Goal: Task Accomplishment & Management: Manage account settings

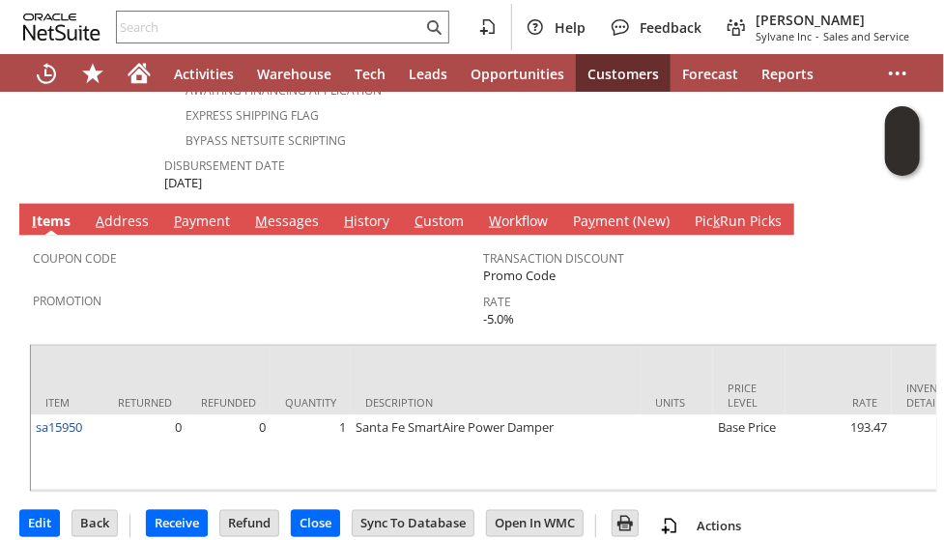
scroll to position [991, 0]
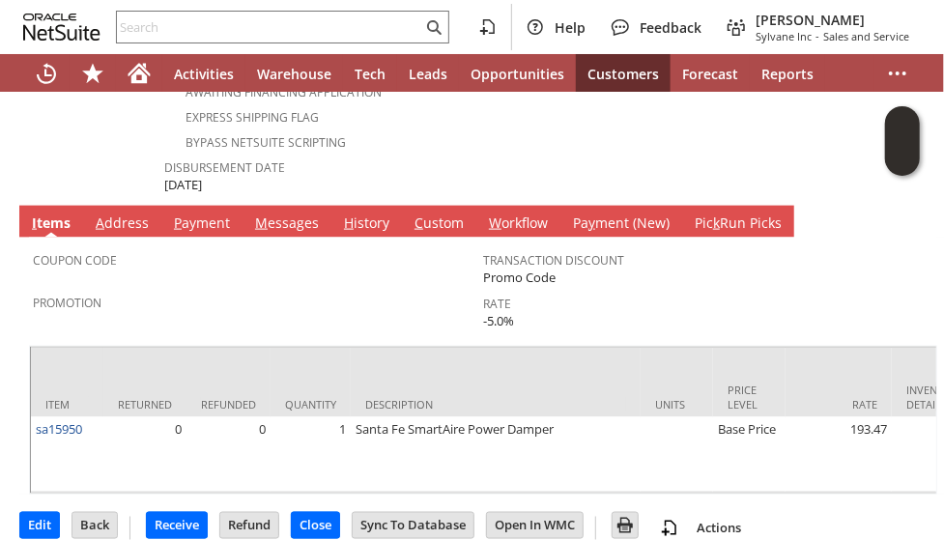
click at [288, 214] on link "M essages" at bounding box center [286, 224] width 73 height 21
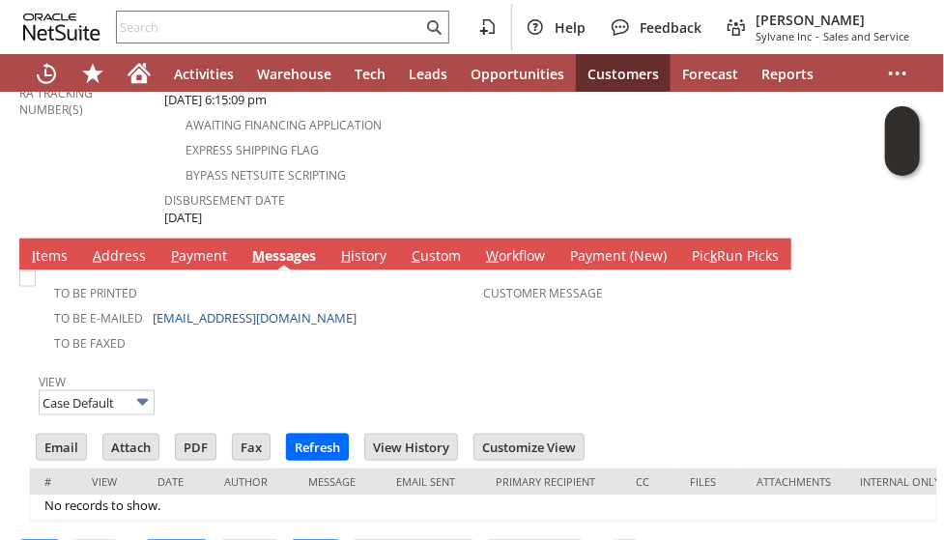
scroll to position [989, 0]
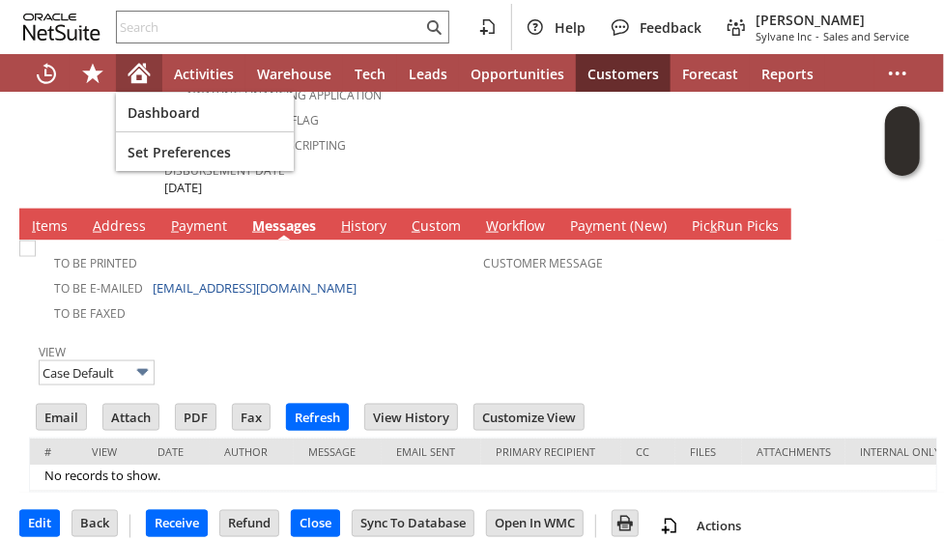
drag, startPoint x: 148, startPoint y: 68, endPoint x: 185, endPoint y: 133, distance: 75.3
click at [148, 67] on icon "Home" at bounding box center [139, 73] width 23 height 23
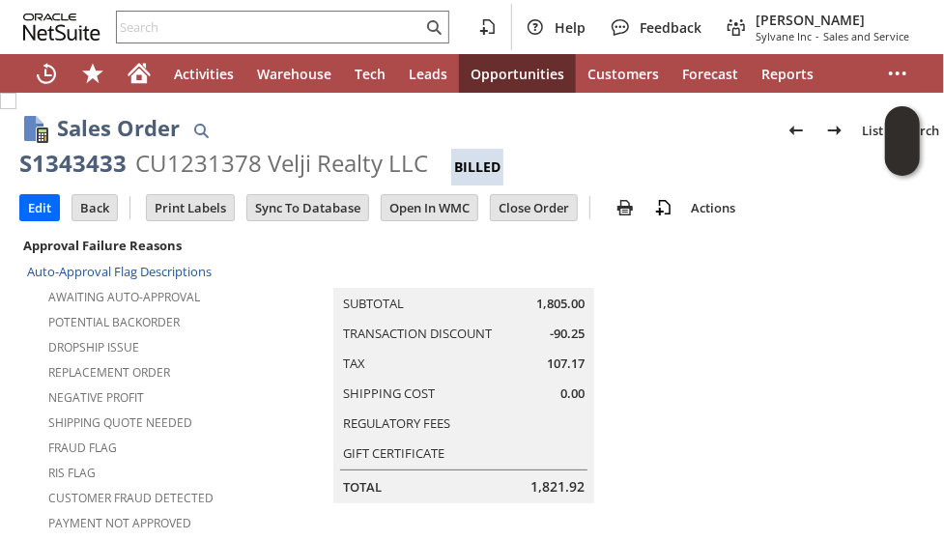
click at [713, 366] on td "Summary Subtotal 1,805.00 Transaction Discount -90.25 Tax 107.17 Shipping Cost …" at bounding box center [484, 368] width 490 height 271
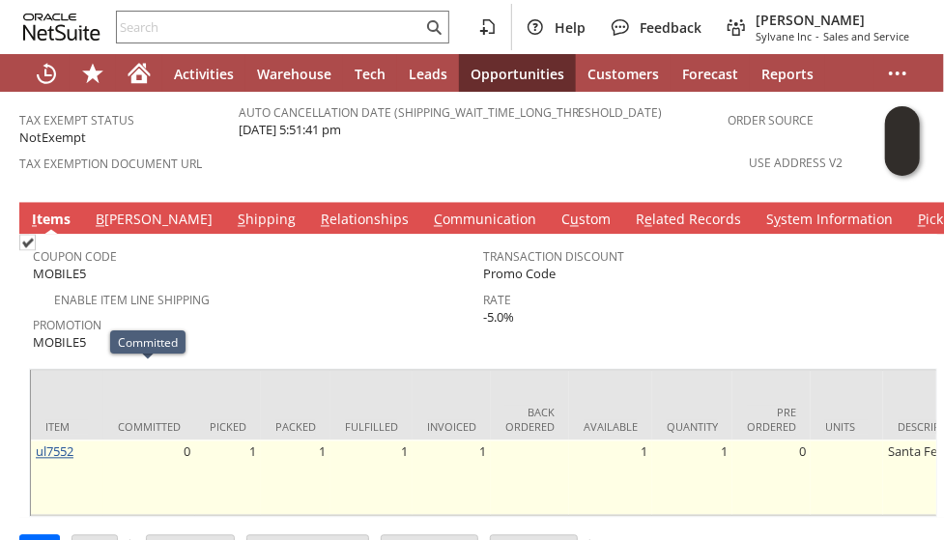
click at [59, 444] on link "ul7552" at bounding box center [55, 452] width 38 height 17
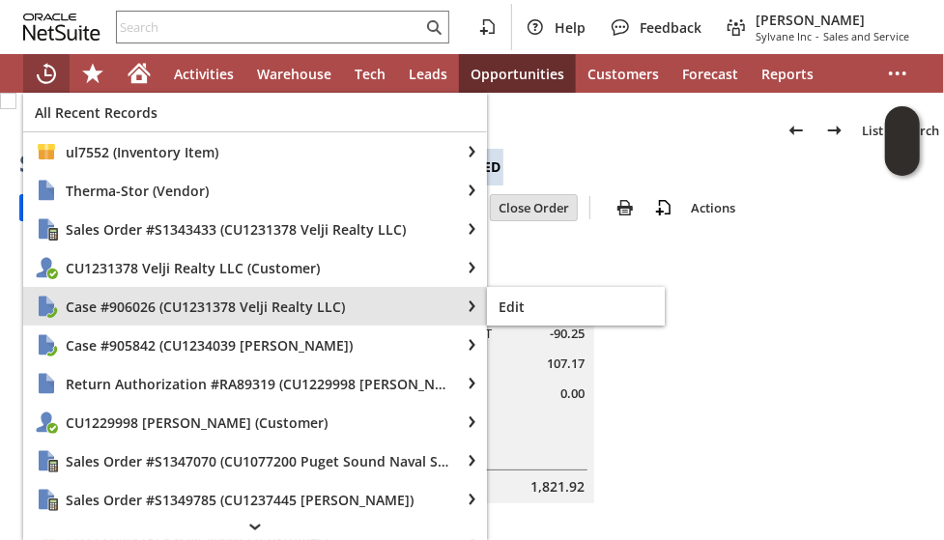
click at [116, 313] on span "Case #906026 (CU1231378 Velji Realty LLC)" at bounding box center [257, 307] width 383 height 18
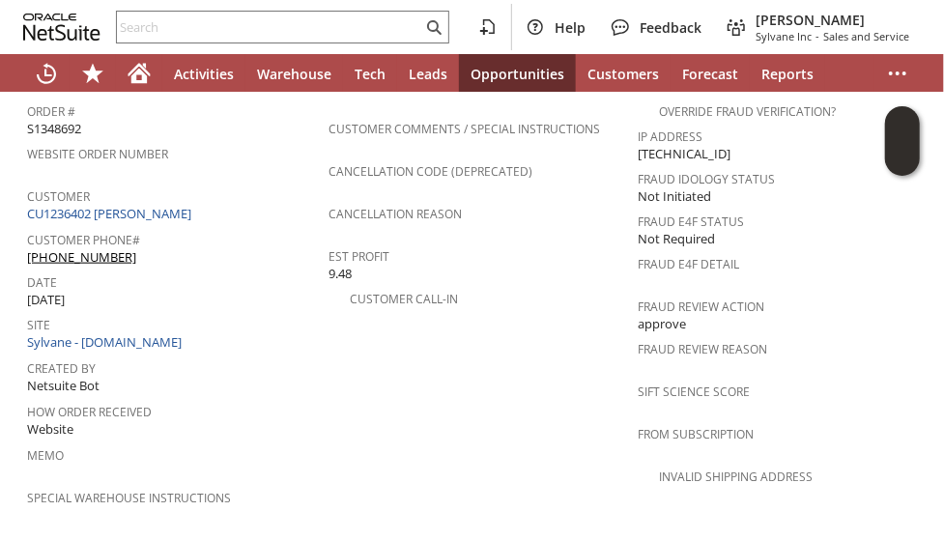
scroll to position [870, 0]
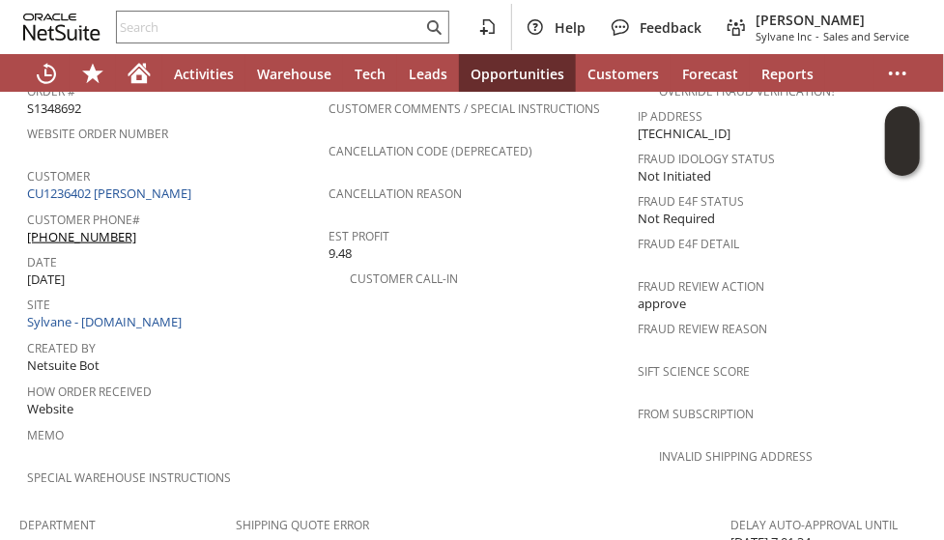
click at [286, 334] on div "Created By Netsuite Bot" at bounding box center [173, 355] width 292 height 42
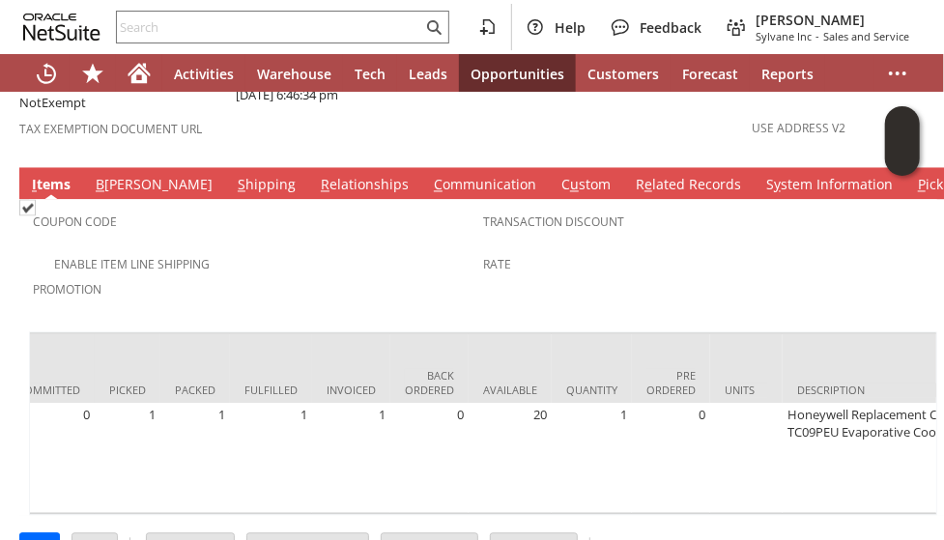
scroll to position [0, 0]
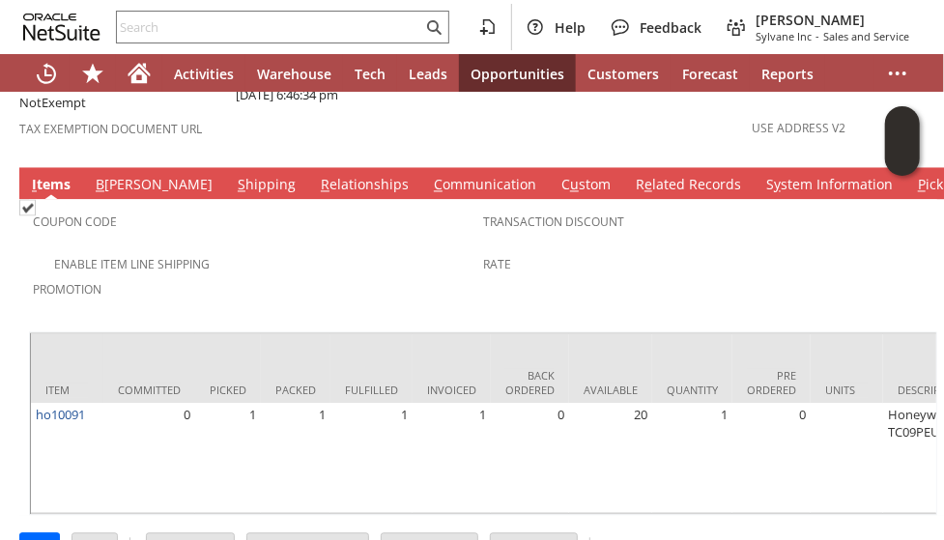
click at [283, 251] on div "Enable Item Line Shipping" at bounding box center [258, 262] width 450 height 23
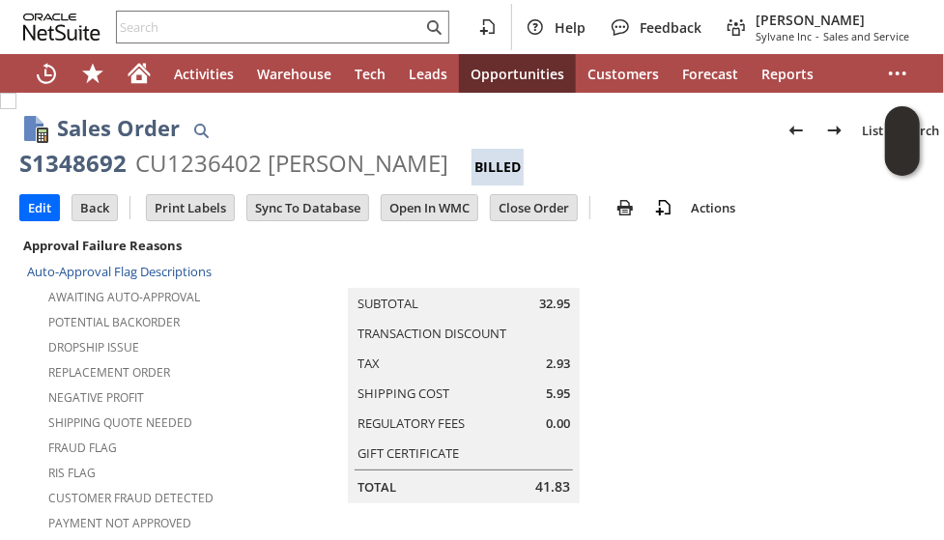
click at [281, 397] on td "Summary Subtotal 32.95 Transaction Discount Tax 2.93 Shipping Cost 5.95 Regulat…" at bounding box center [484, 368] width 496 height 271
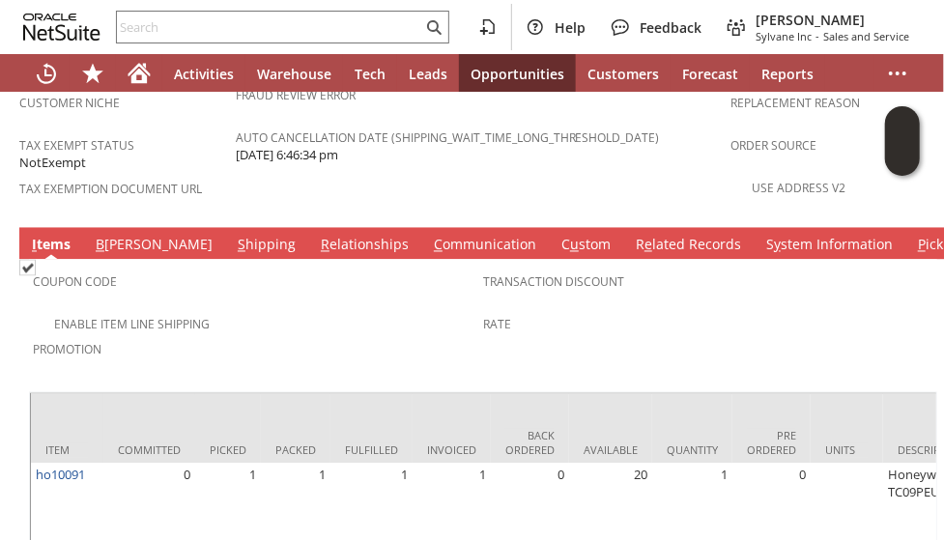
scroll to position [1504, 0]
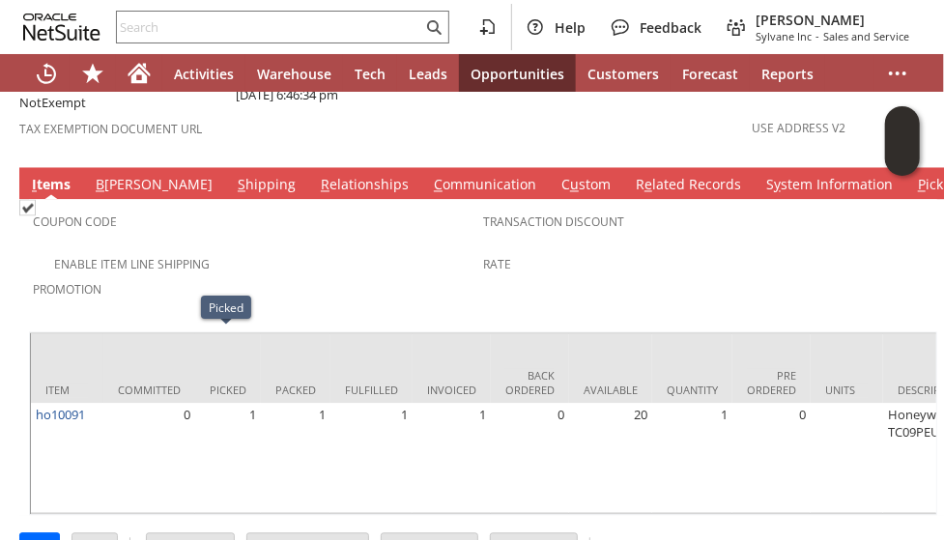
click at [233, 176] on link "S hipping" at bounding box center [267, 186] width 68 height 21
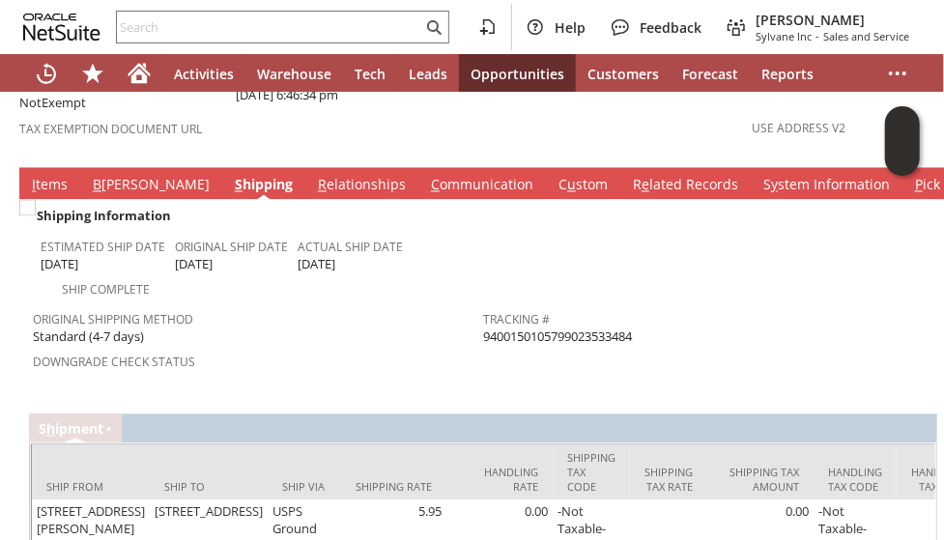
click at [542, 329] on span "9400150105799023533484" at bounding box center [557, 338] width 149 height 18
click at [199, 27] on input "text" at bounding box center [269, 26] width 305 height 23
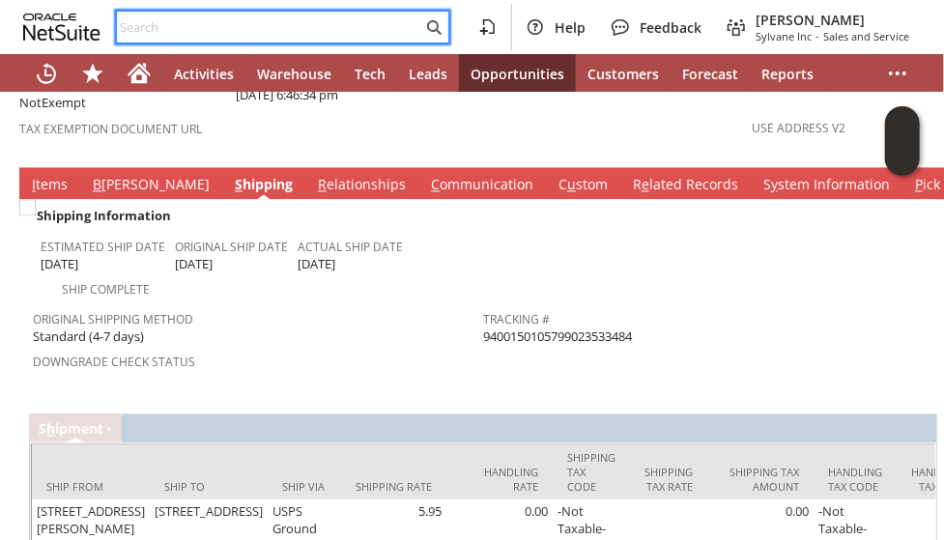
paste input "S1344926"
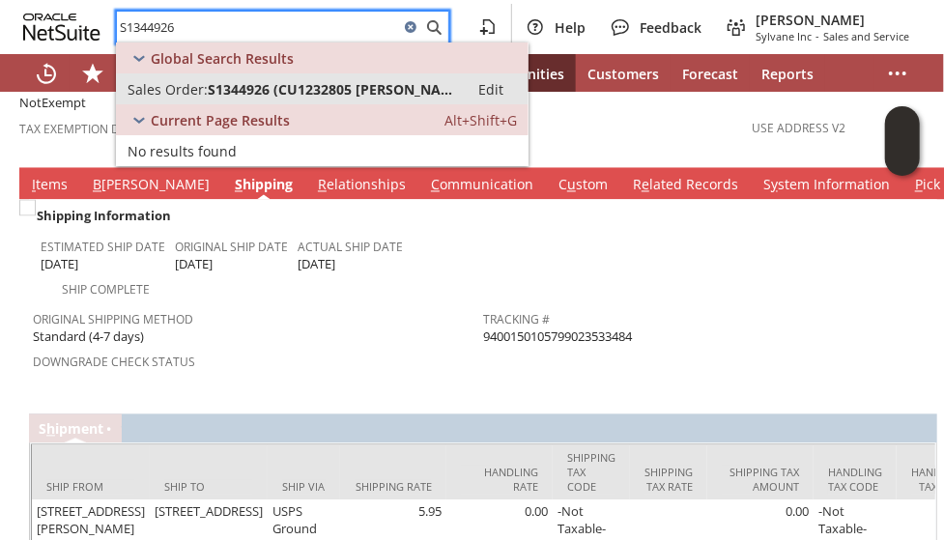
type input "S1344926"
click at [215, 88] on span "S1344926 (CU1232805 Michael Green)" at bounding box center [332, 89] width 249 height 18
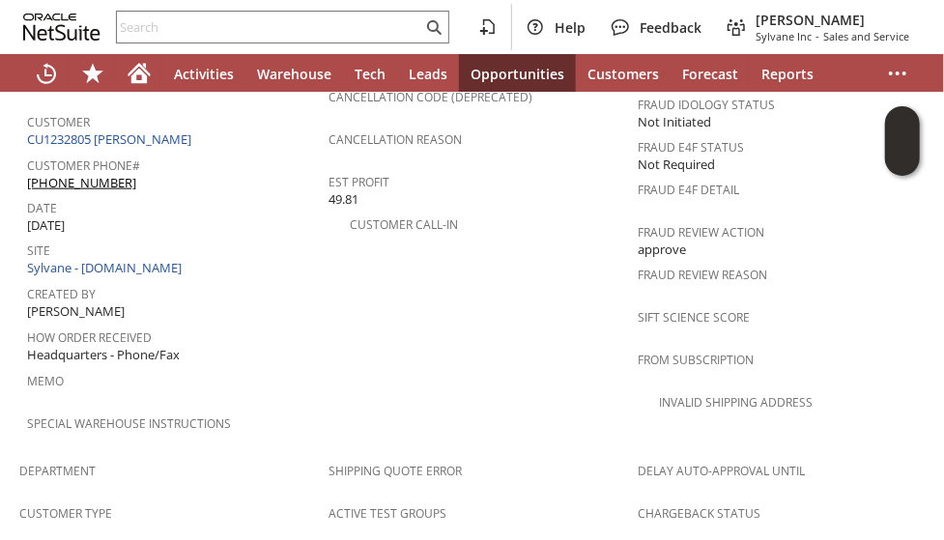
scroll to position [870, 0]
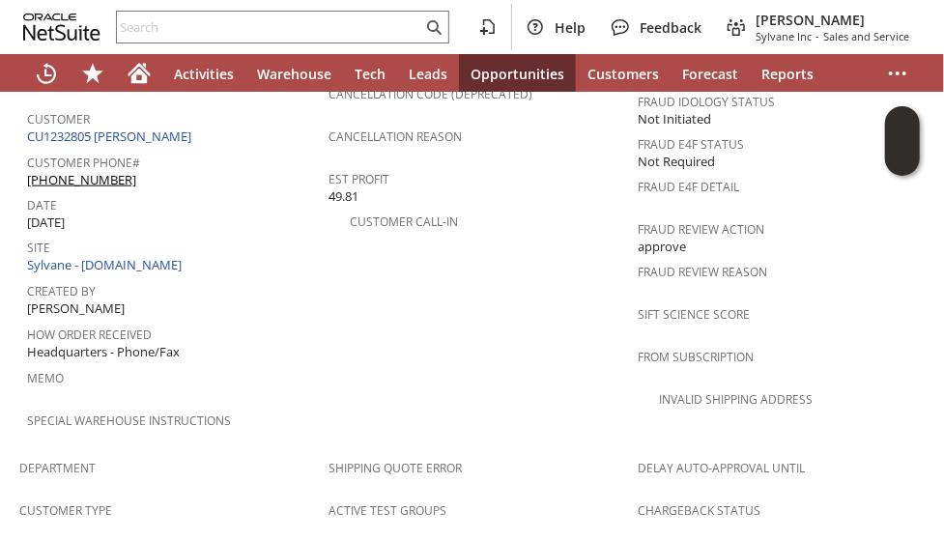
click at [276, 277] on div "Created By [PERSON_NAME]" at bounding box center [173, 298] width 292 height 42
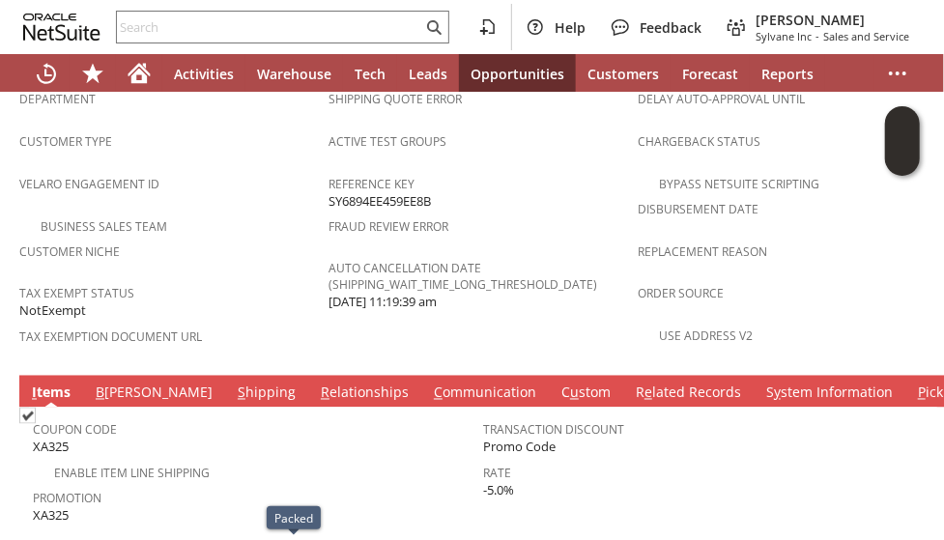
scroll to position [756, 0]
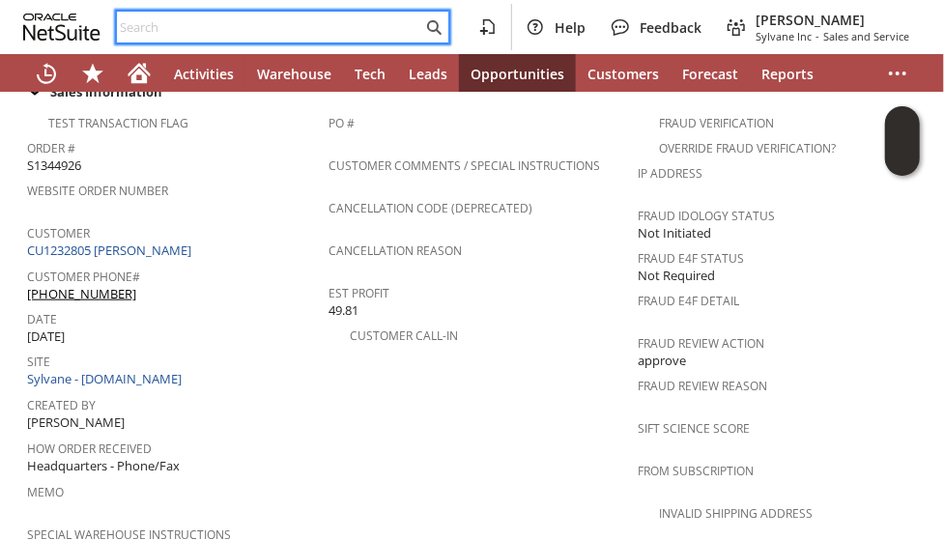
click at [227, 28] on input "text" at bounding box center [269, 26] width 305 height 23
paste input "dwight.cauthen@gmail.com"
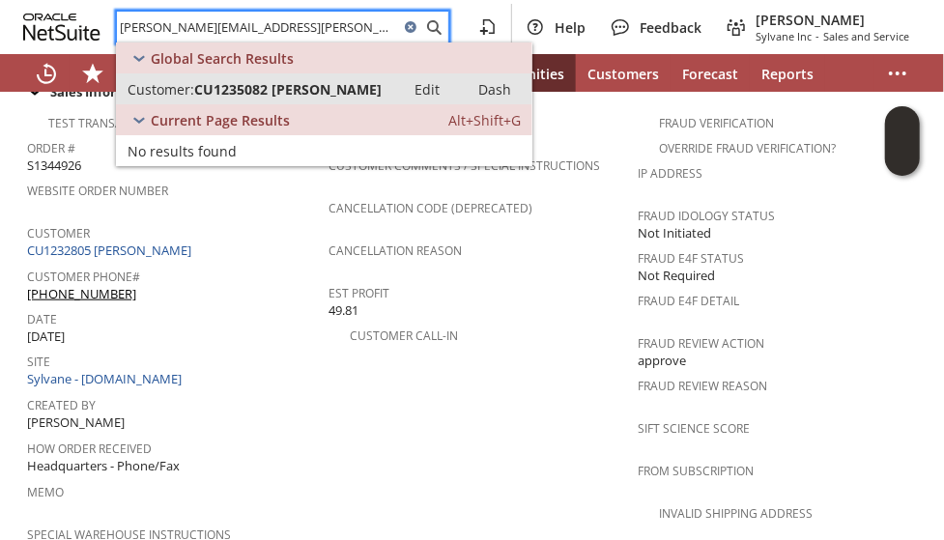
type input "dwight.cauthen@gmail.com"
click at [252, 95] on span "CU1235082 Melissa J Cauthen" at bounding box center [287, 89] width 187 height 18
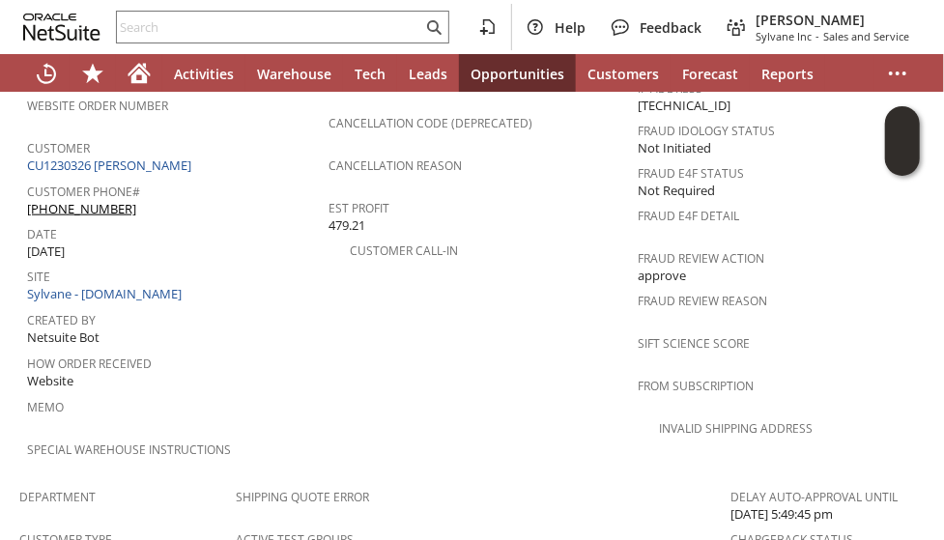
scroll to position [801, 0]
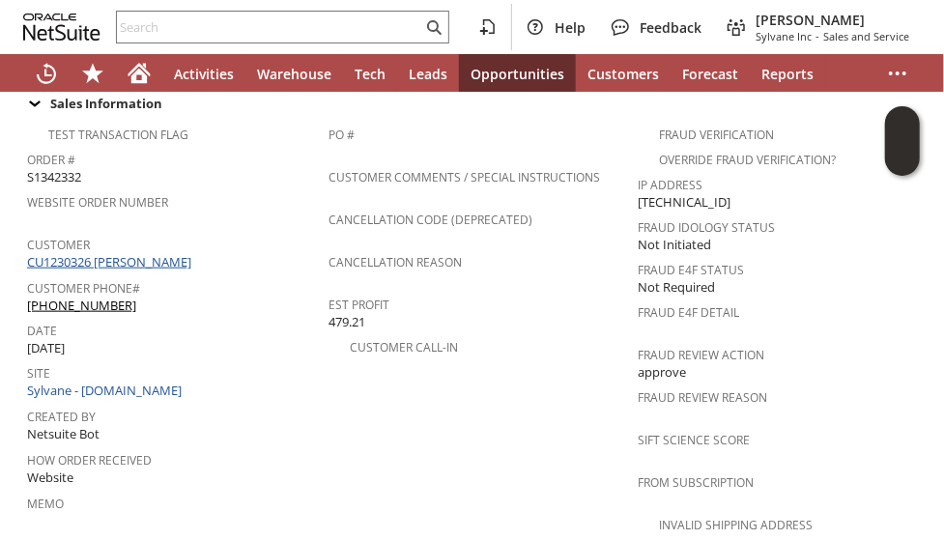
click at [151, 253] on link "CU1230326 [PERSON_NAME]" at bounding box center [111, 261] width 169 height 17
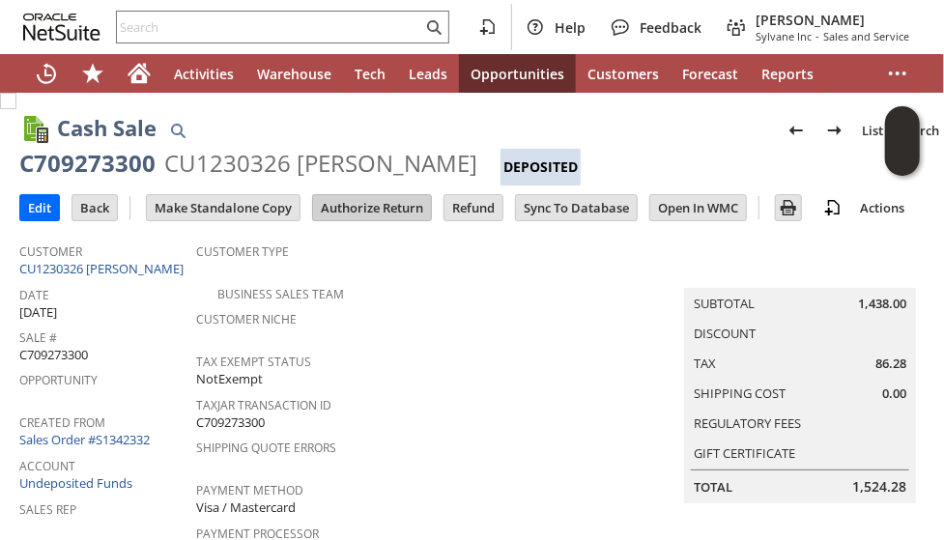
click at [374, 211] on input "Authorize Return" at bounding box center [372, 207] width 118 height 25
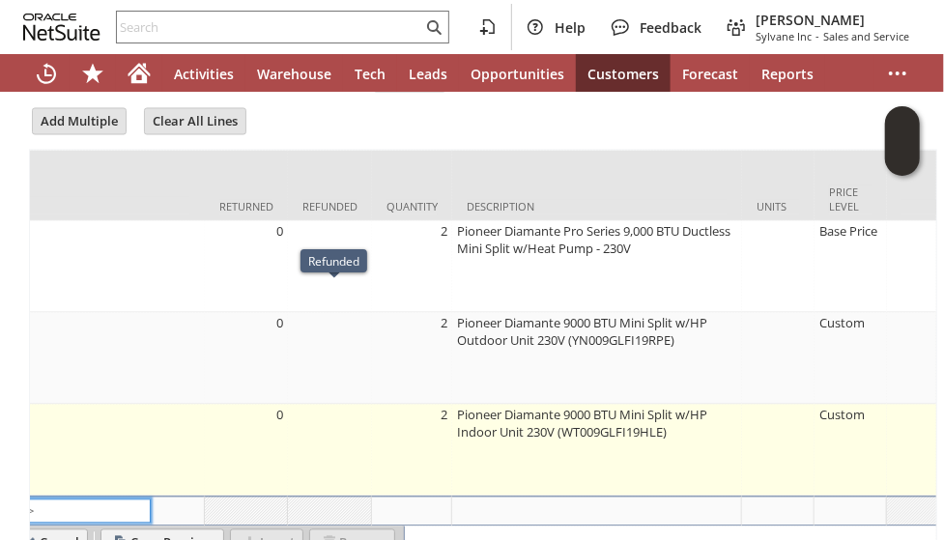
scroll to position [0, 103]
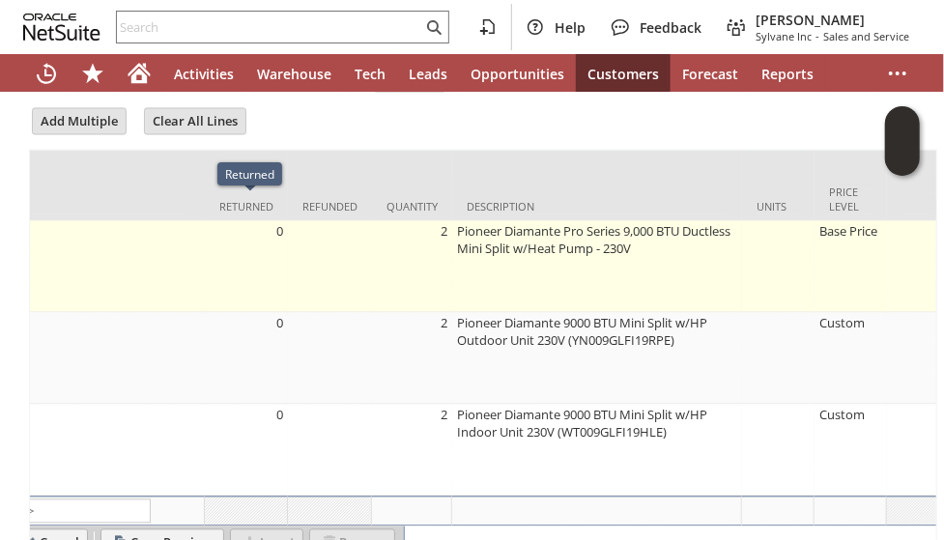
click at [240, 238] on td "0" at bounding box center [246, 267] width 83 height 92
type input "pi11492k"
type input "OK"
type input "Make Copy"
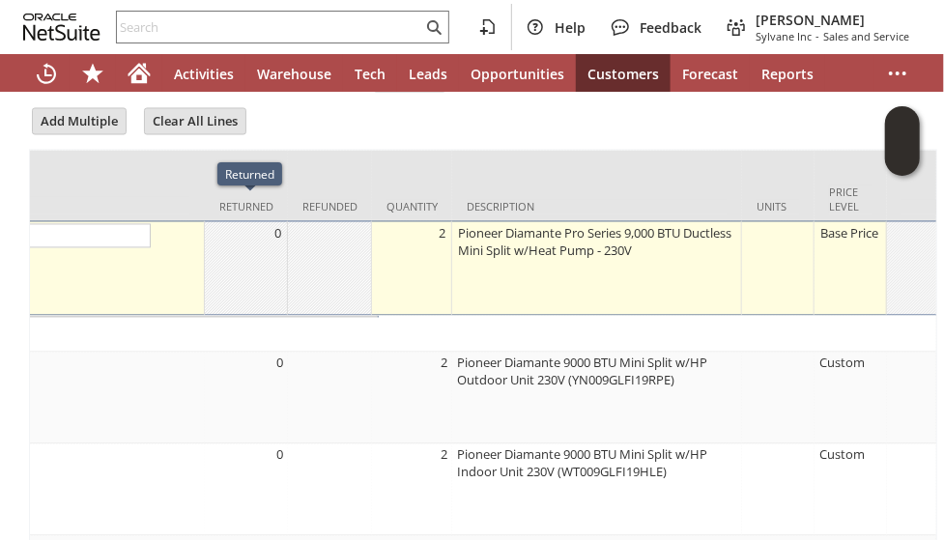
scroll to position [0, 10]
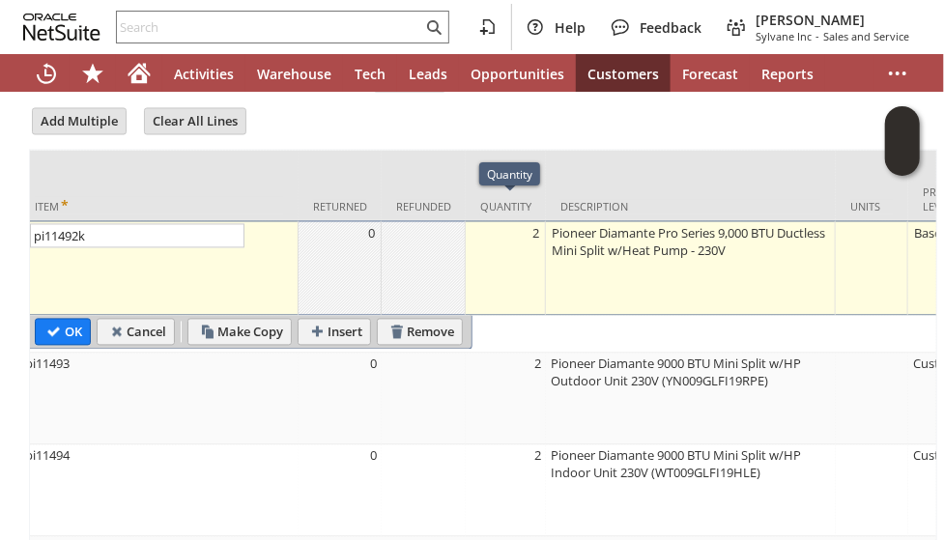
click at [495, 239] on td "2" at bounding box center [506, 268] width 80 height 95
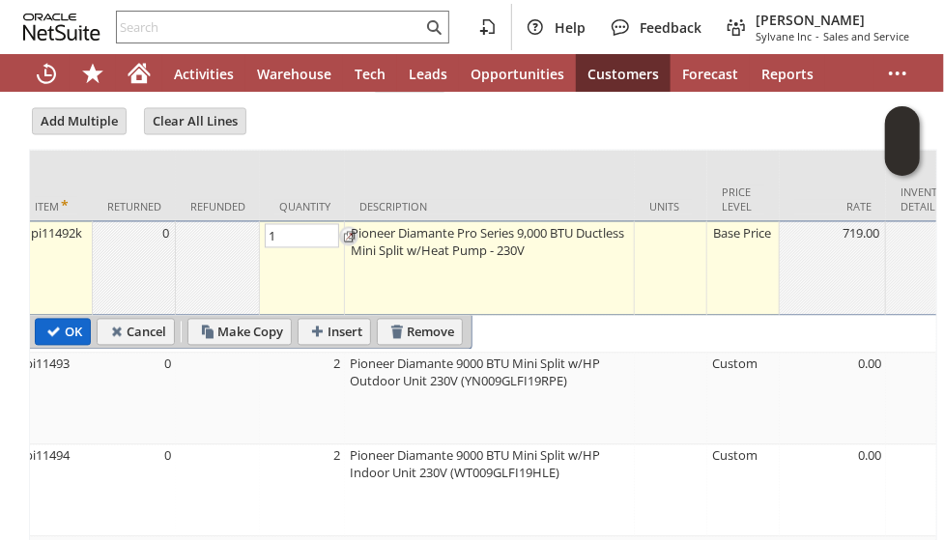
type input "1"
click at [66, 320] on input "OK" at bounding box center [63, 332] width 54 height 25
type input "Add"
type input "Copy Previous"
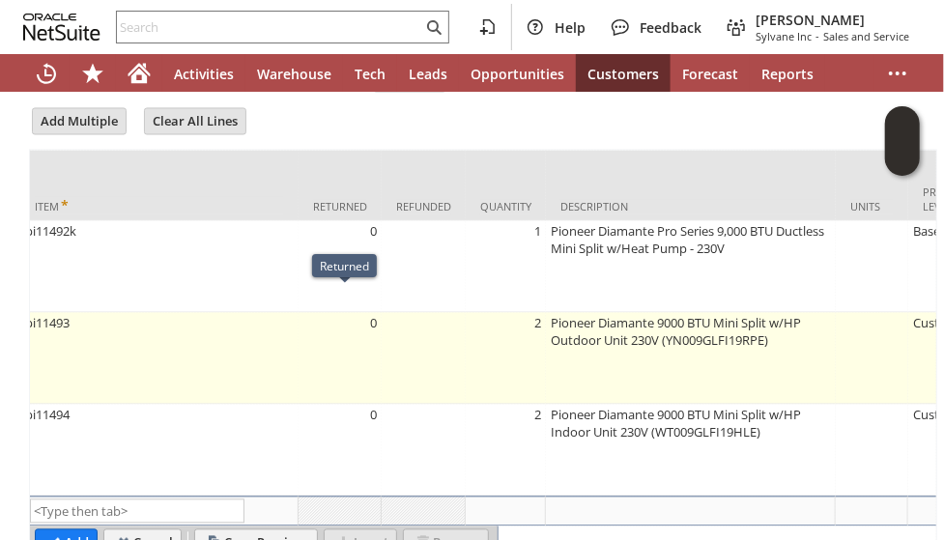
click at [303, 339] on td "0" at bounding box center [340, 359] width 83 height 92
type input "2"
type input "pi11493"
type input "OK"
type input "Make Copy"
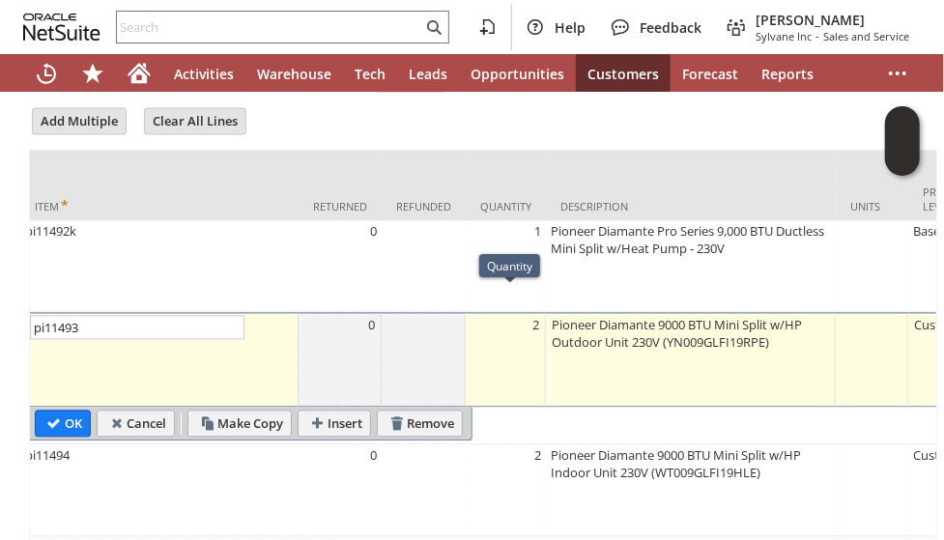
click at [502, 331] on td "2" at bounding box center [506, 360] width 80 height 95
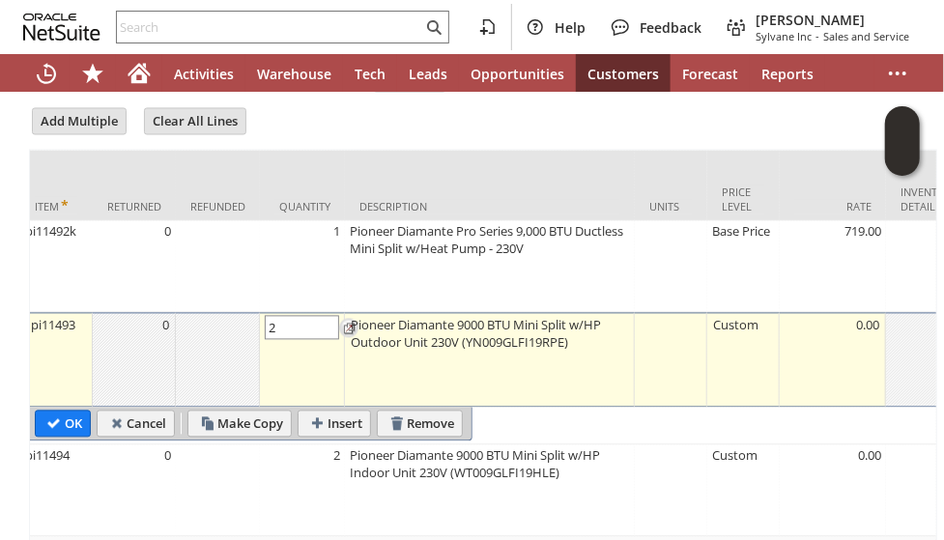
type input "1"
click at [155, 417] on input "Cancel" at bounding box center [136, 424] width 76 height 25
type input "Add"
type input "Copy Previous"
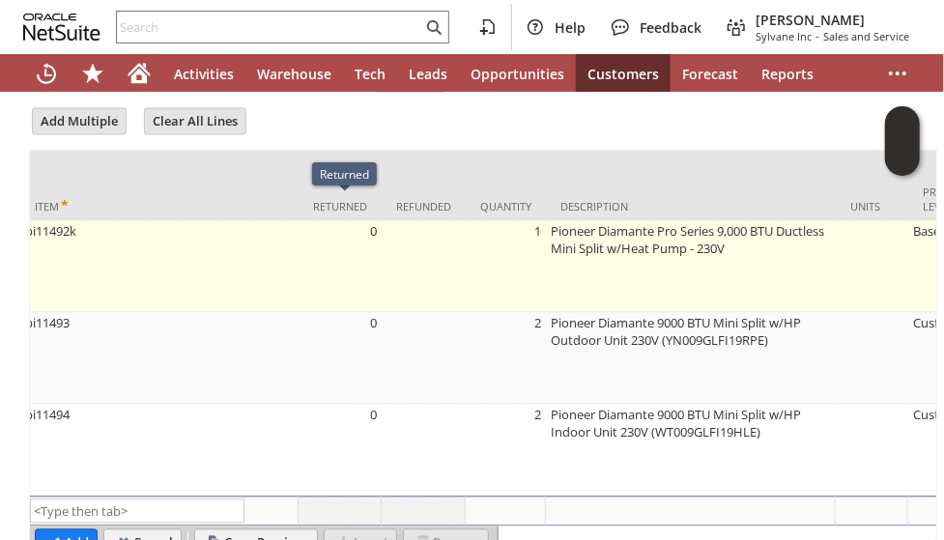
click at [382, 244] on td "0" at bounding box center [340, 267] width 83 height 92
type input "pi11492k"
type input "OK"
type input "Make Copy"
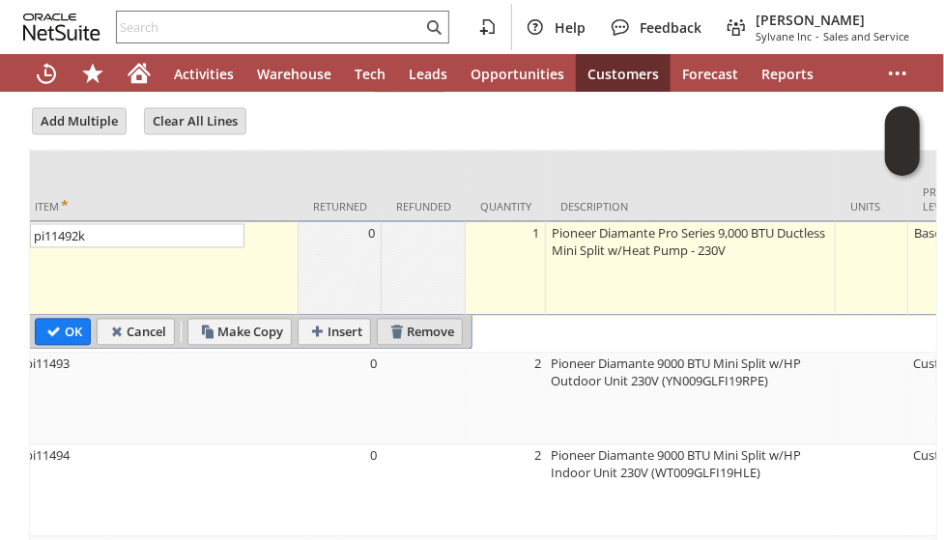
click at [432, 320] on input "Remove" at bounding box center [420, 332] width 84 height 25
type input "2"
type input "pi11493"
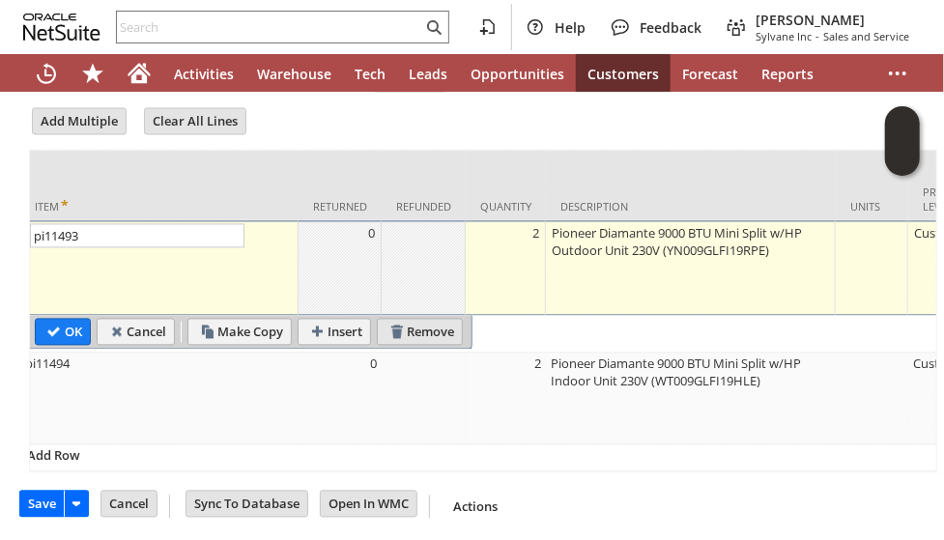
click at [420, 323] on input "Remove" at bounding box center [420, 332] width 84 height 25
type input "pi11494"
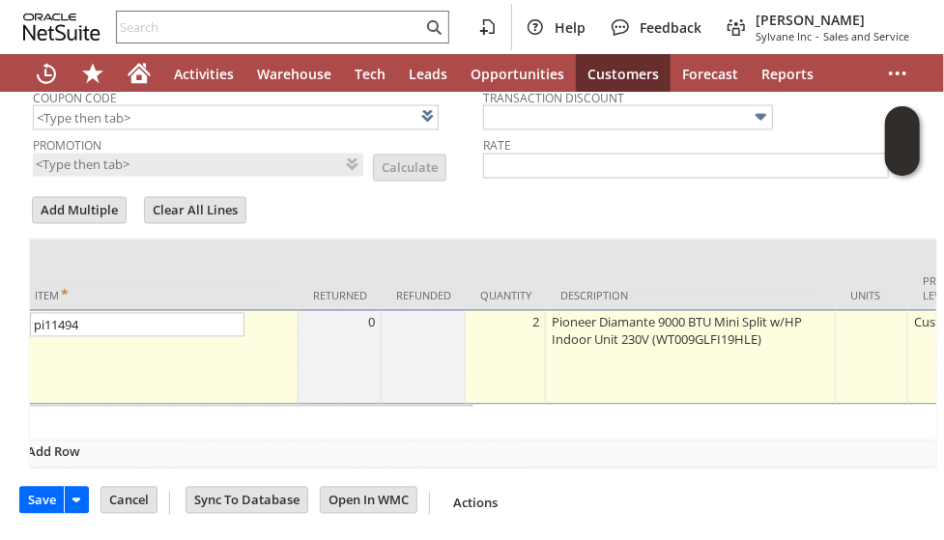
scroll to position [1388, 0]
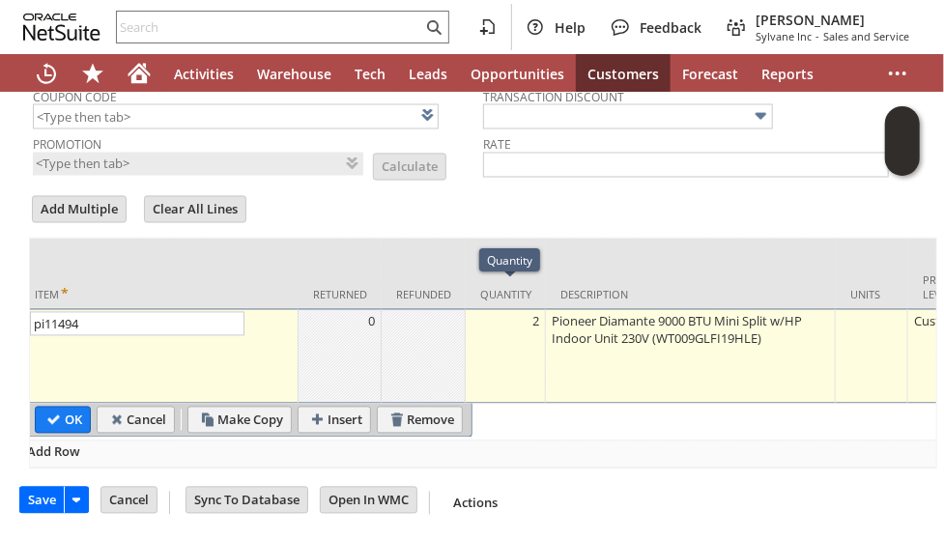
click at [508, 309] on td "2" at bounding box center [506, 356] width 80 height 95
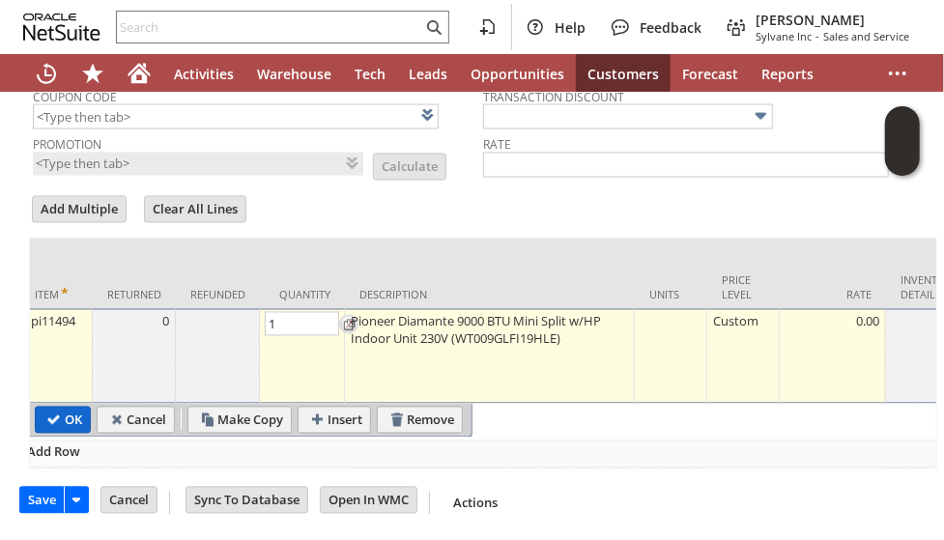
type input "1"
click at [61, 408] on input "OK" at bounding box center [63, 420] width 54 height 25
type input "Add"
type input "Copy Previous"
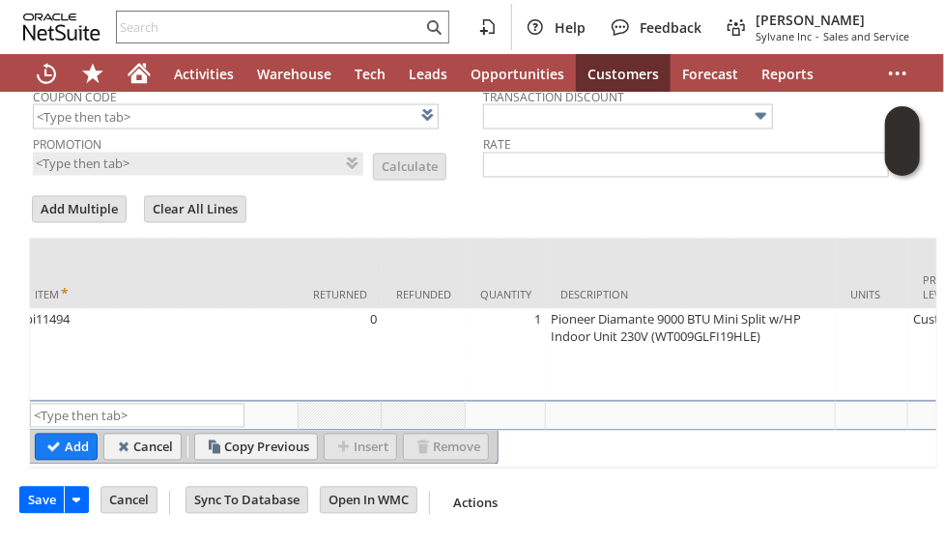
click at [128, 488] on input "Cancel" at bounding box center [128, 500] width 55 height 25
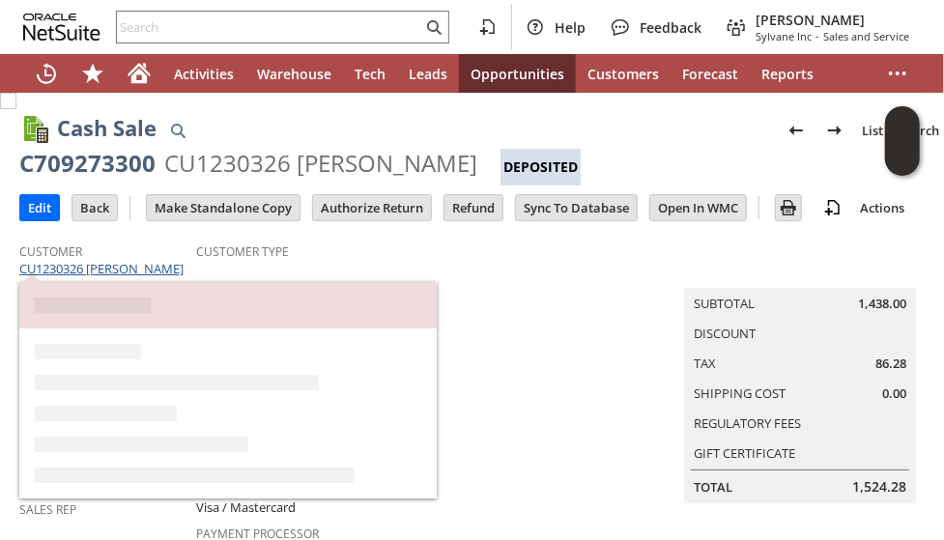
click at [138, 268] on link "CU1230326 [PERSON_NAME]" at bounding box center [103, 268] width 169 height 17
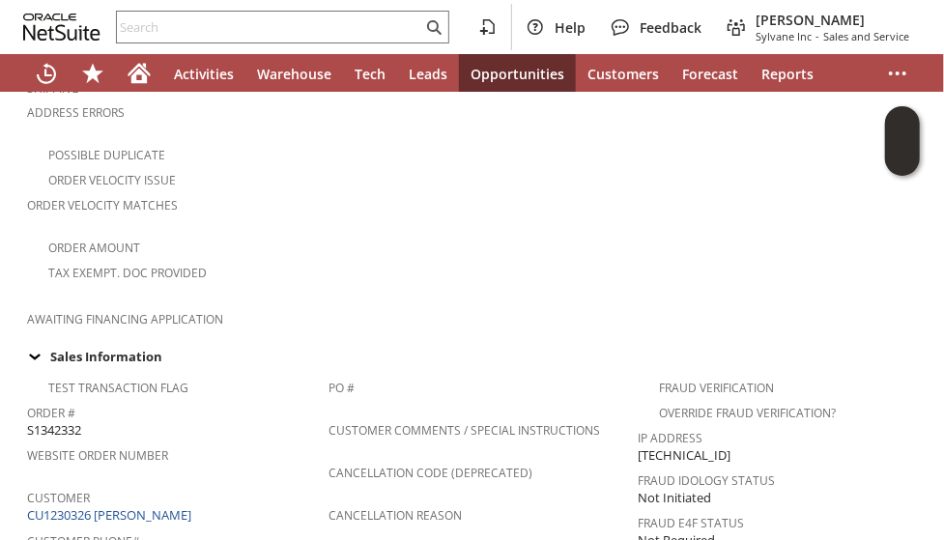
scroll to position [580, 0]
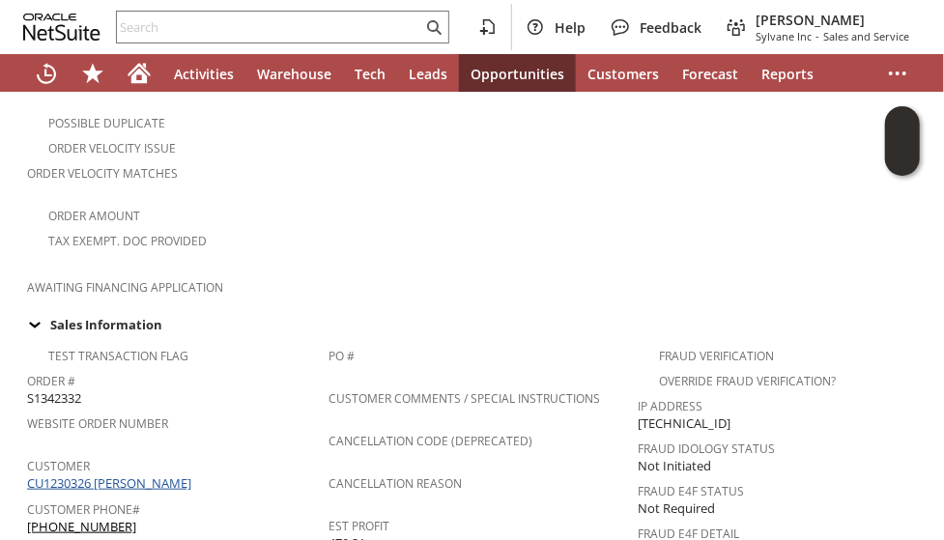
click at [154, 474] on link "CU1230326 [PERSON_NAME]" at bounding box center [111, 482] width 169 height 17
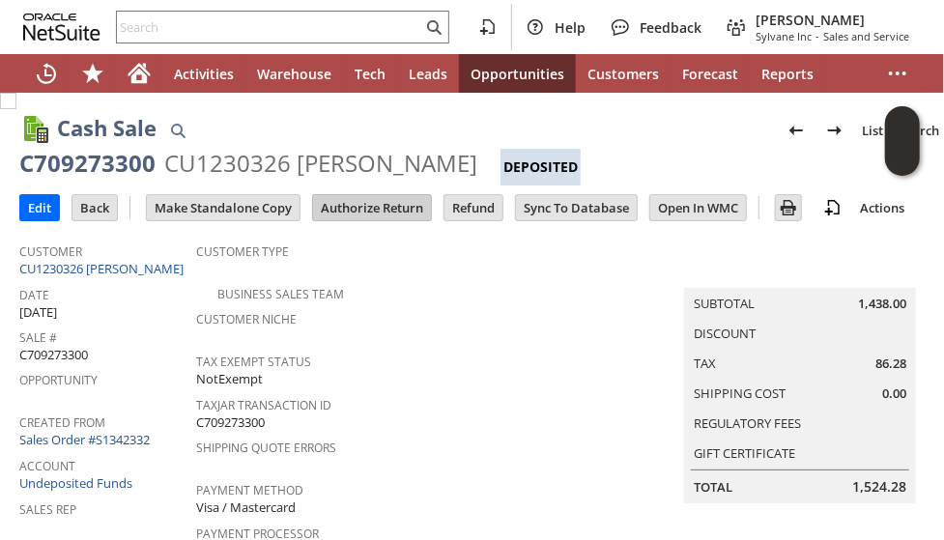
click at [377, 207] on input "Authorize Return" at bounding box center [372, 207] width 118 height 25
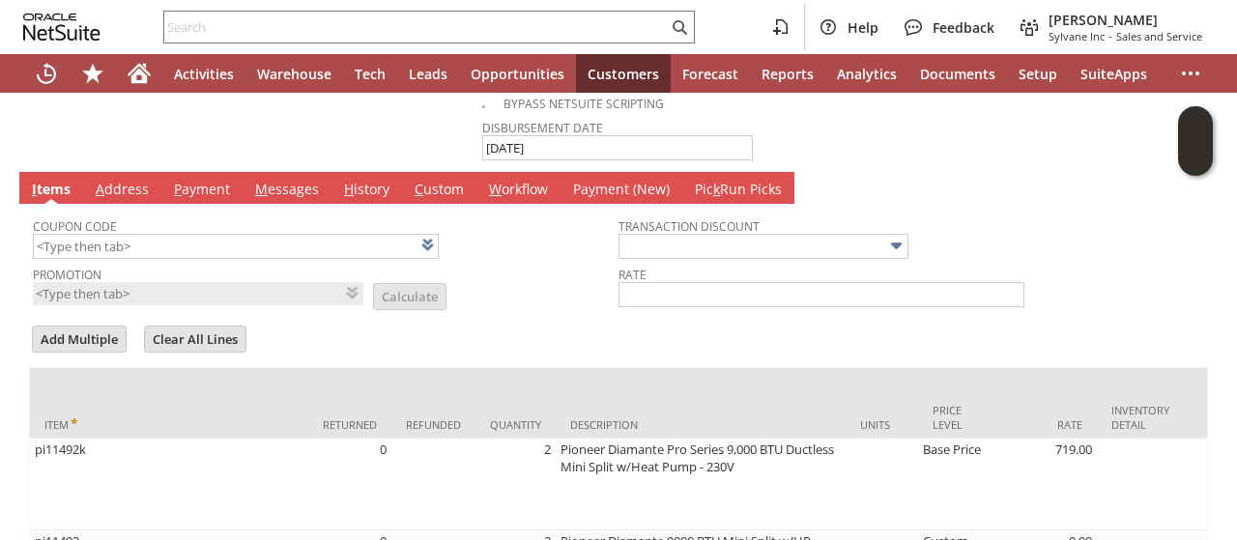
scroll to position [1546, 0]
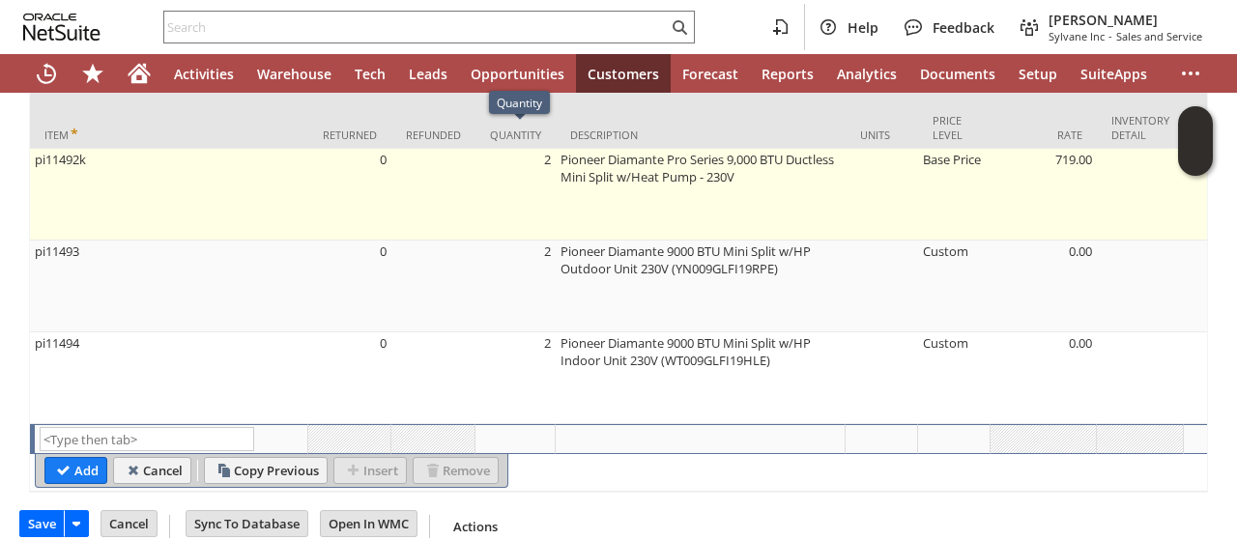
click at [534, 149] on td "2" at bounding box center [515, 195] width 80 height 92
type input "2"
type input "pi11492k"
type input "OK"
type input "Make Copy"
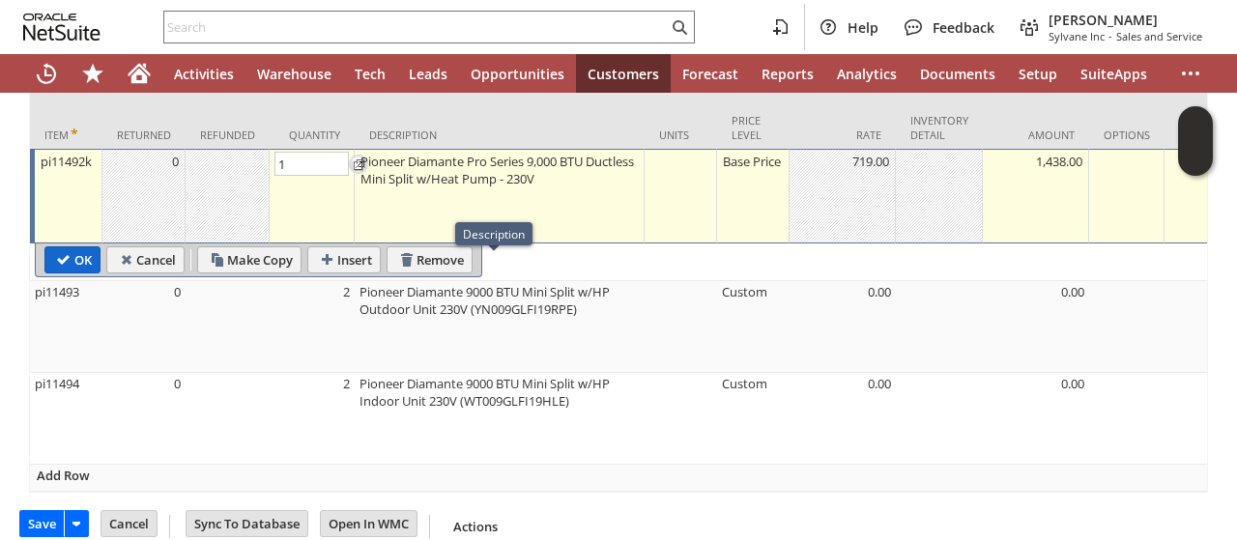
type input "1"
click at [79, 247] on input "OK" at bounding box center [72, 259] width 54 height 25
type input "Add"
type input "Copy Previous"
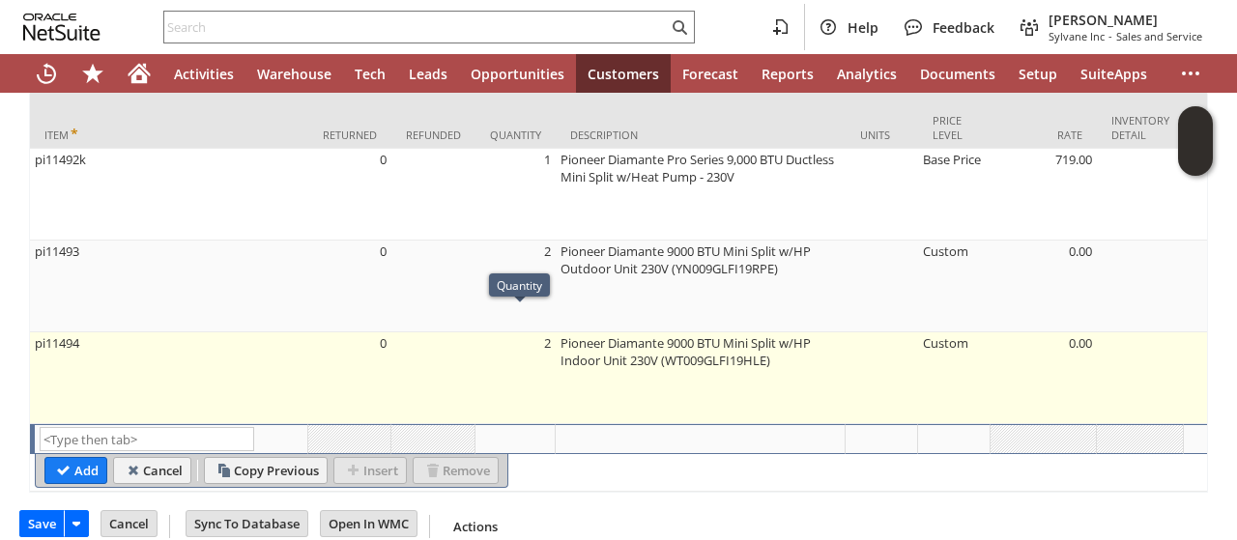
click at [528, 332] on td "2" at bounding box center [515, 378] width 80 height 92
type input "2"
type input "OK"
type input "Make Copy"
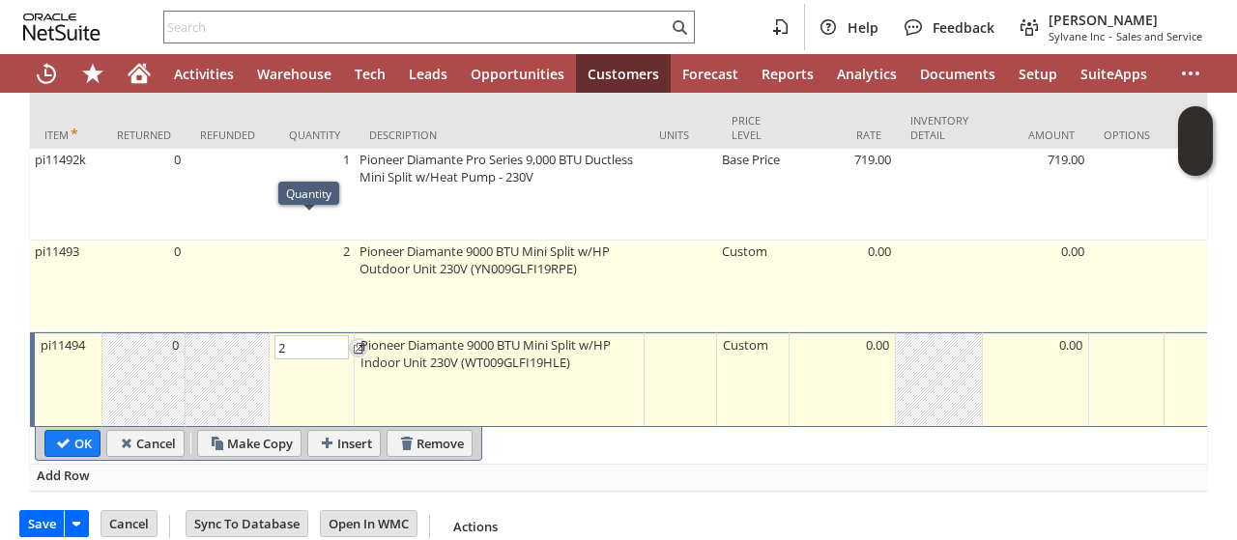
click at [330, 241] on td "2" at bounding box center [312, 287] width 85 height 92
type input "pi11493"
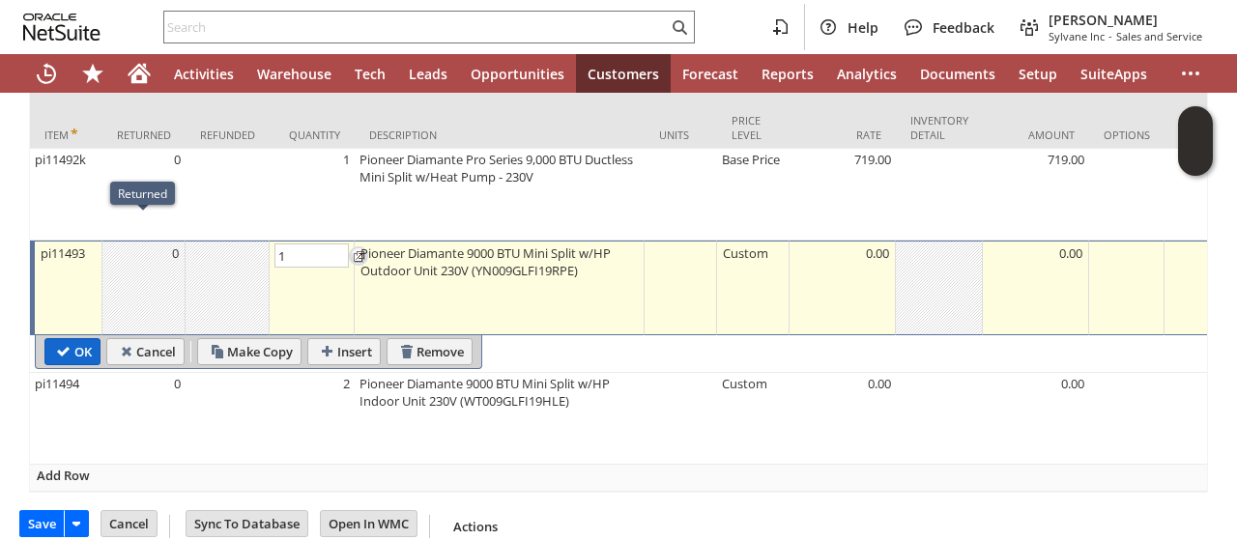
type input "1"
click at [58, 345] on input "OK" at bounding box center [72, 351] width 54 height 25
type input "Add"
type input "Copy Previous"
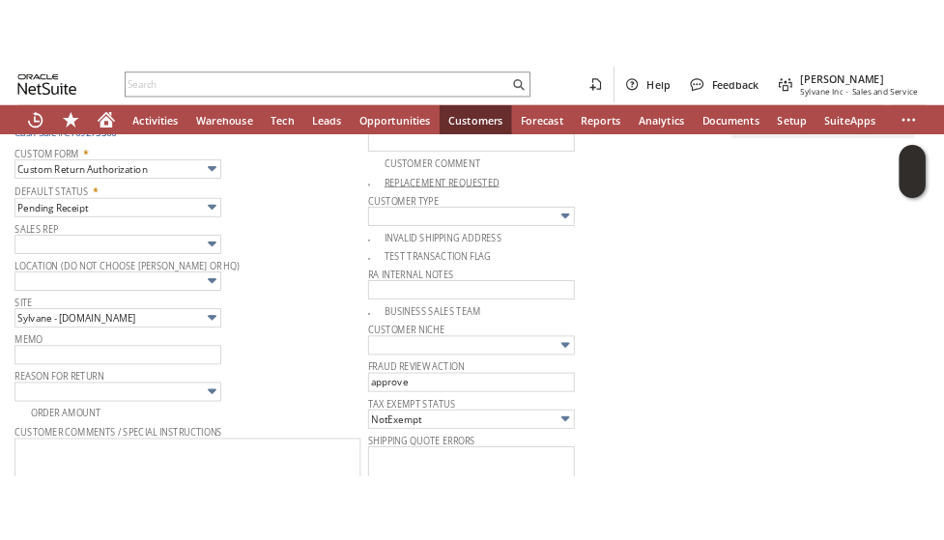
scroll to position [0, 0]
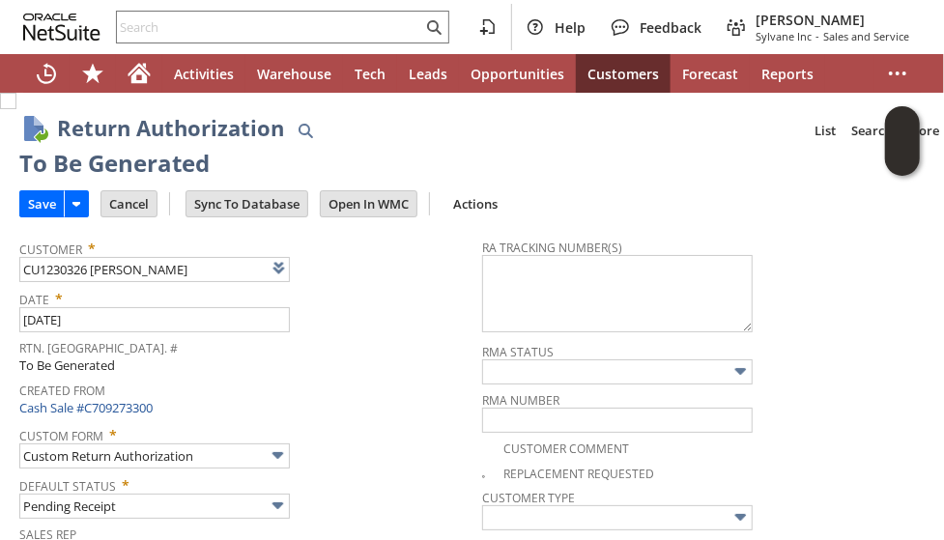
click at [336, 377] on span "Created From" at bounding box center [245, 388] width 453 height 22
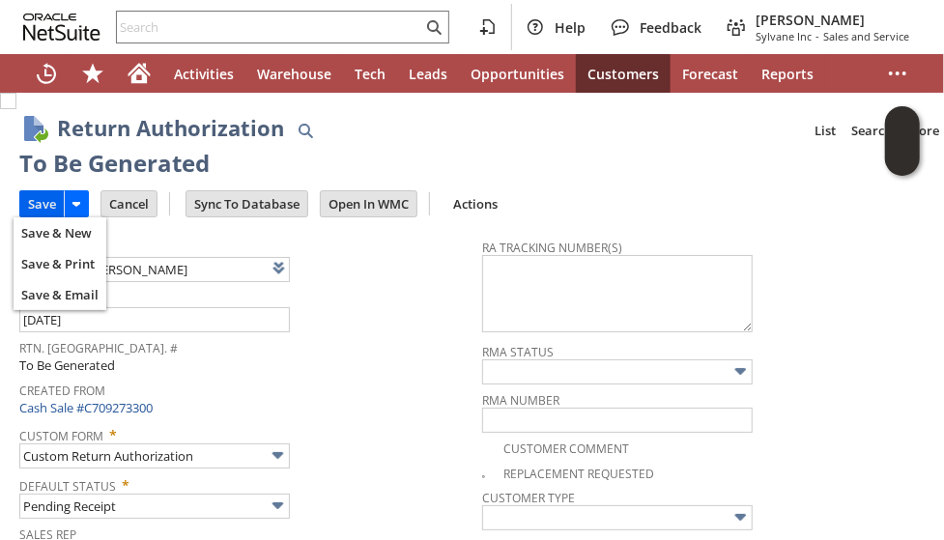
click at [39, 202] on input "Save" at bounding box center [41, 203] width 43 height 25
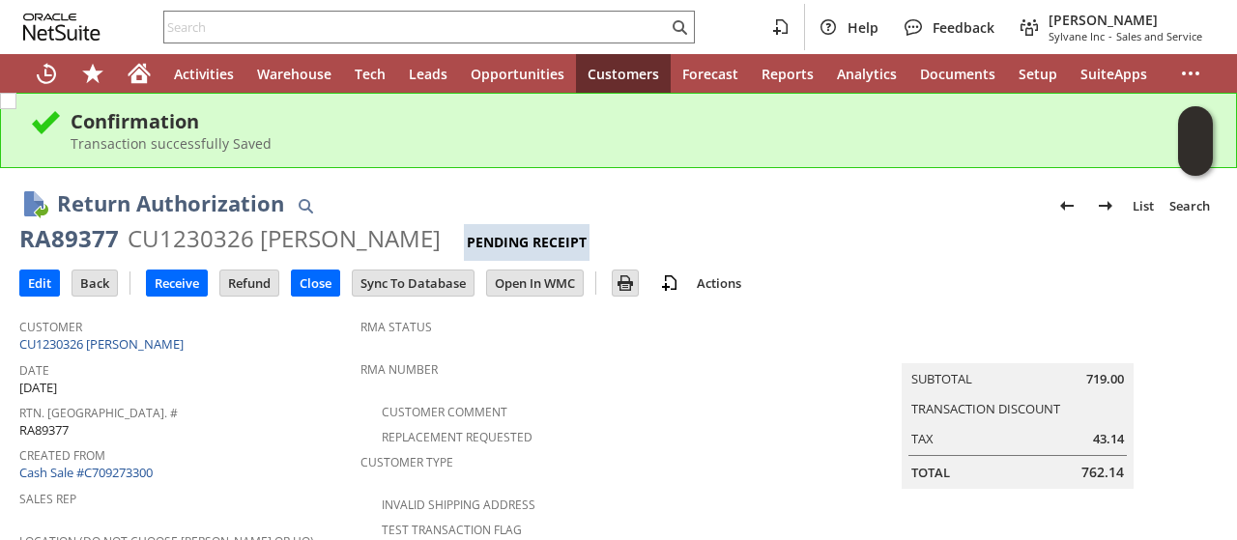
click at [229, 358] on span "Date" at bounding box center [184, 368] width 331 height 22
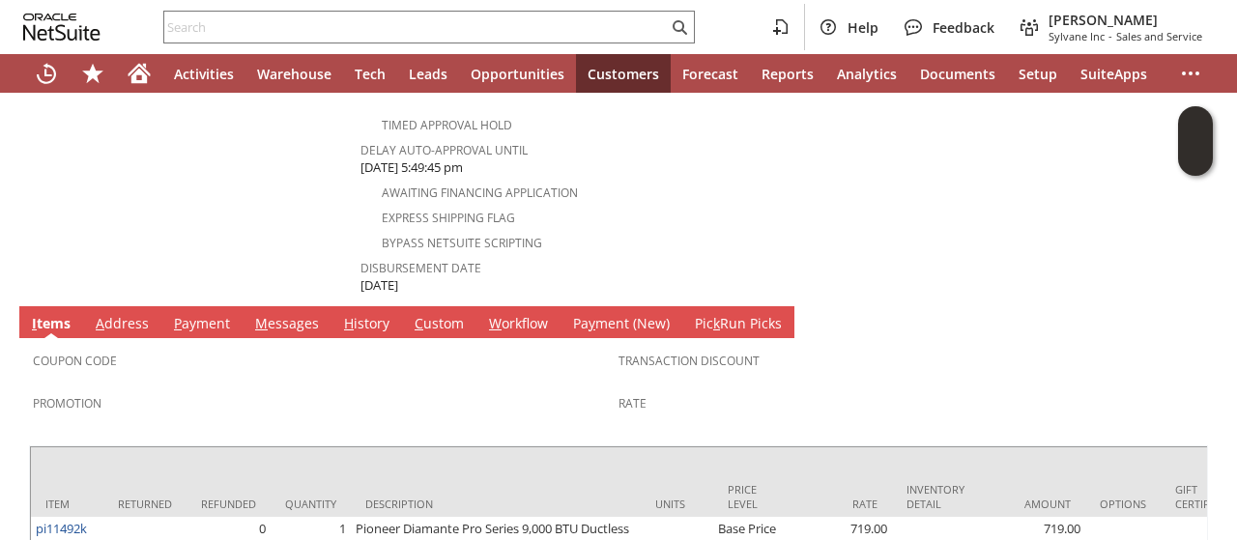
click at [136, 314] on link "A ddress" at bounding box center [122, 324] width 63 height 21
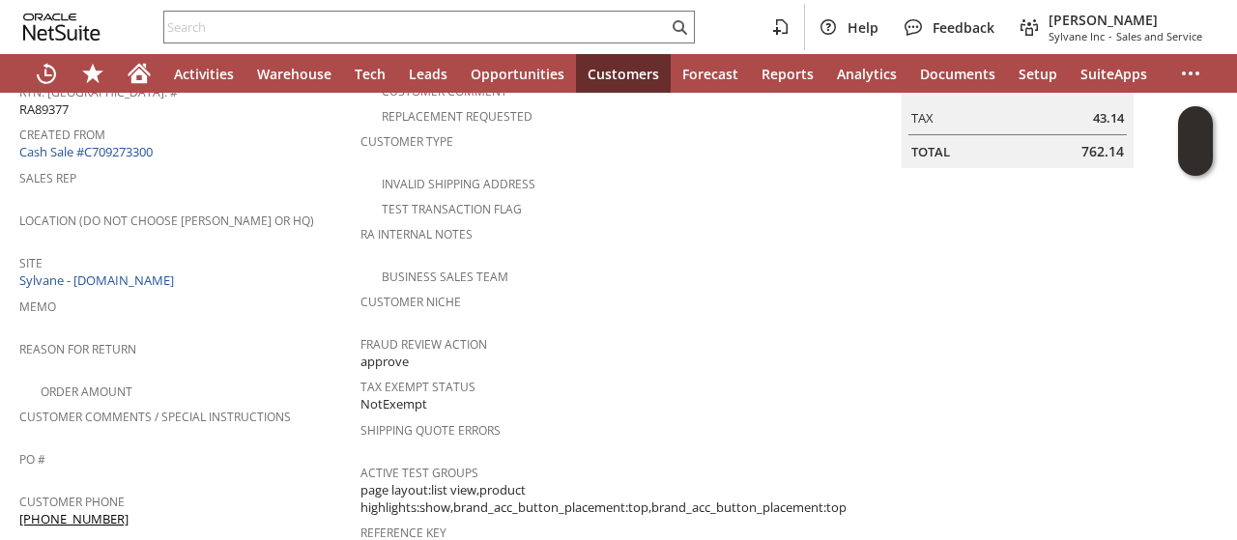
scroll to position [234, 0]
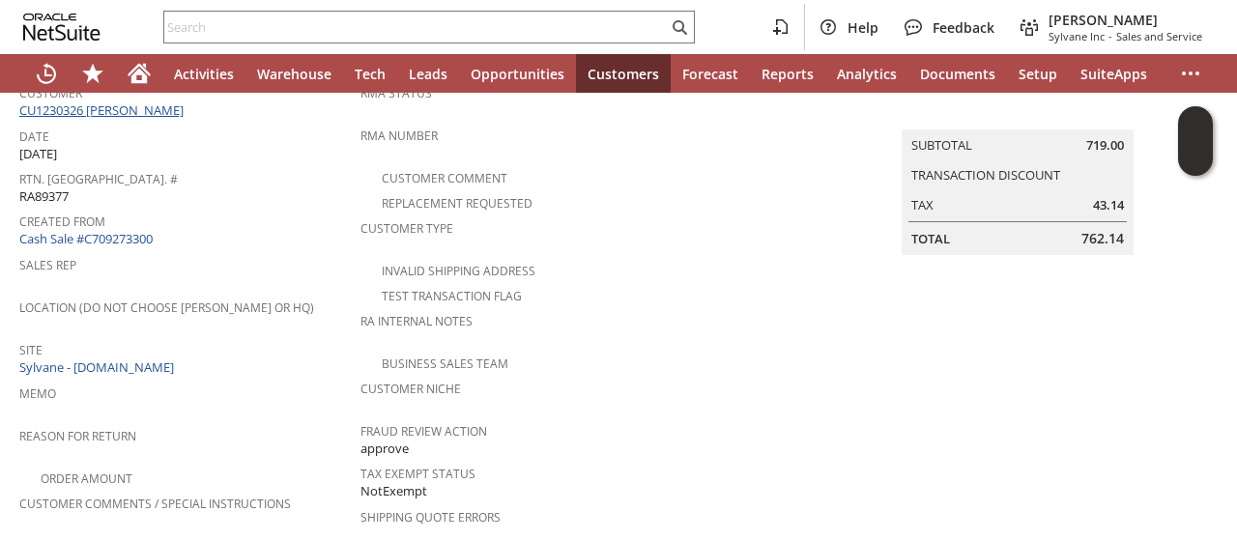
click at [128, 103] on link "CU1230326 [PERSON_NAME]" at bounding box center [103, 109] width 169 height 17
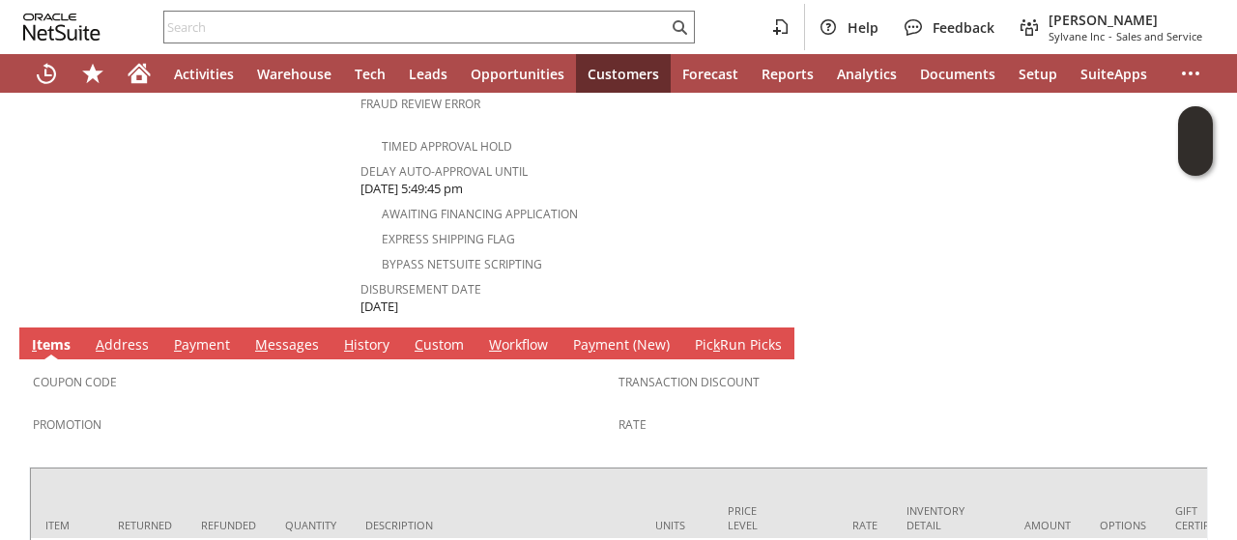
click at [126, 335] on link "A ddress" at bounding box center [122, 345] width 63 height 21
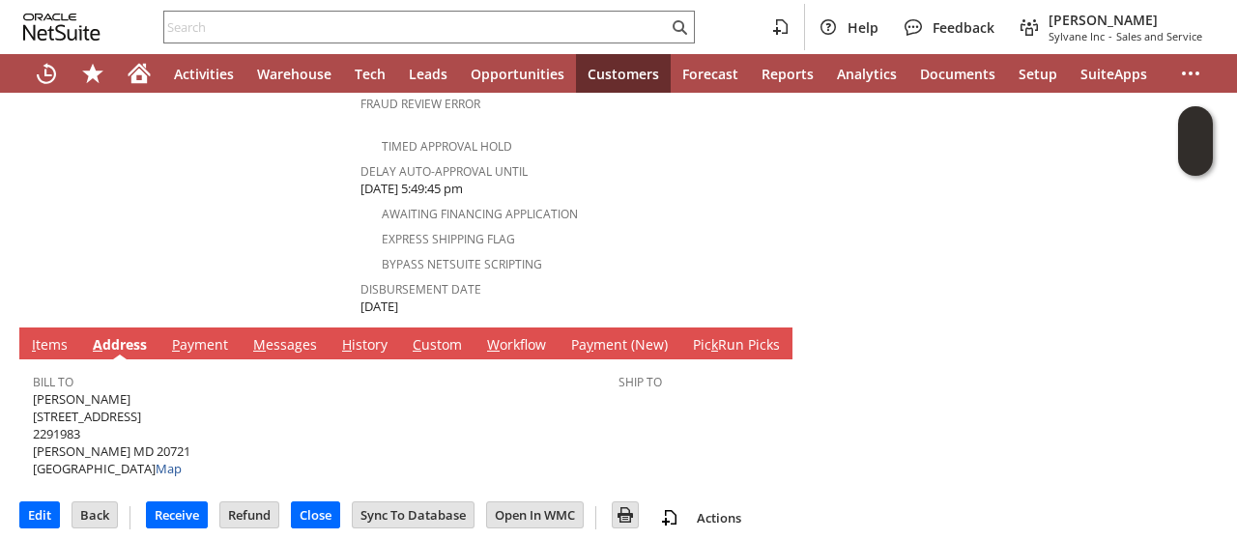
scroll to position [836, 0]
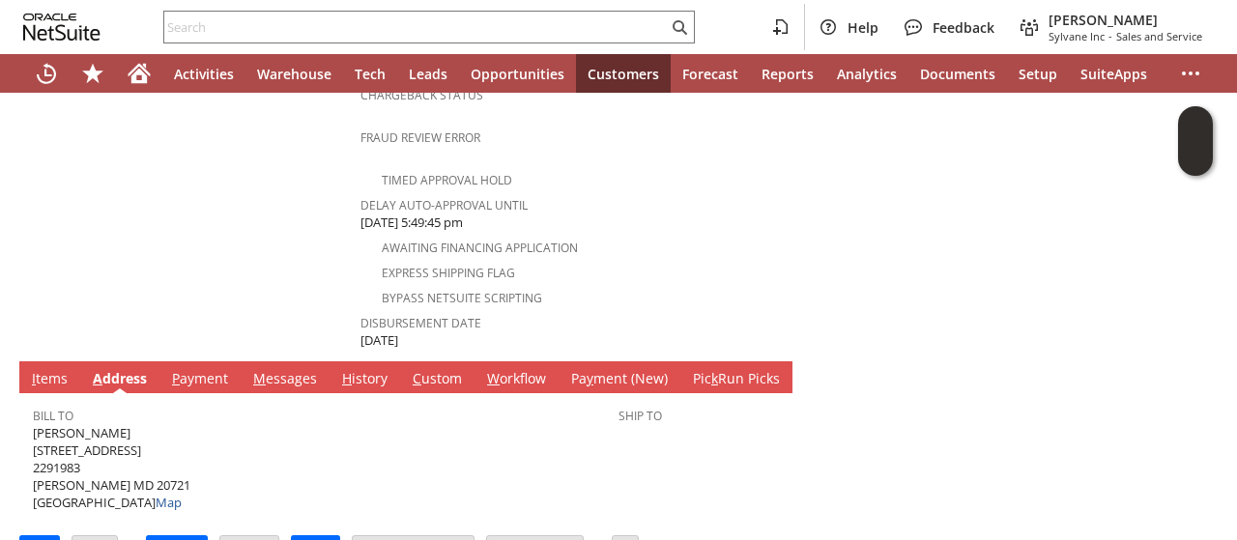
click at [87, 424] on span "Flora Kelleher 4045 Caribon St 2291983 Bowie MD 20721 United States Map" at bounding box center [112, 468] width 158 height 88
copy span "[PERSON_NAME]"
click at [97, 424] on span "Flora Kelleher 4045 Caribon St 2291983 Bowie MD 20721 United States Map" at bounding box center [112, 468] width 158 height 88
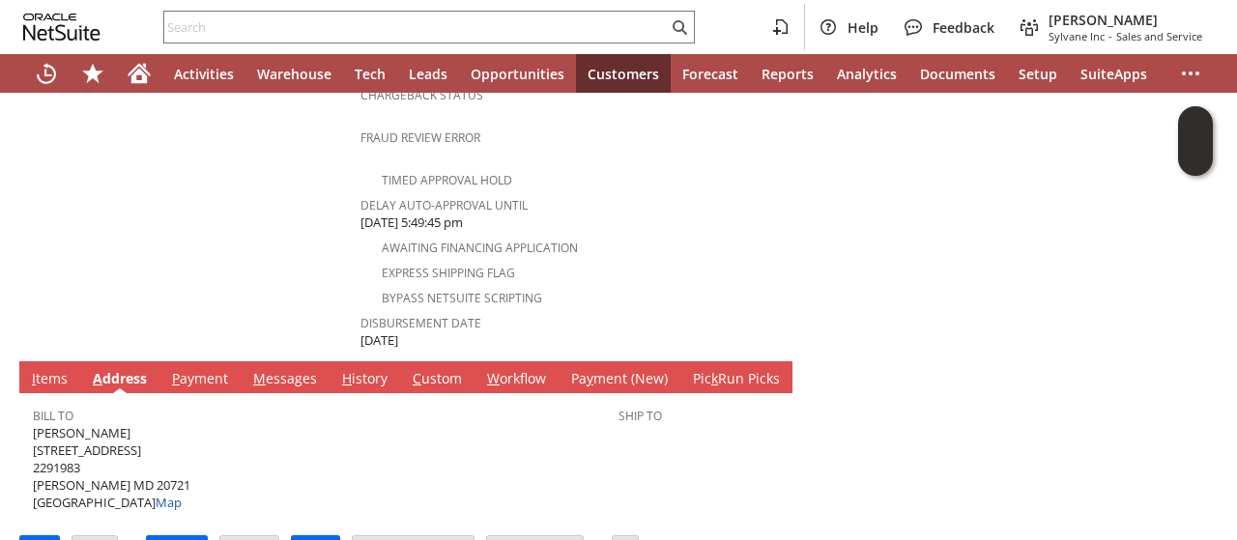
click at [97, 424] on span "Flora Kelleher 4045 Caribon St 2291983 Bowie MD 20721 United States Map" at bounding box center [112, 468] width 158 height 88
copy span "[STREET_ADDRESS]"
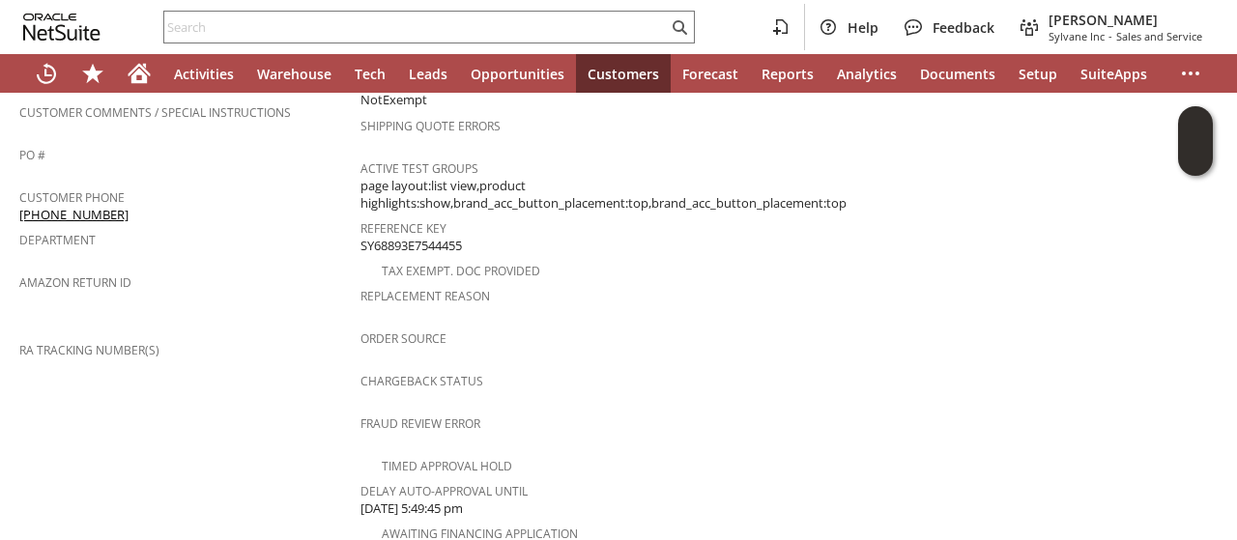
scroll to position [546, 0]
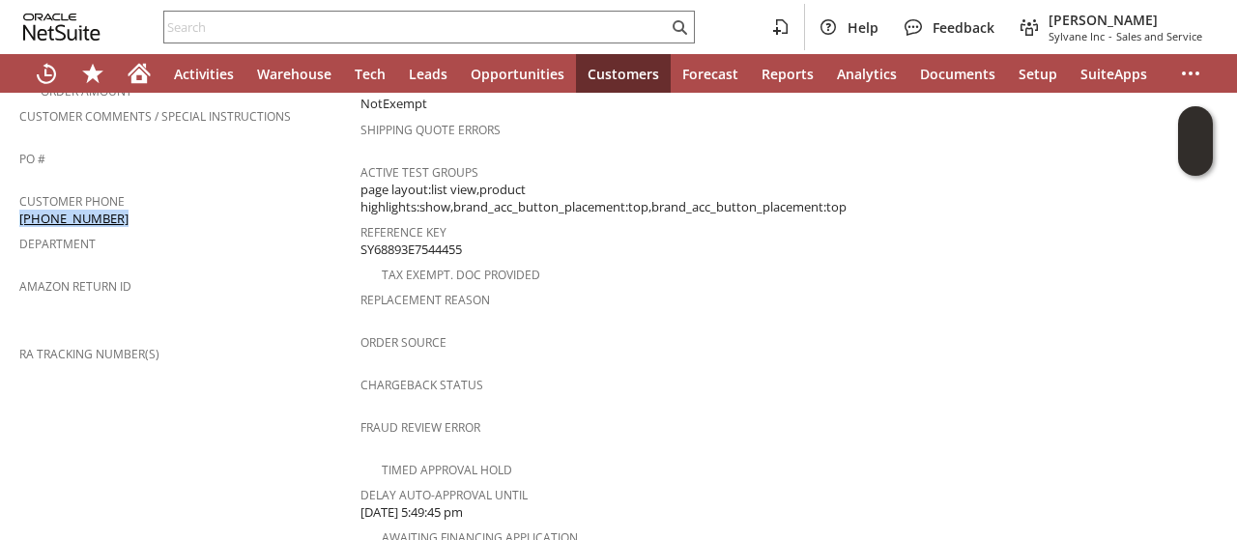
drag, startPoint x: 114, startPoint y: 186, endPoint x: 19, endPoint y: 194, distance: 95.0
click at [19, 194] on div "Customer Phone (202) 468-4677" at bounding box center [184, 207] width 331 height 41
copy link "[PHONE_NUMBER]"
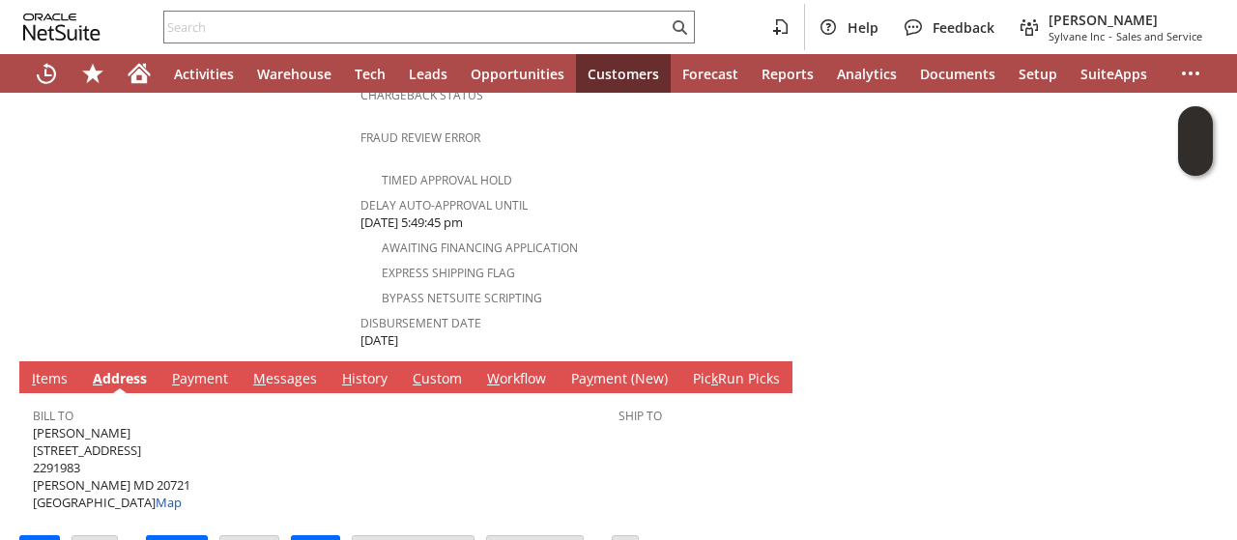
click at [109, 433] on span "Flora Kelleher 4045 Caribon St 2291983 Bowie MD 20721 United States Map" at bounding box center [112, 468] width 158 height 88
copy span "20721"
click at [45, 369] on link "I tems" at bounding box center [49, 379] width 45 height 21
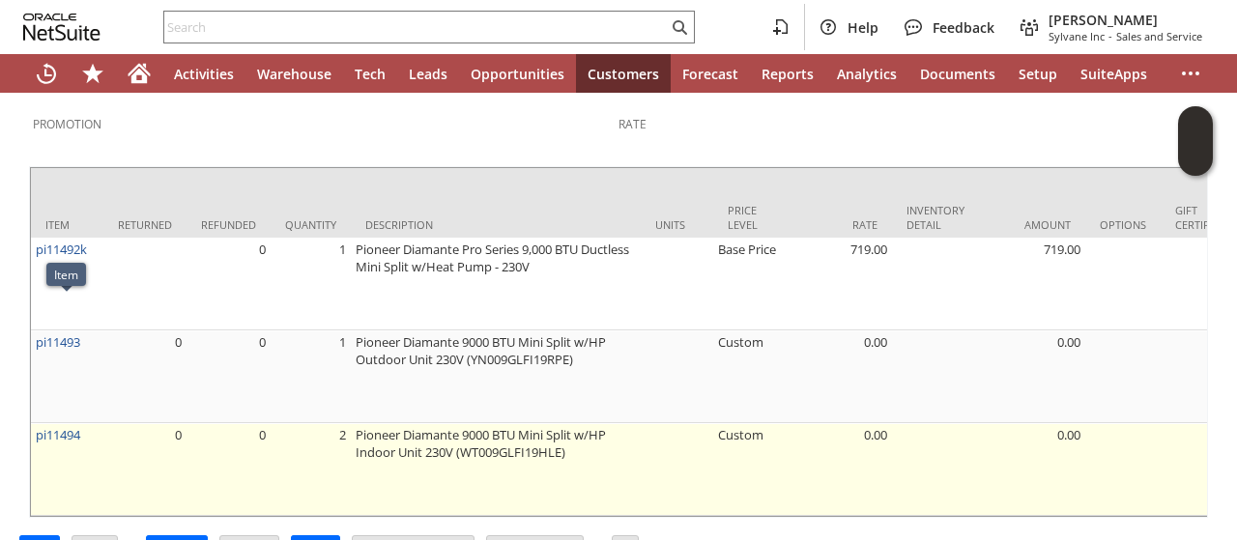
scroll to position [1181, 0]
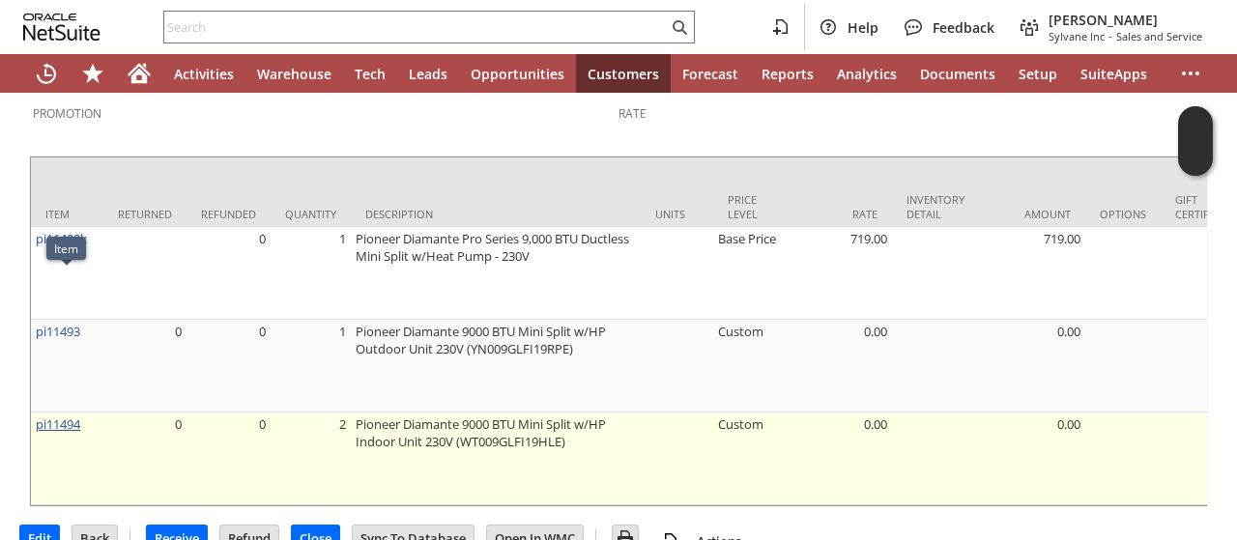
click at [73, 416] on link "pi11494" at bounding box center [58, 424] width 44 height 17
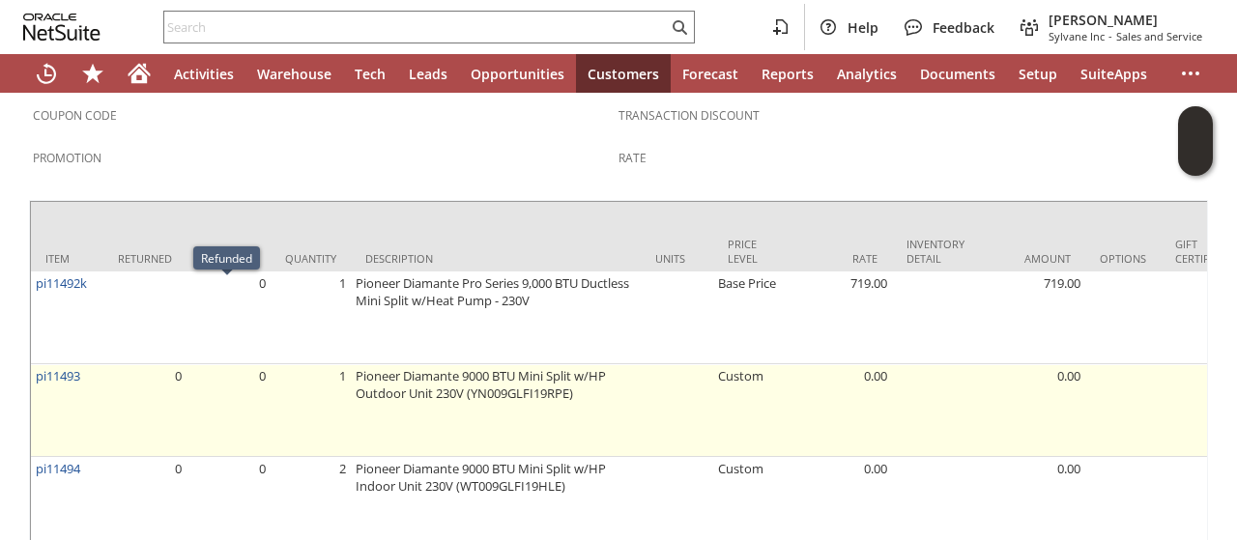
scroll to position [1160, 0]
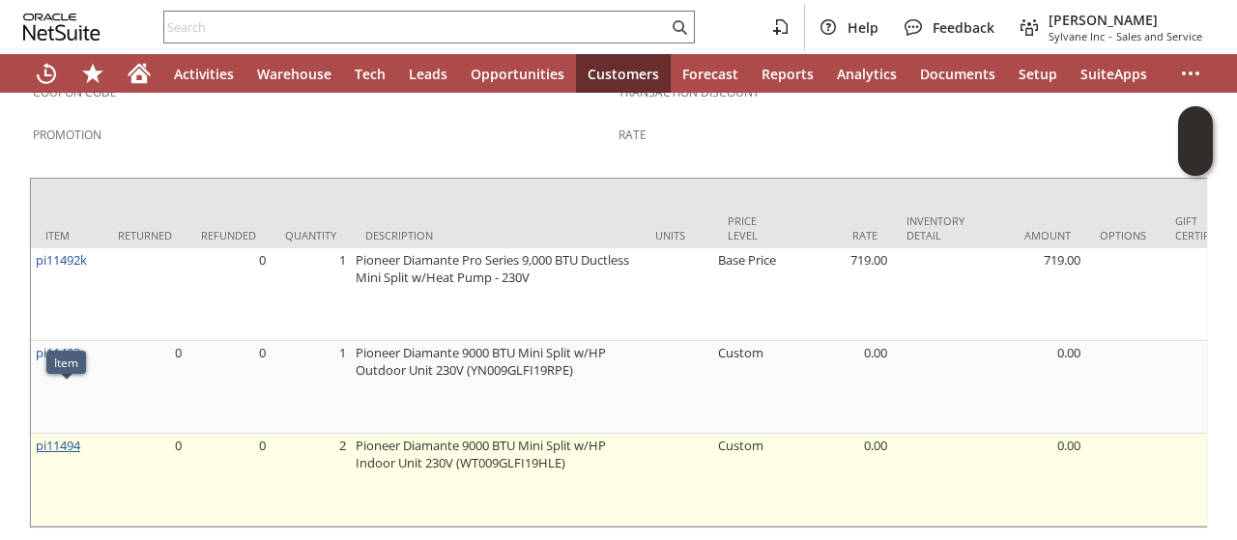
click at [72, 437] on link "pi11494" at bounding box center [58, 445] width 44 height 17
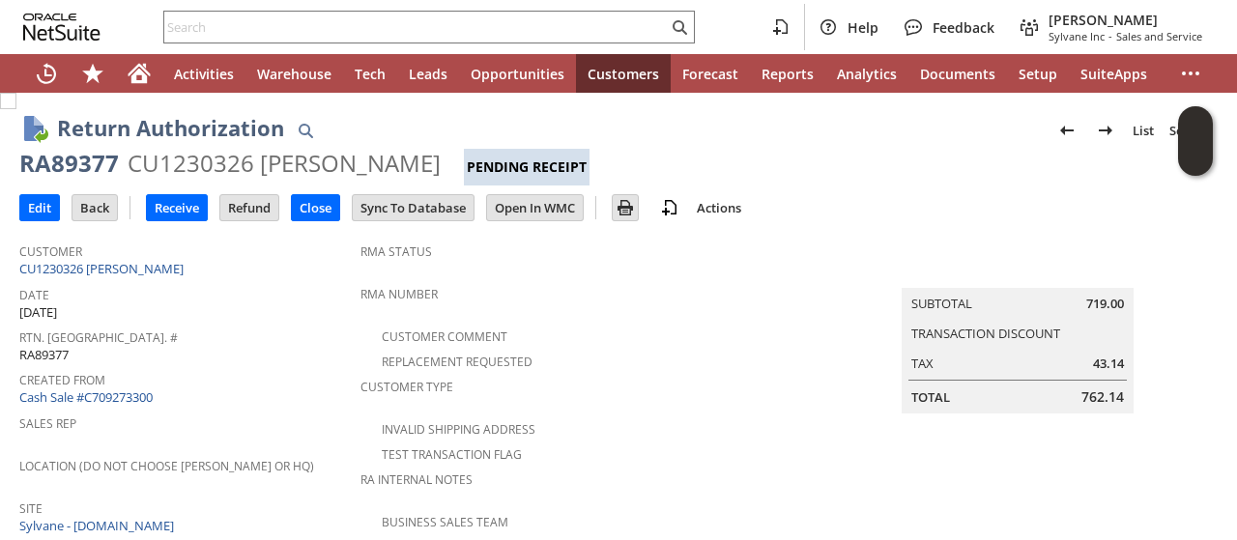
click at [81, 171] on div "RA89377" at bounding box center [69, 163] width 100 height 31
copy div "RA89377"
click at [43, 211] on input "Edit" at bounding box center [39, 207] width 39 height 25
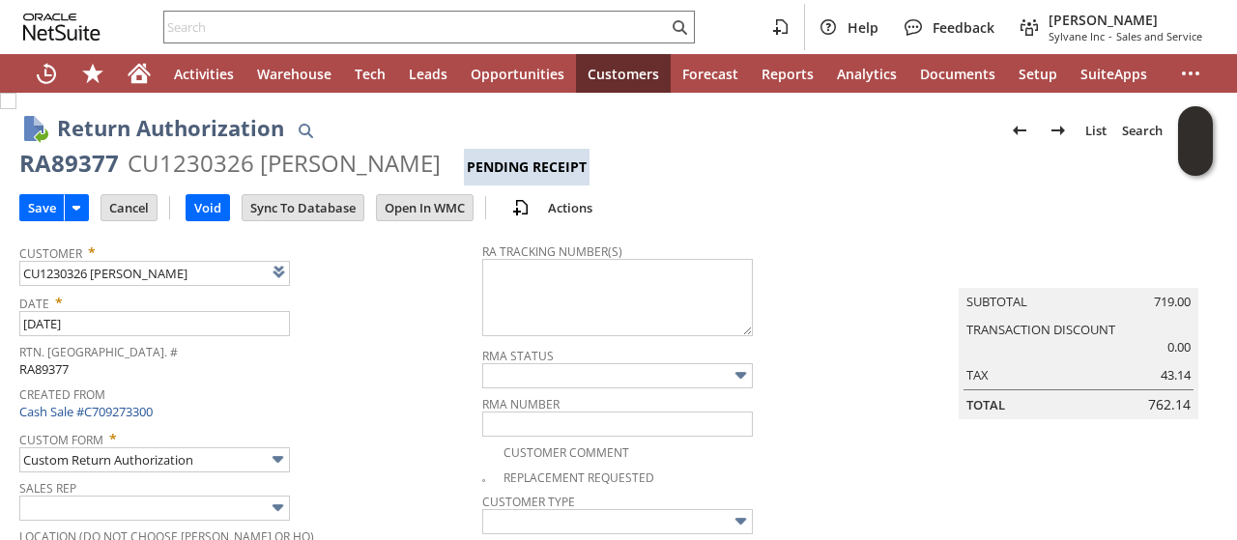
scroll to position [97, 0]
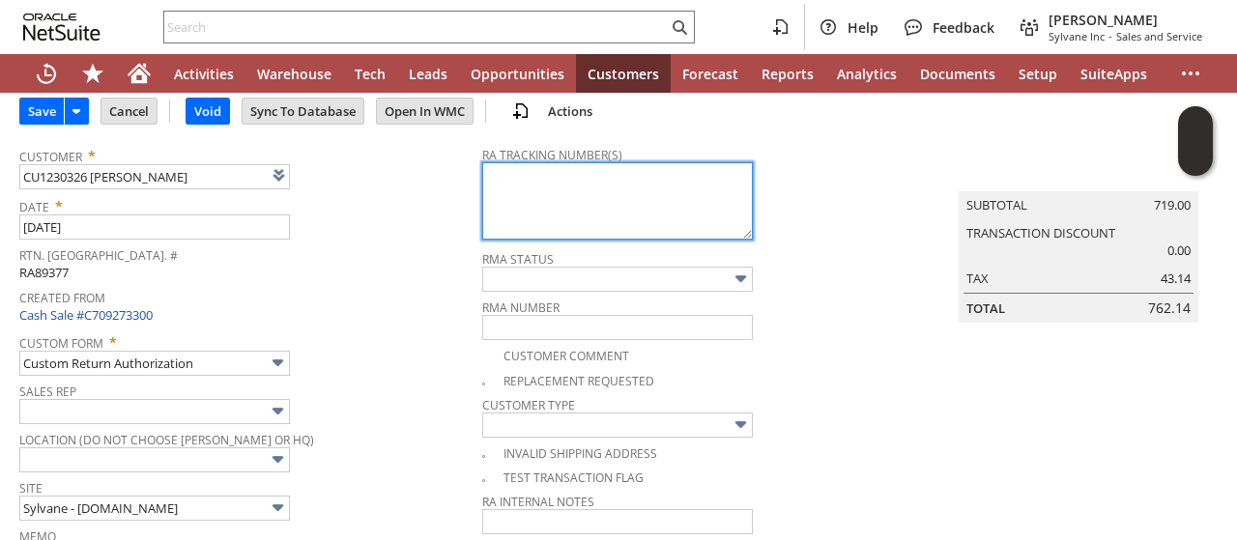
click at [482, 199] on textarea at bounding box center [617, 200] width 271 height 77
click at [482, 195] on textarea at bounding box center [617, 200] width 271 height 77
paste textarea "997020600366020"
type textarea "997020600366020 08/27 10-3p"
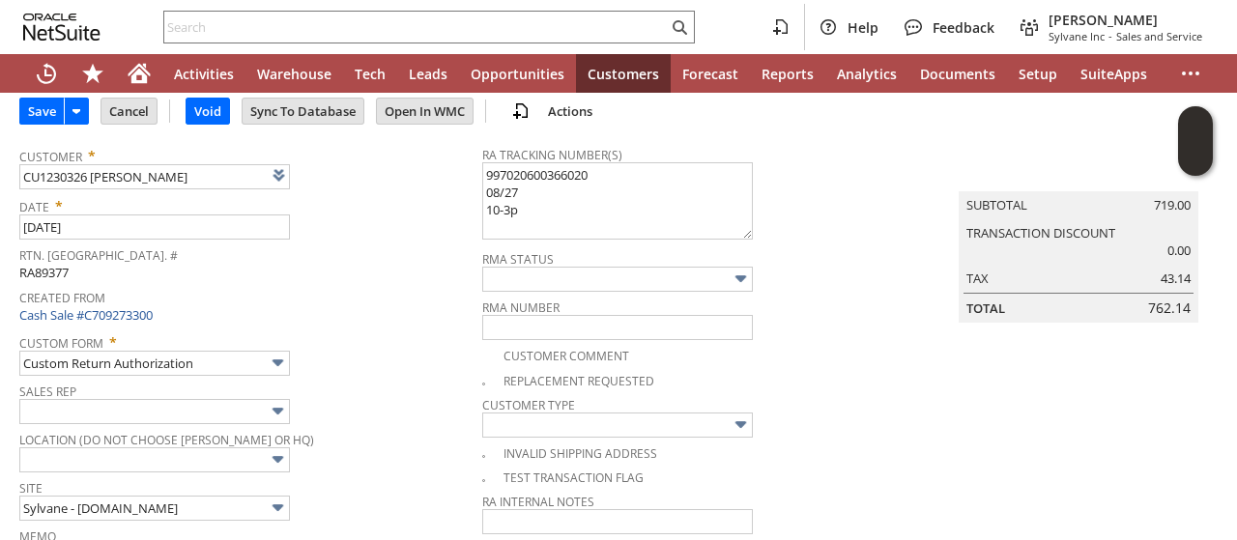
click at [343, 387] on span "Sales Rep" at bounding box center [245, 388] width 453 height 21
click at [352, 368] on div "Custom Form * Custom Return Authorization" at bounding box center [245, 352] width 453 height 48
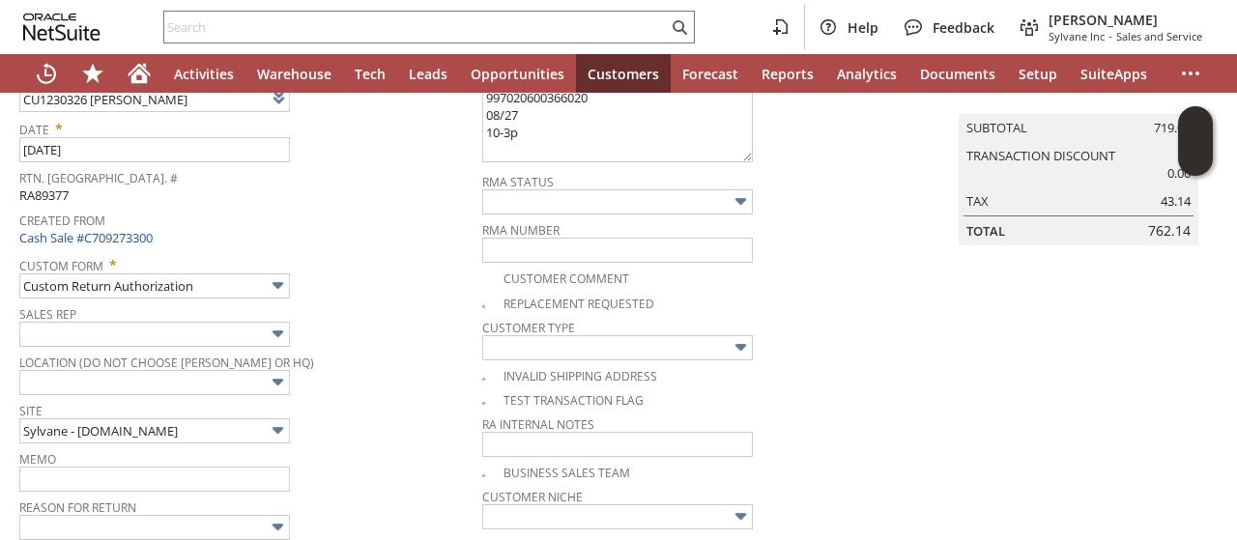
scroll to position [290, 0]
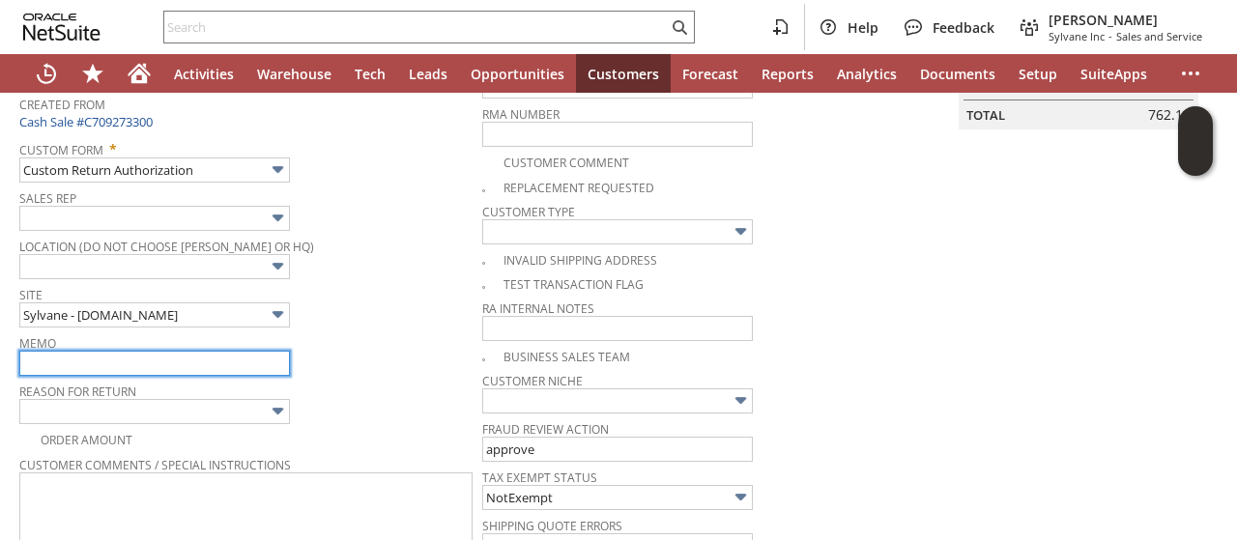
click at [215, 353] on input "text" at bounding box center [154, 363] width 271 height 25
type input "Customer received indoor unit only and the unit is discontinued."
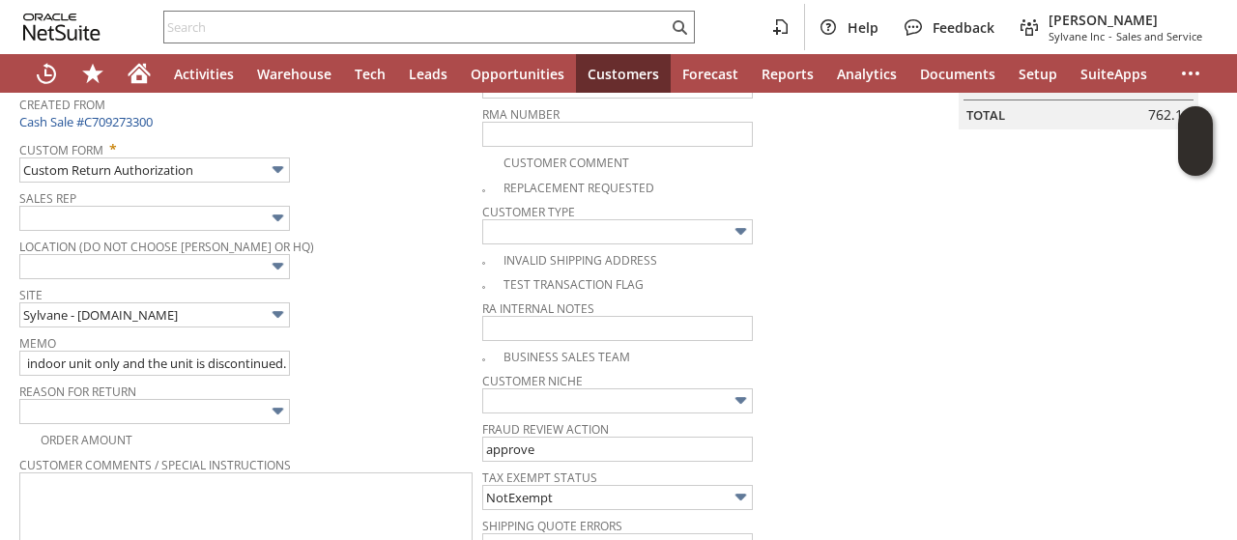
click at [366, 394] on div "Reason For Return" at bounding box center [245, 401] width 453 height 46
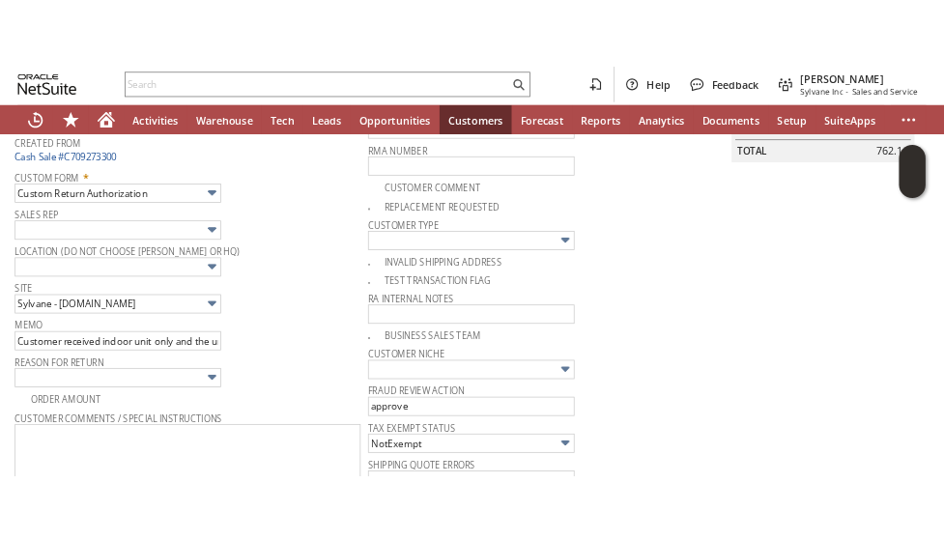
scroll to position [0, 0]
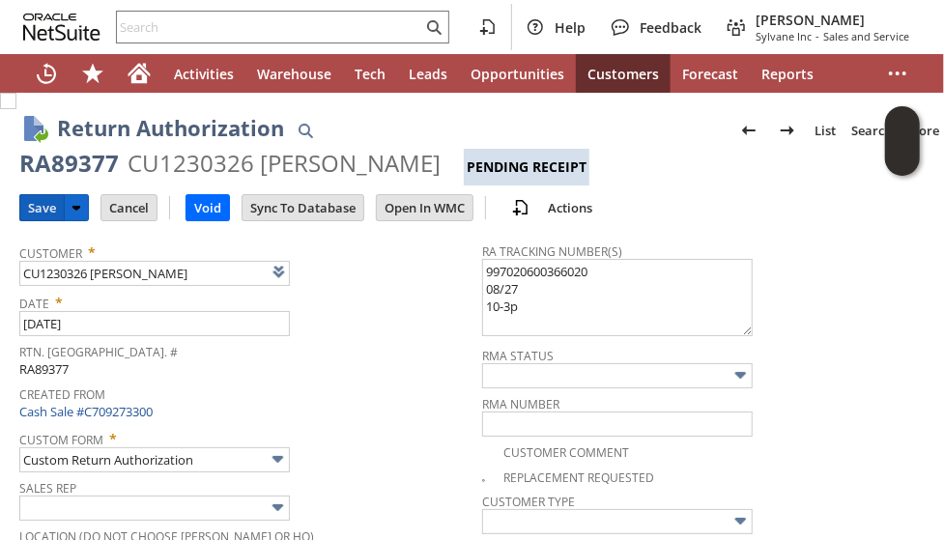
click at [31, 211] on input "Save" at bounding box center [41, 207] width 43 height 25
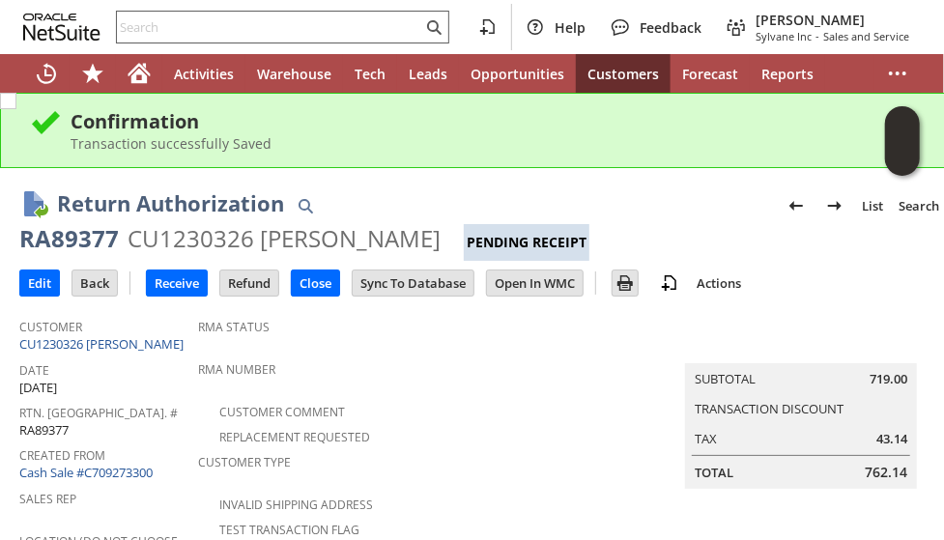
click at [203, 34] on input "text" at bounding box center [269, 26] width 305 height 23
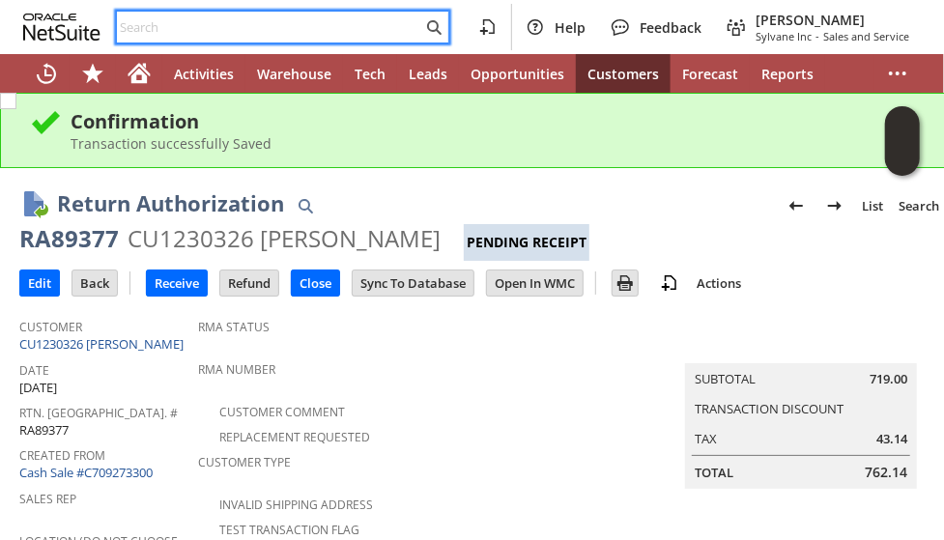
paste input "S1347135"
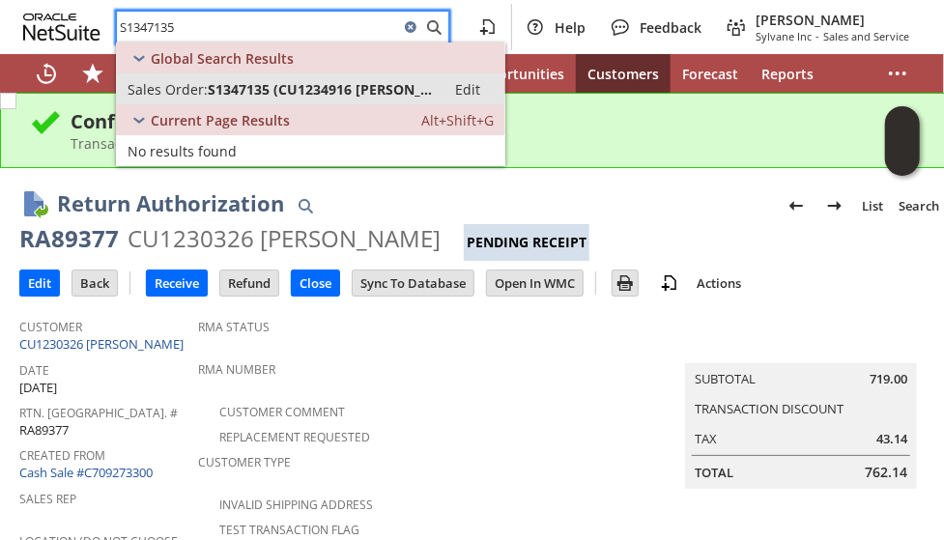
type input "S1347135"
click at [218, 88] on span "S1347135 (CU1234916 [PERSON_NAME])" at bounding box center [321, 89] width 226 height 18
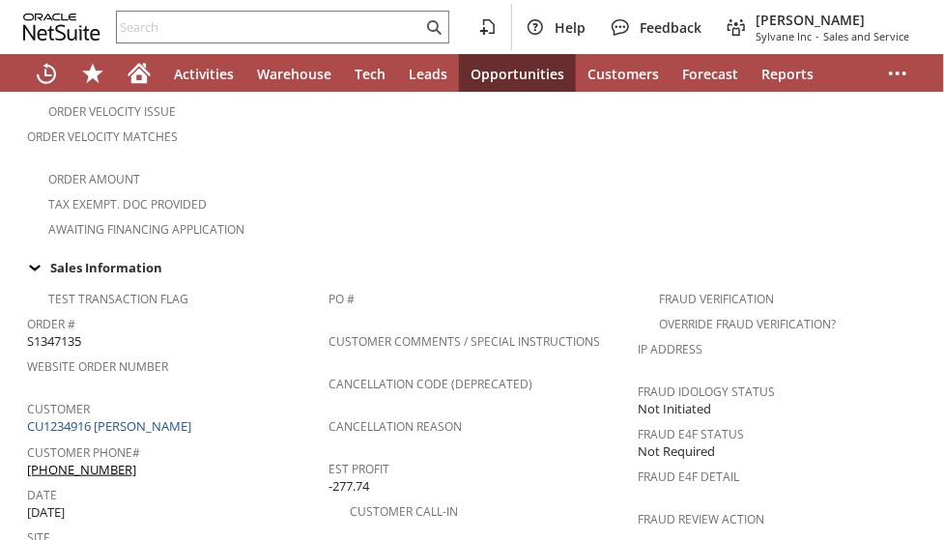
scroll to position [676, 0]
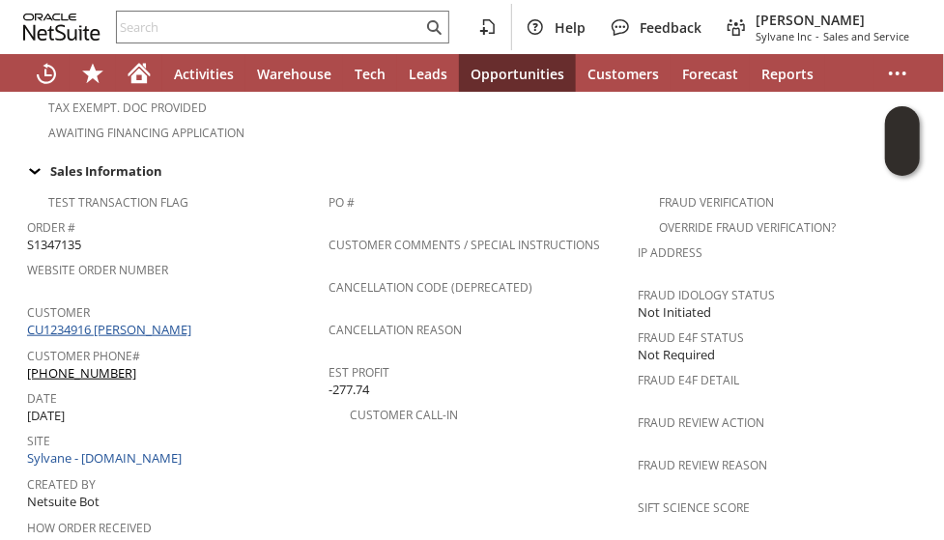
click at [137, 321] on link "CU1234916 [PERSON_NAME]" at bounding box center [111, 329] width 169 height 17
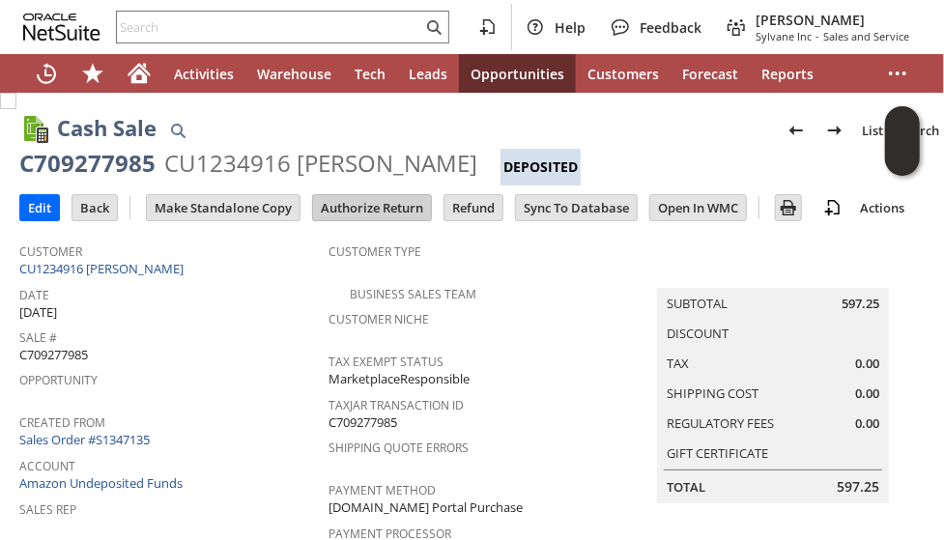
click at [398, 206] on input "Authorize Return" at bounding box center [372, 207] width 118 height 25
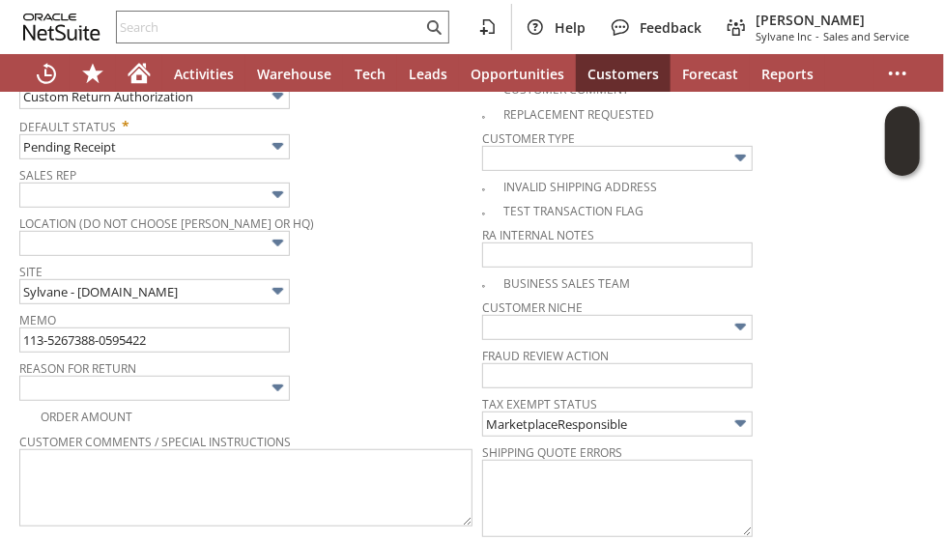
scroll to position [404, 0]
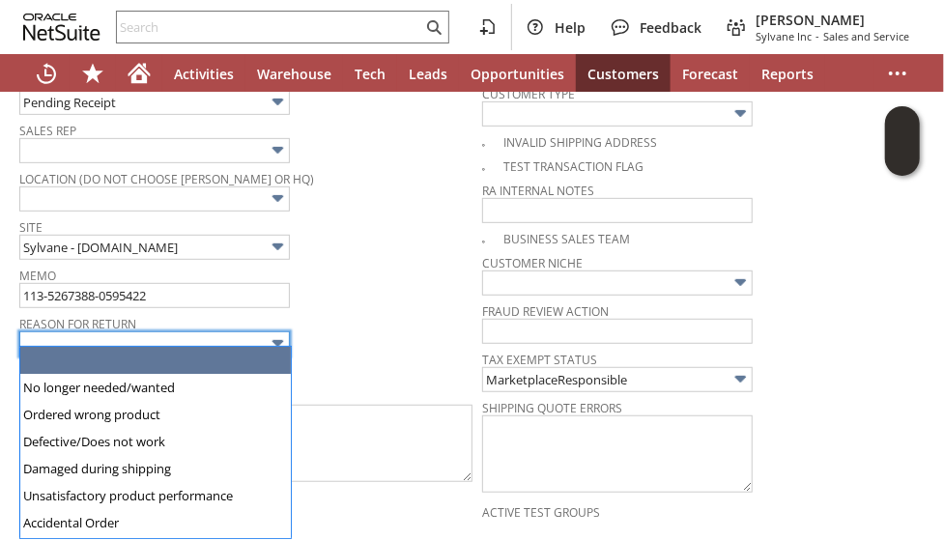
click at [217, 333] on input "text" at bounding box center [154, 343] width 271 height 25
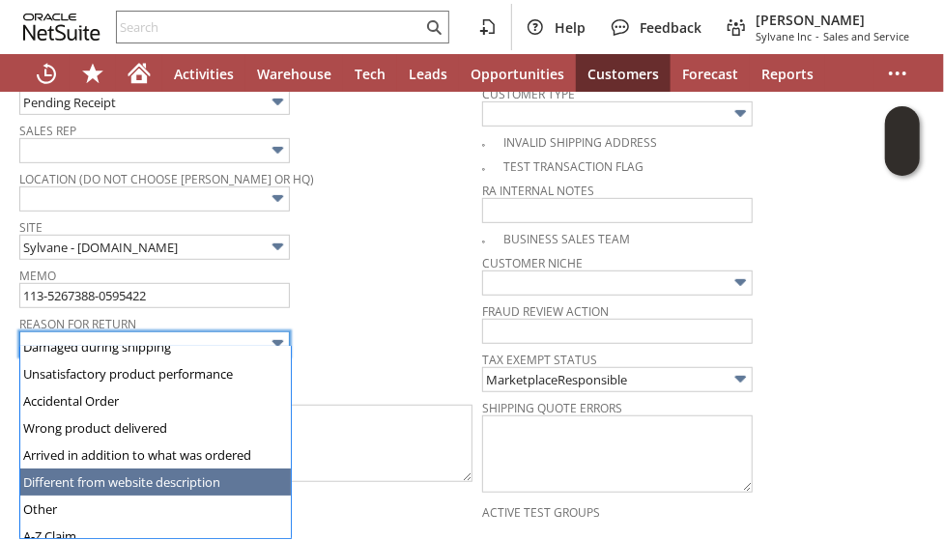
scroll to position [133, 0]
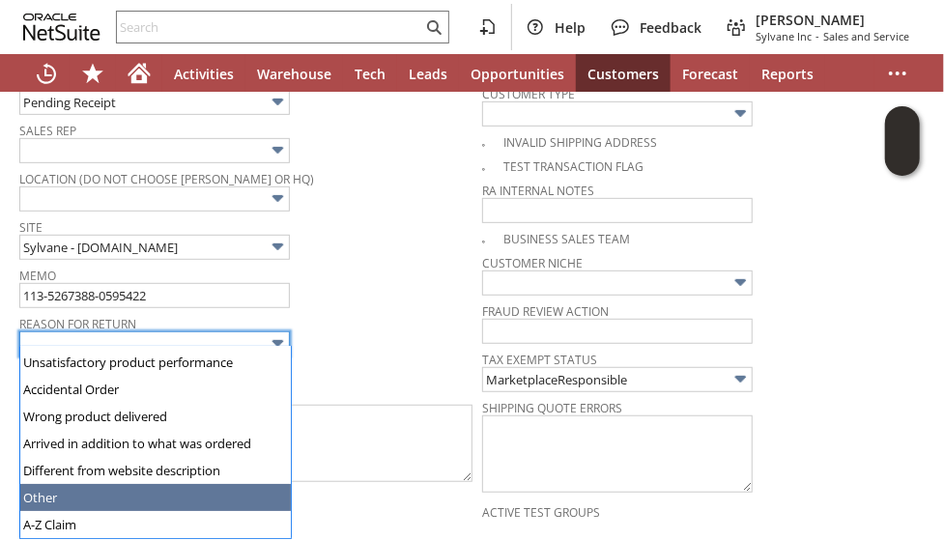
type input "Other"
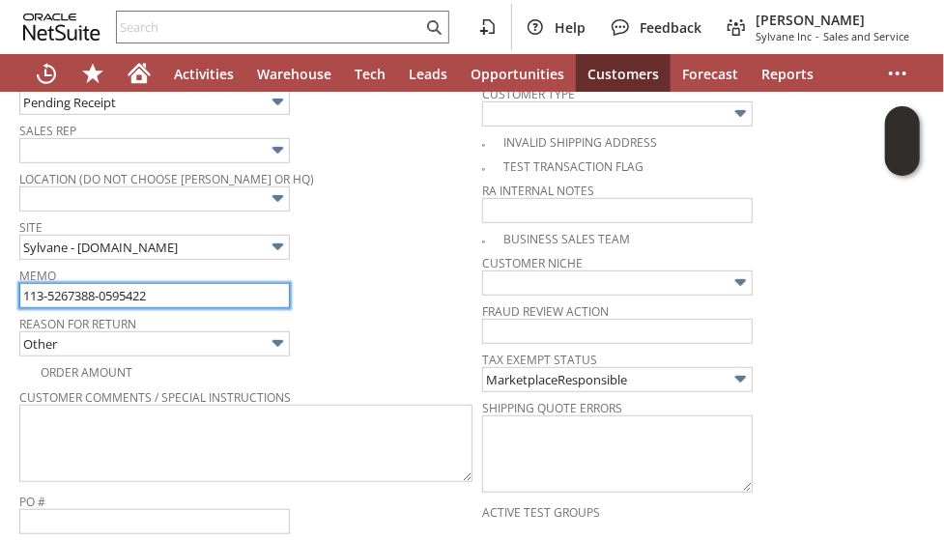
click at [209, 288] on input "113-5267388-0595422" at bounding box center [154, 295] width 271 height 25
type input "n"
type input "Fedex not able to reach the customer to schedule. returing back"
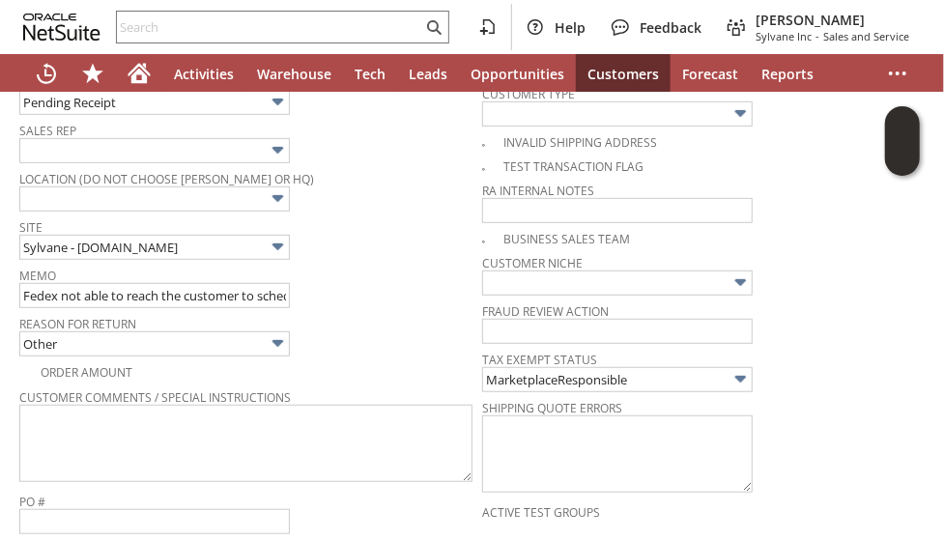
click at [358, 263] on span "Memo" at bounding box center [245, 272] width 453 height 21
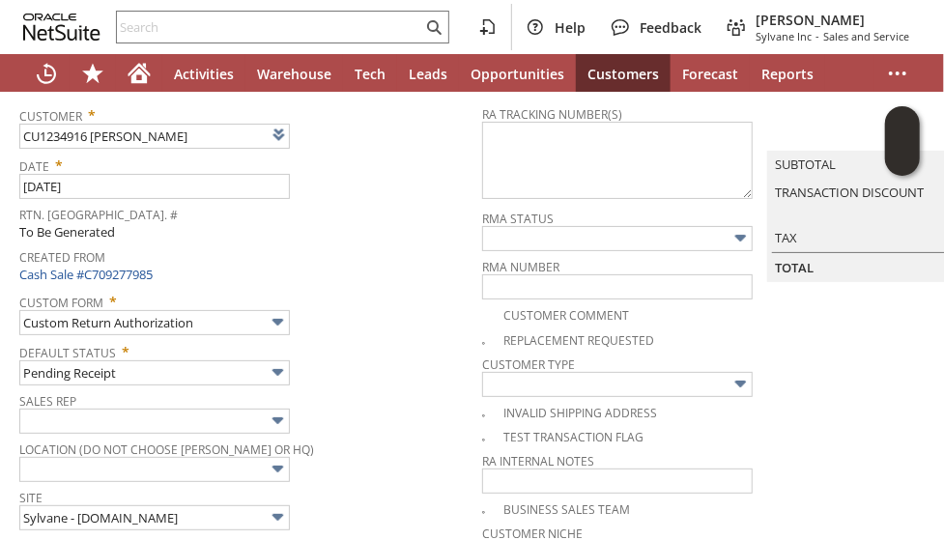
scroll to position [0, 0]
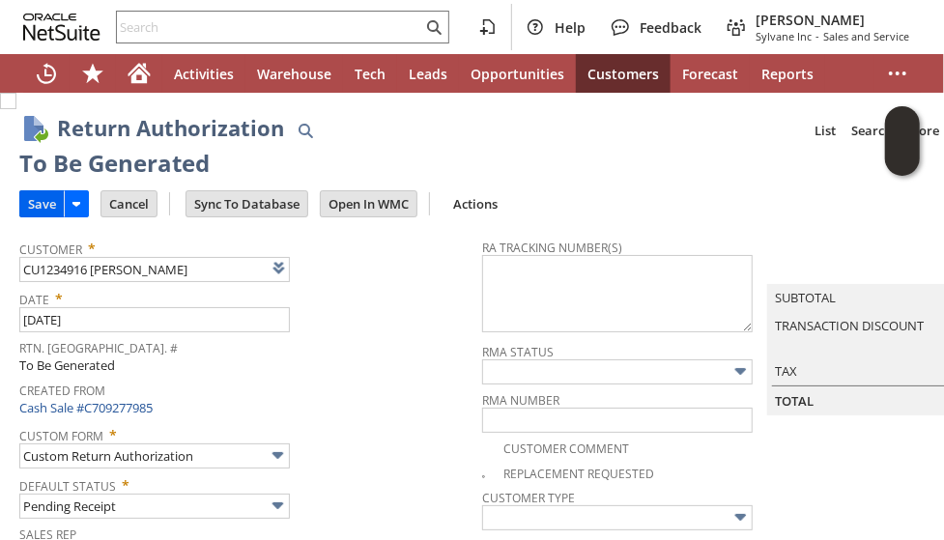
click at [38, 202] on input "Save" at bounding box center [41, 203] width 43 height 25
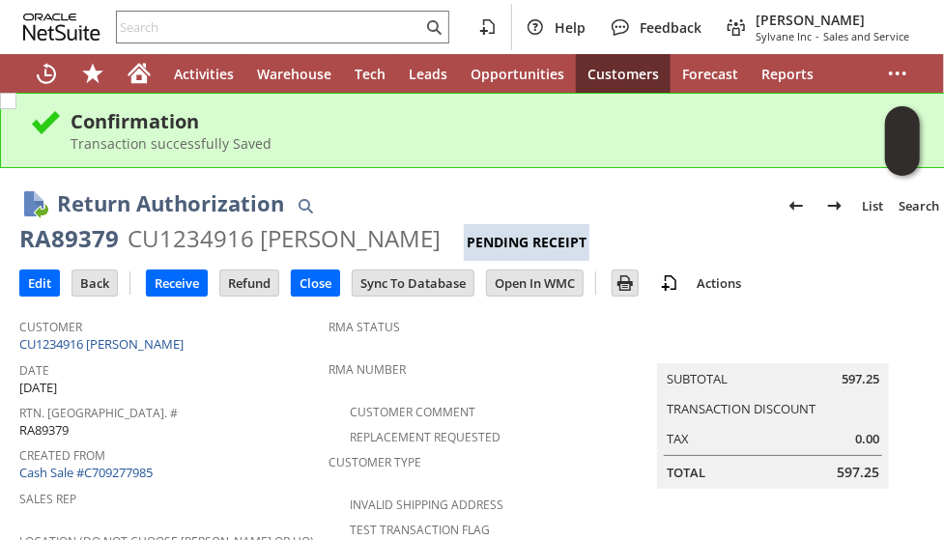
click at [83, 236] on div "RA89379" at bounding box center [69, 238] width 100 height 31
copy div "RA89379"
drag, startPoint x: 754, startPoint y: 181, endPoint x: 746, endPoint y: 206, distance: 26.3
click at [754, 186] on div "Return Authorization List Search RA89379 CU1234916 [PERSON_NAME] Pending Receip…" at bounding box center [483, 217] width 928 height 88
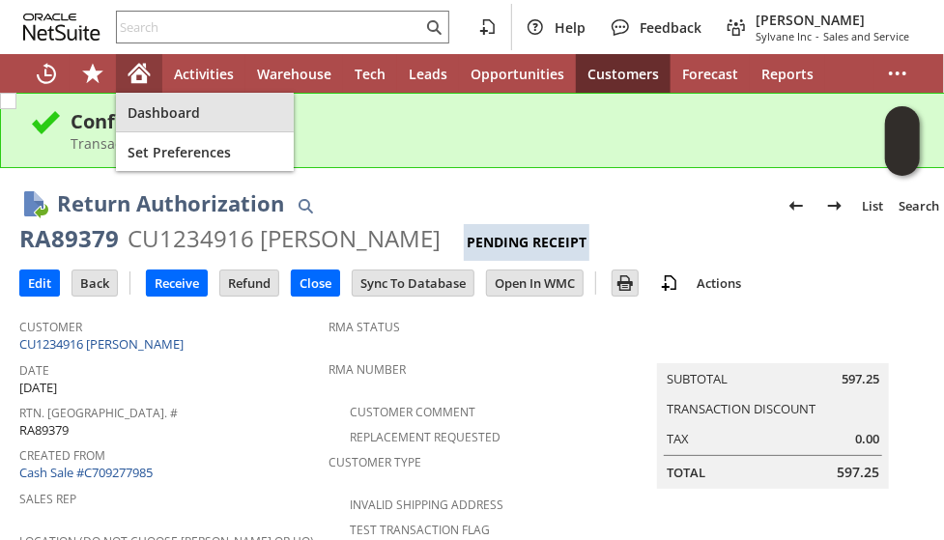
click at [135, 74] on icon "Home" at bounding box center [138, 76] width 15 height 14
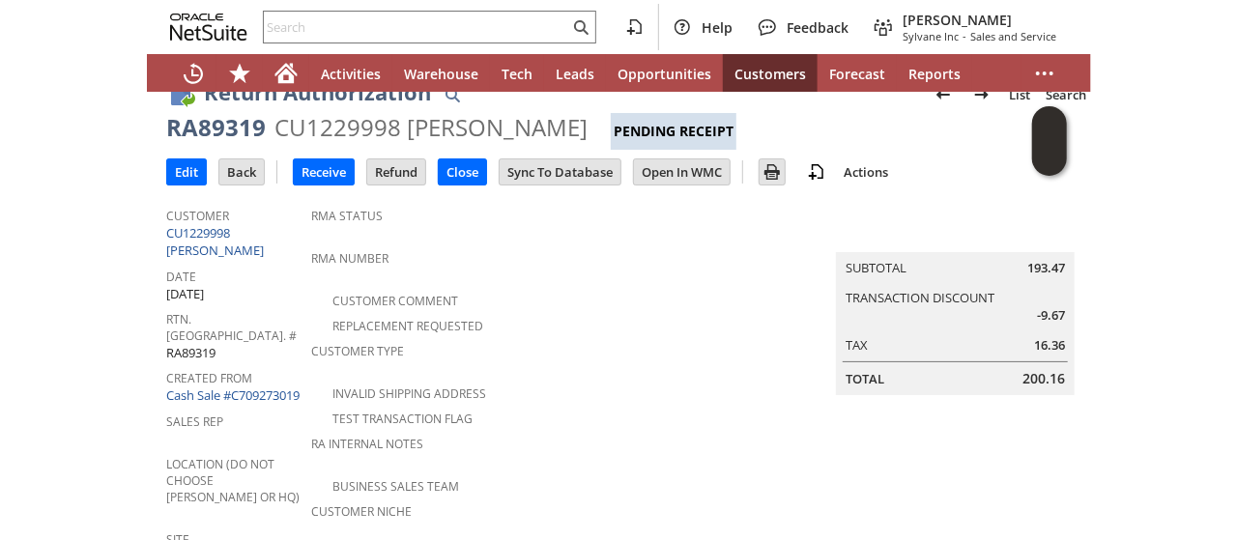
scroll to position [28, 0]
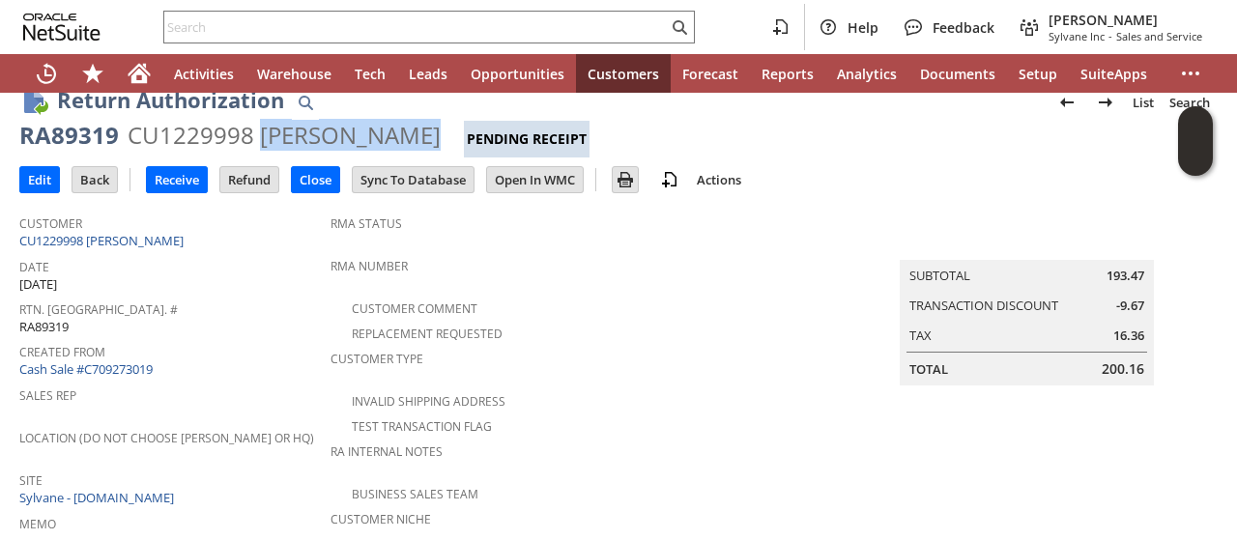
drag, startPoint x: 257, startPoint y: 132, endPoint x: 408, endPoint y: 137, distance: 150.8
click at [408, 137] on div "CU1229998 [PERSON_NAME]" at bounding box center [284, 135] width 313 height 31
copy div "[PERSON_NAME]"
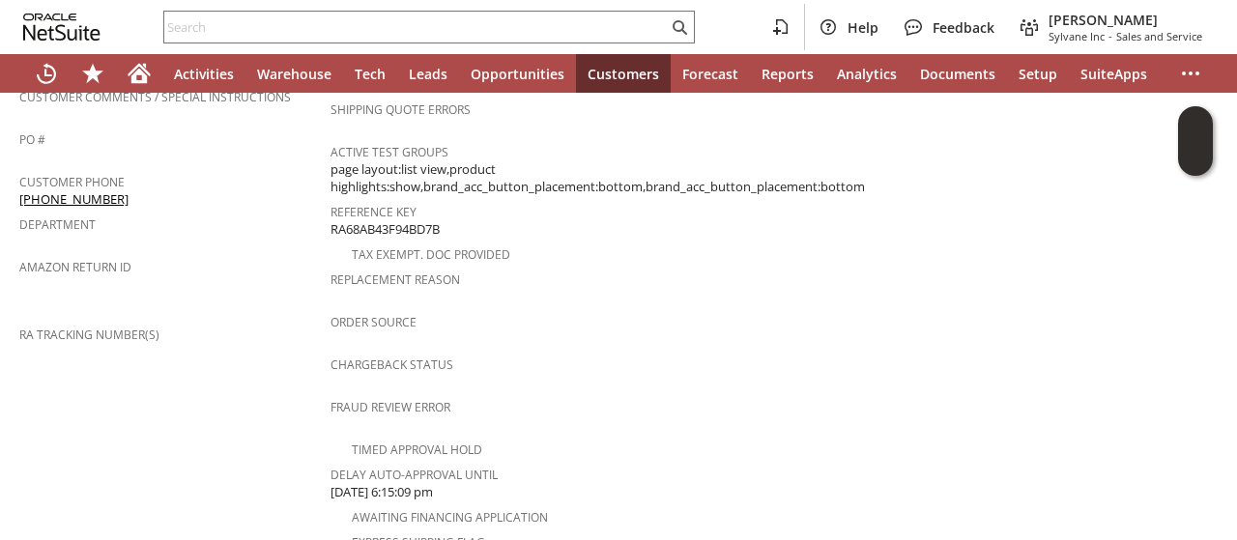
scroll to position [415, 0]
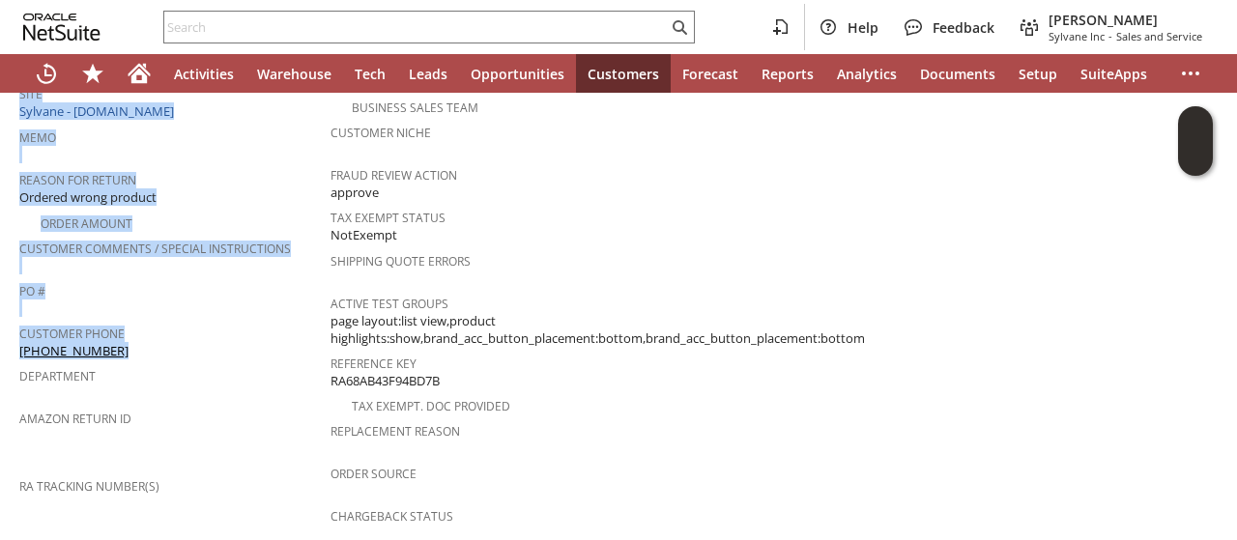
drag, startPoint x: 114, startPoint y: 321, endPoint x: 18, endPoint y: 326, distance: 95.8
click at [18, 326] on div "Return Authorization List Search RA89319 CU1229998 Brian Buckner Pending Receip…" at bounding box center [618, 410] width 1237 height 1464
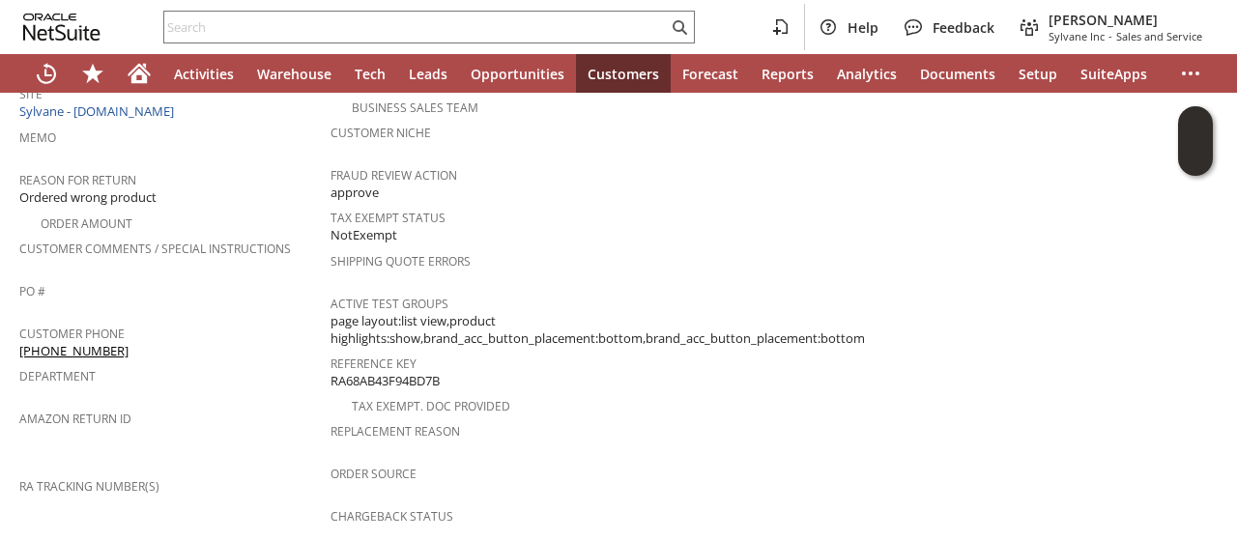
click at [141, 327] on div "Customer Phone (770) 823-1206" at bounding box center [169, 340] width 301 height 41
drag, startPoint x: 114, startPoint y: 326, endPoint x: 19, endPoint y: 326, distance: 94.7
click at [19, 326] on div "Customer Phone (770) 823-1206" at bounding box center [169, 340] width 301 height 41
copy link "[PHONE_NUMBER]"
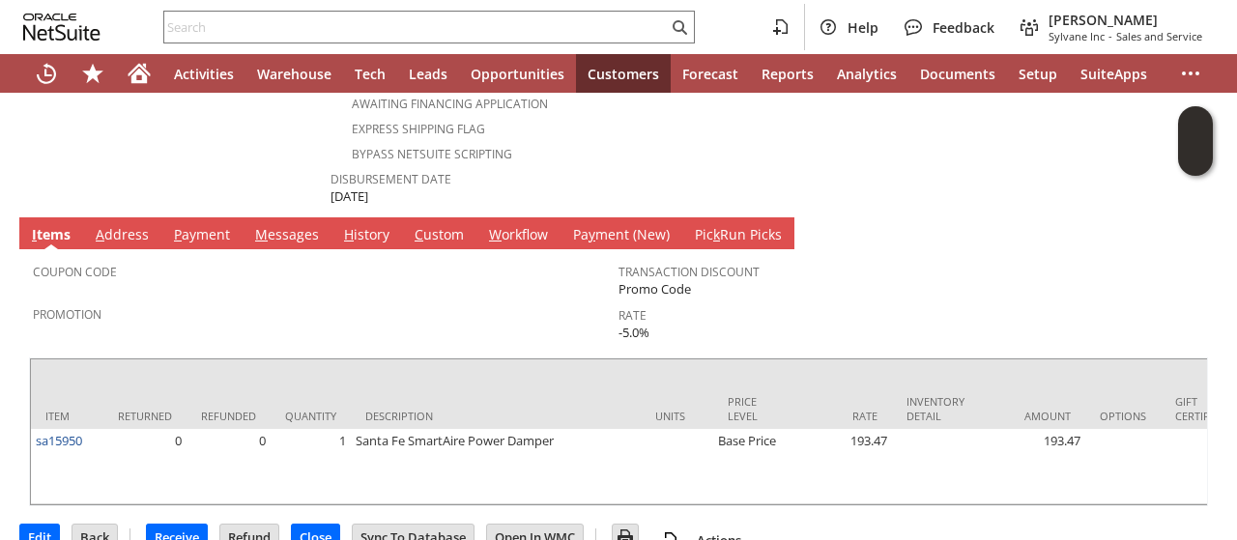
click at [120, 225] on link "A ddress" at bounding box center [122, 235] width 63 height 21
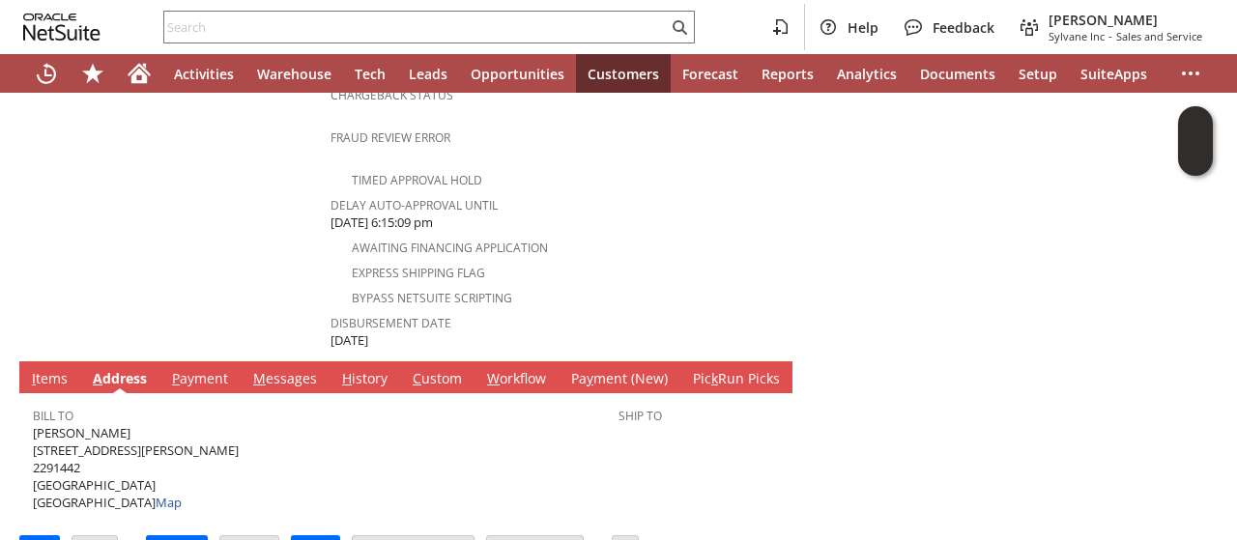
click at [83, 424] on span "Brian Buckner 642 Rosalia St SE 2291442 Atlanta GA 30312 United States Map" at bounding box center [136, 468] width 206 height 88
copy span "[STREET_ADDRESS][PERSON_NAME]"
click at [110, 441] on span "Brian Buckner 642 Rosalia St SE 2291442 Atlanta GA 30312 United States Map" at bounding box center [136, 468] width 206 height 88
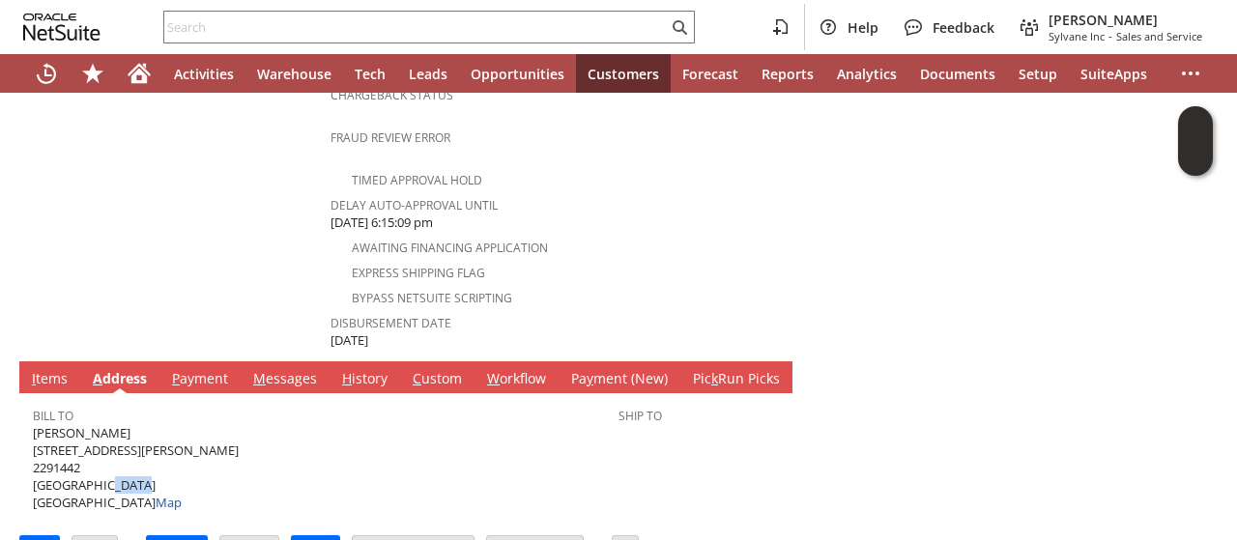
click at [111, 442] on span "Brian Buckner 642 Rosalia St SE 2291442 Atlanta GA 30312 United States Map" at bounding box center [136, 468] width 206 height 88
copy span "30312"
click at [50, 369] on link "I tems" at bounding box center [49, 379] width 45 height 21
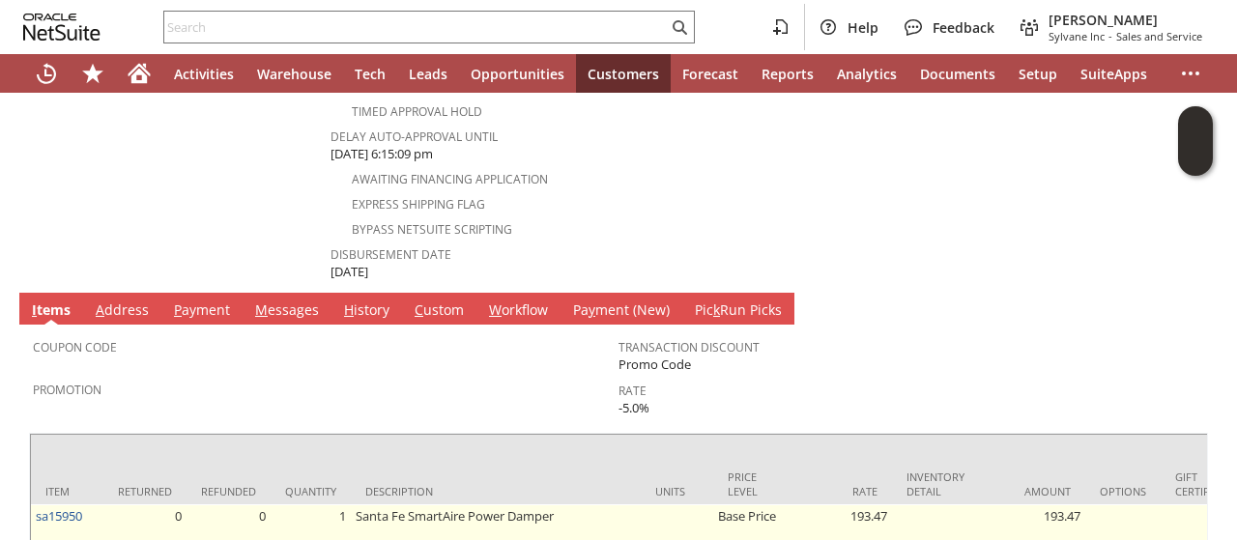
scroll to position [932, 0]
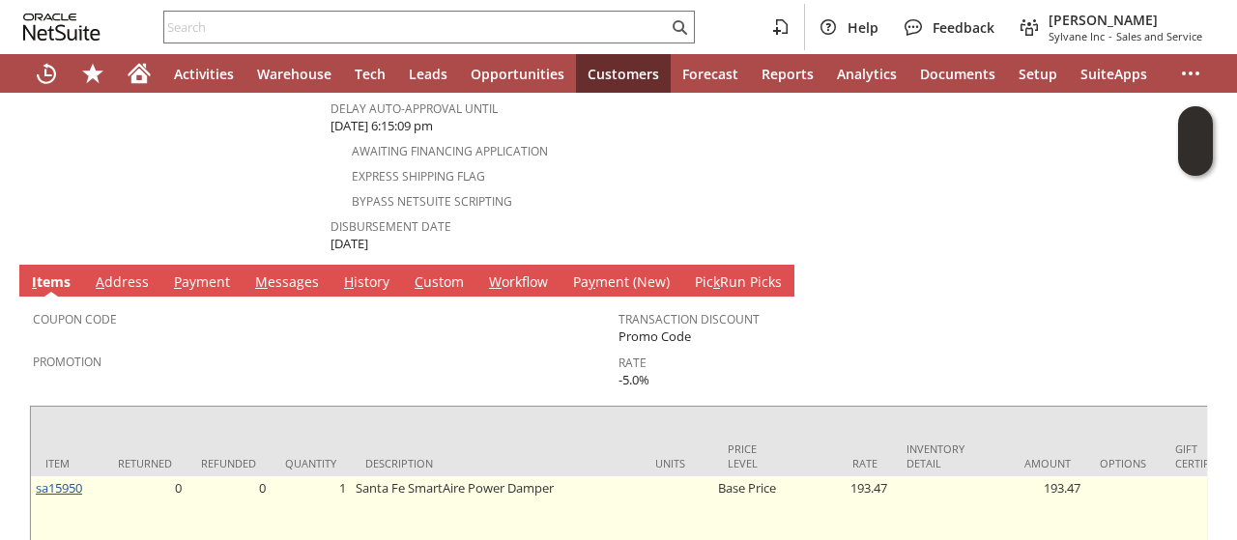
click at [78, 479] on link "sa15950" at bounding box center [59, 487] width 46 height 17
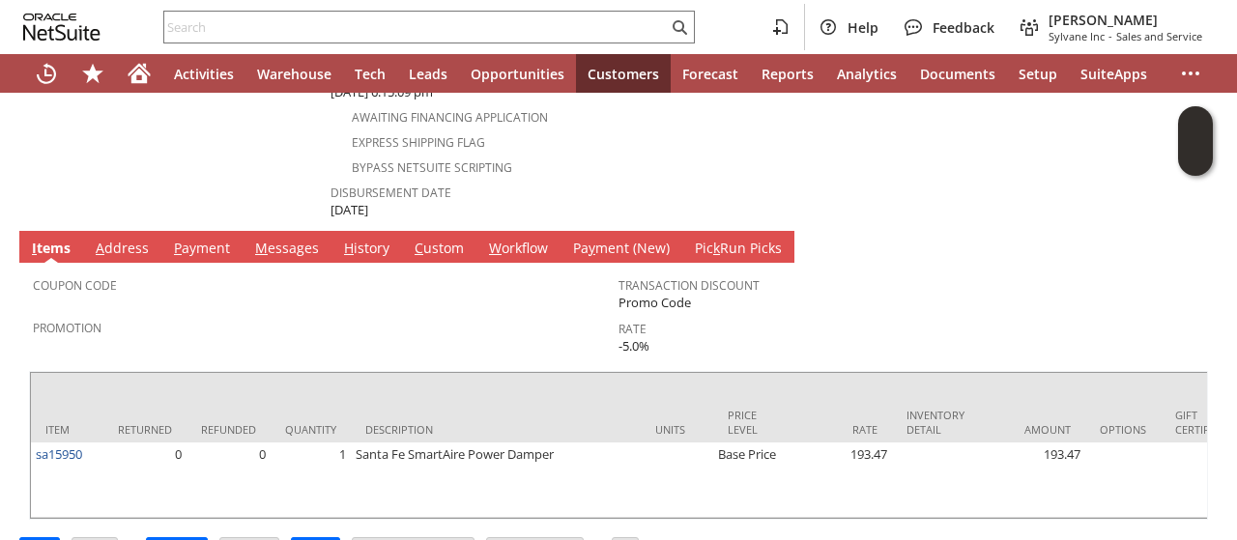
click at [282, 239] on link "M essages" at bounding box center [286, 249] width 73 height 21
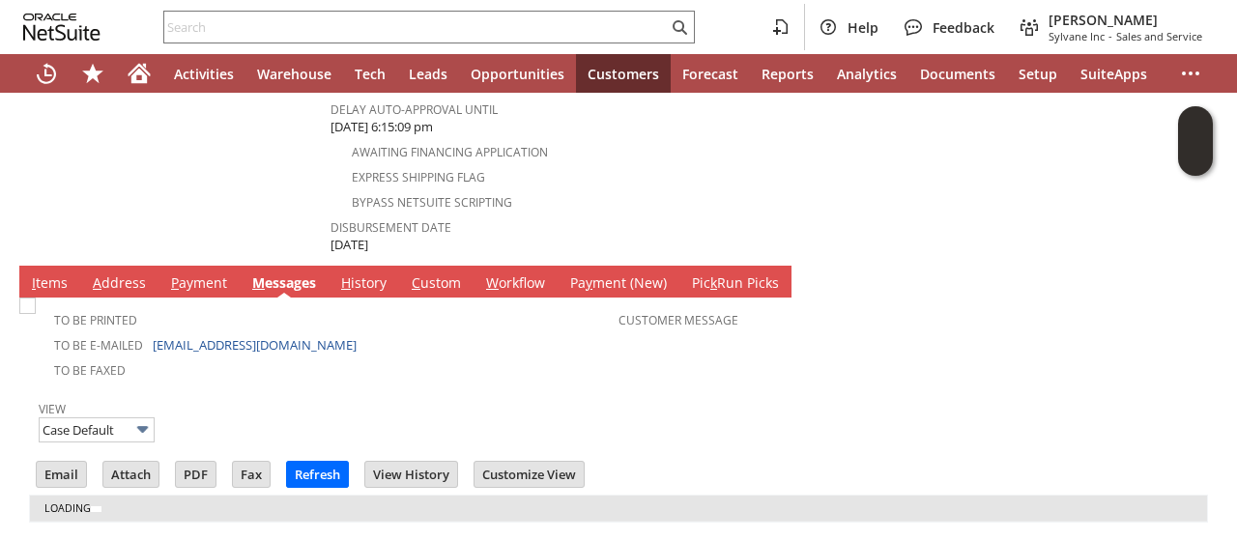
scroll to position [959, 0]
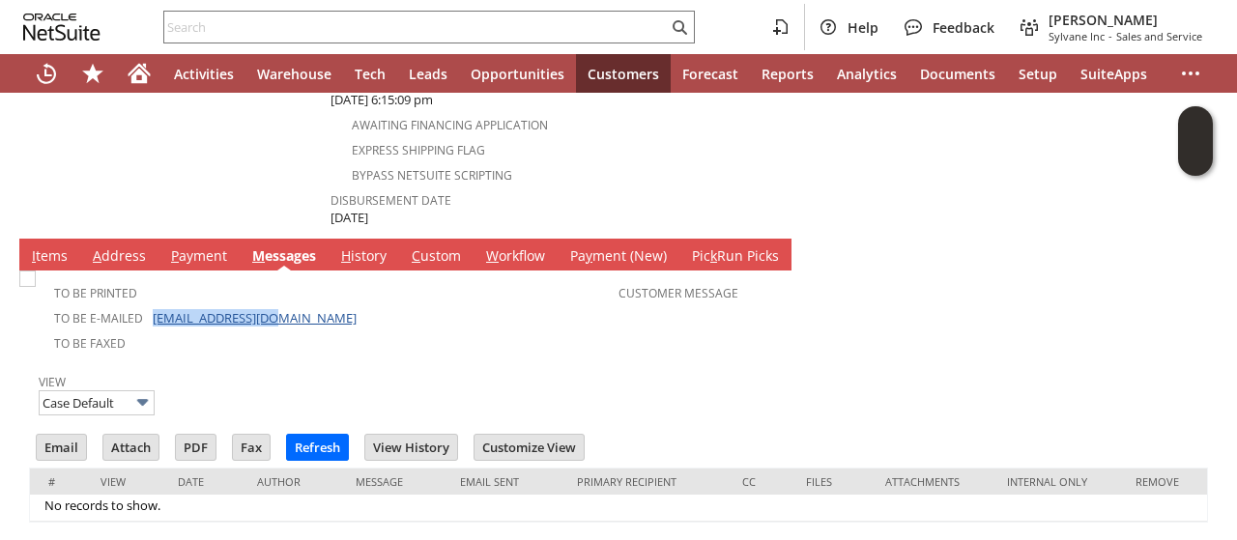
drag, startPoint x: 288, startPoint y: 272, endPoint x: 151, endPoint y: 272, distance: 137.2
click at [151, 304] on td "To Be E-mailed [EMAIL_ADDRESS][DOMAIN_NAME]" at bounding box center [326, 316] width 586 height 25
copy link "[EMAIL_ADDRESS][DOMAIN_NAME]"
click at [41, 246] on link "I tems" at bounding box center [49, 256] width 45 height 21
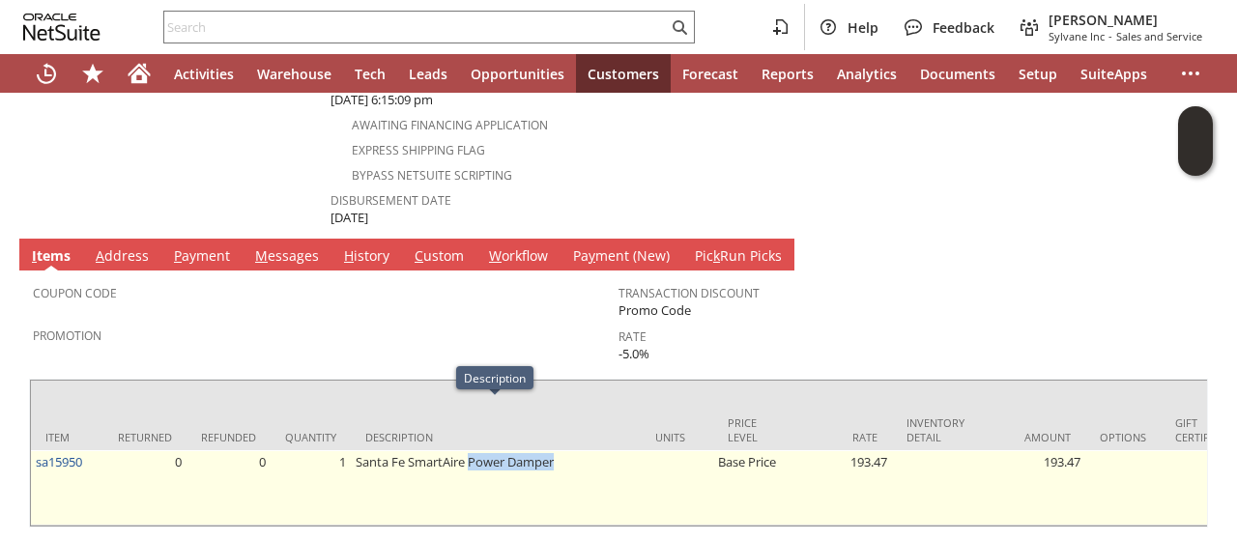
drag, startPoint x: 558, startPoint y: 415, endPoint x: 472, endPoint y: 416, distance: 86.0
click at [472, 450] on td "Santa Fe SmartAire Power Damper" at bounding box center [496, 487] width 290 height 75
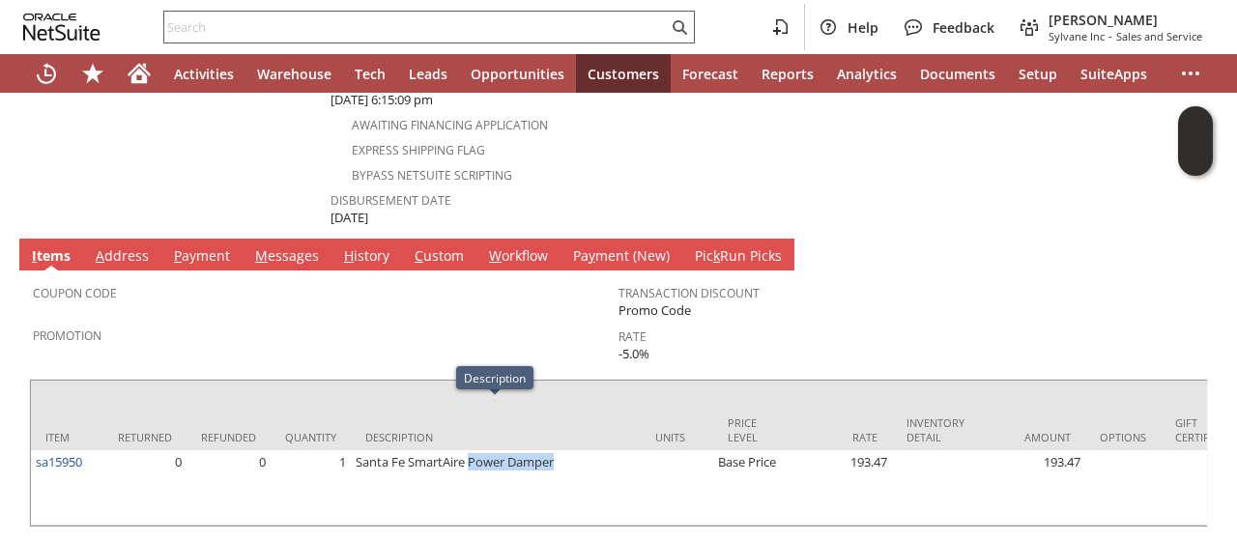
copy td "Power Damper"
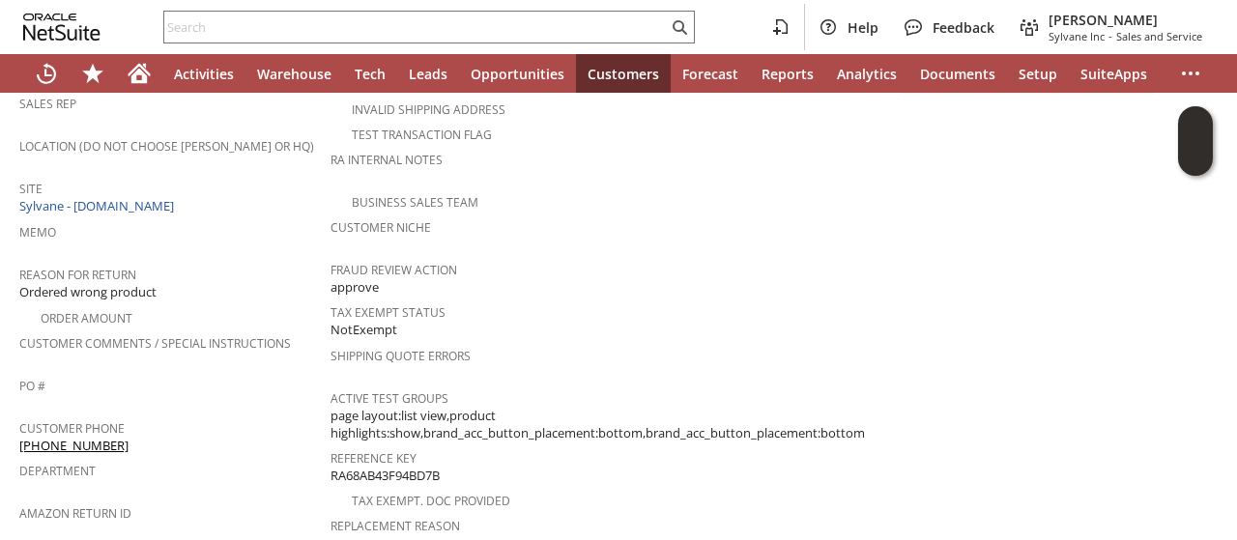
scroll to position [0, 0]
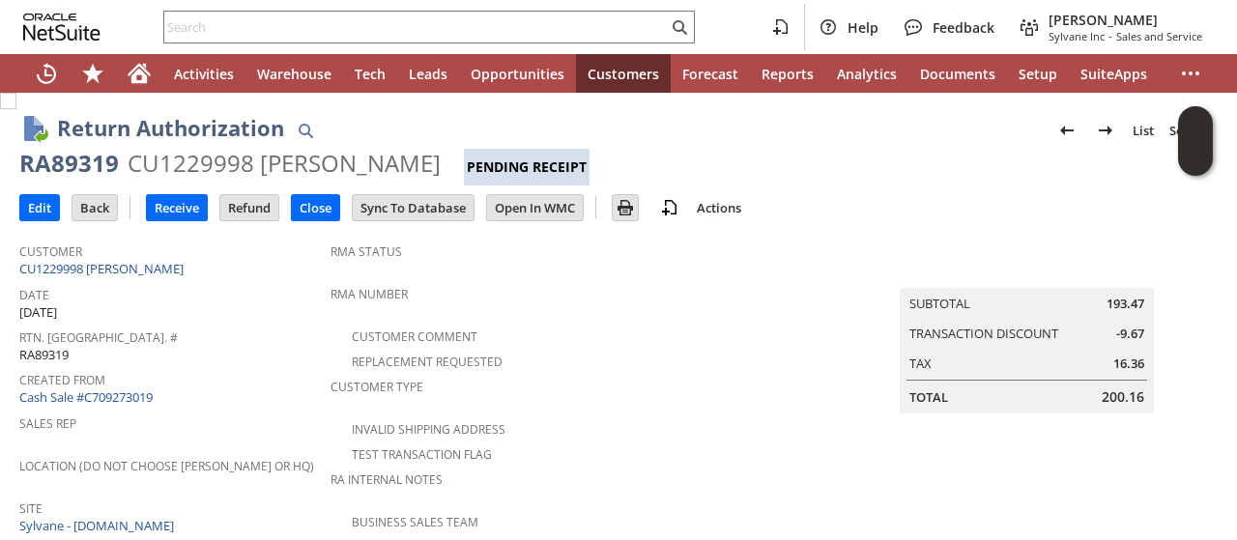
click at [89, 161] on div "RA89319" at bounding box center [69, 163] width 100 height 31
copy div "RA89319"
click at [47, 208] on input "Edit" at bounding box center [39, 207] width 39 height 25
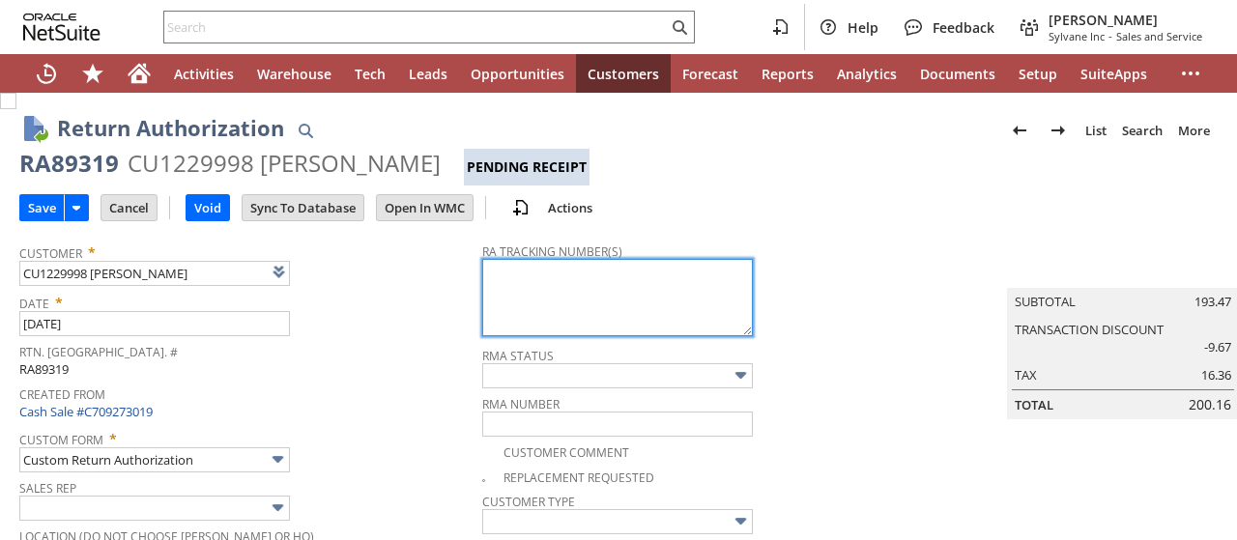
type input "Add"
type input "Copy Previous"
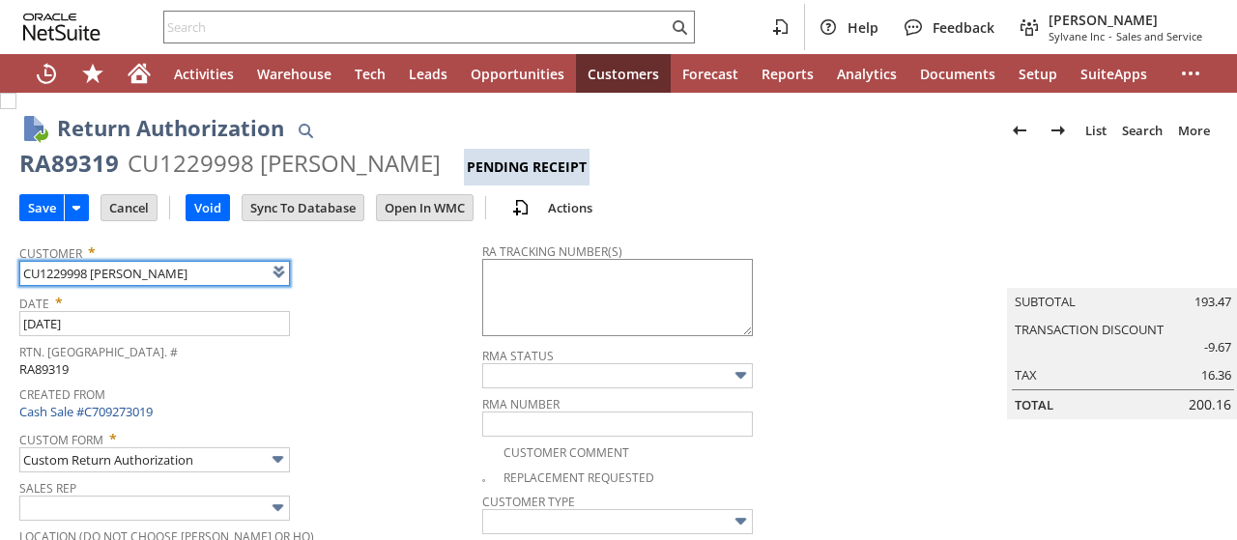
click at [506, 279] on textarea at bounding box center [617, 297] width 271 height 77
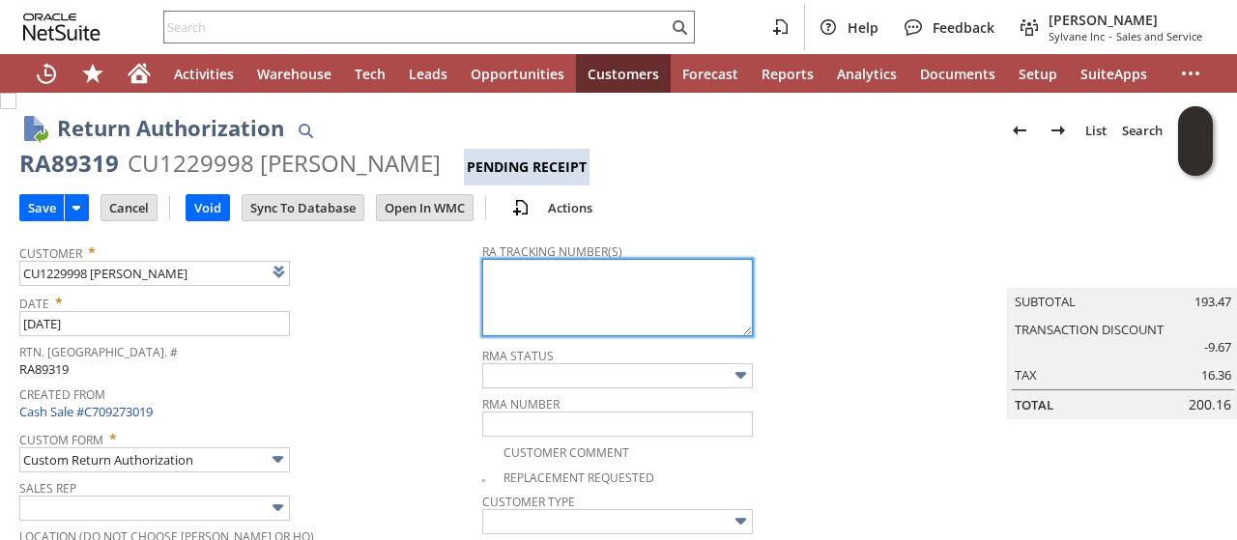
click at [506, 279] on textarea at bounding box center [617, 297] width 271 height 77
paste textarea "791912135113"
type textarea "791912135113"
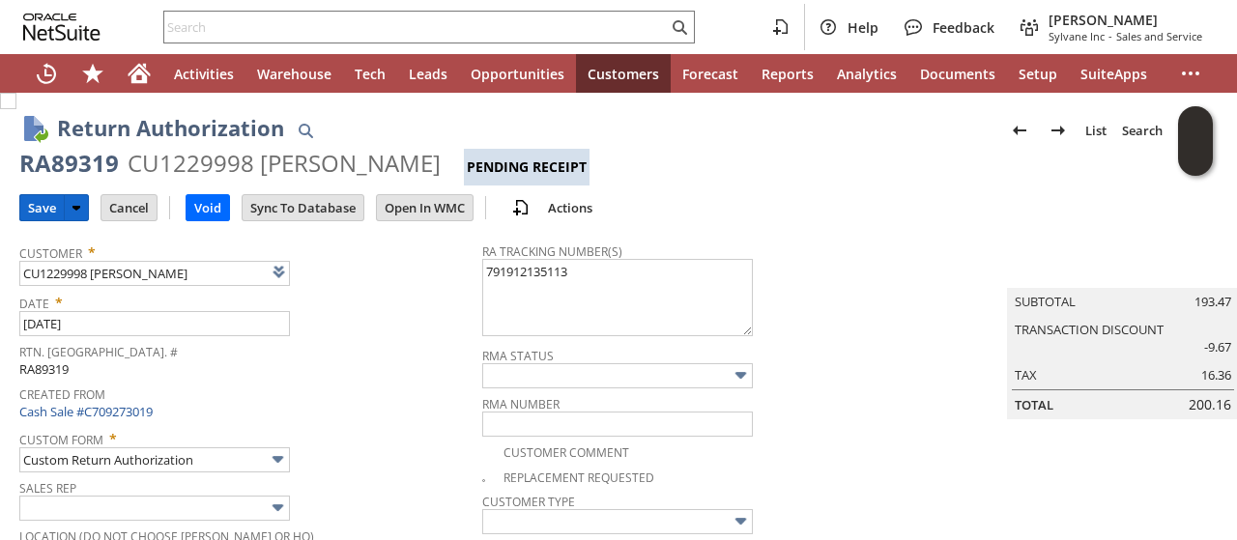
drag, startPoint x: 33, startPoint y: 212, endPoint x: 170, endPoint y: 117, distance: 166.7
click at [37, 210] on input "Save" at bounding box center [41, 207] width 43 height 25
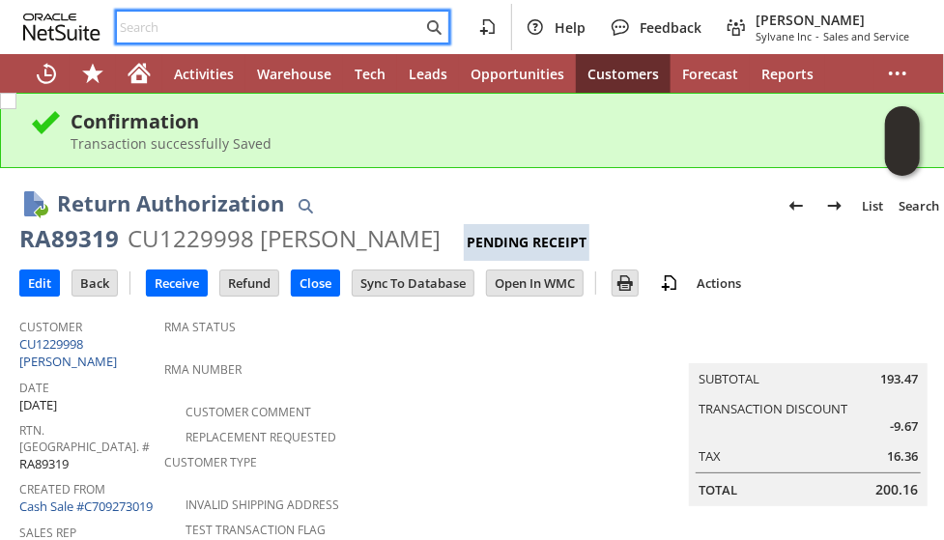
click at [309, 18] on input "text" at bounding box center [269, 26] width 305 height 23
paste input "17062253372"
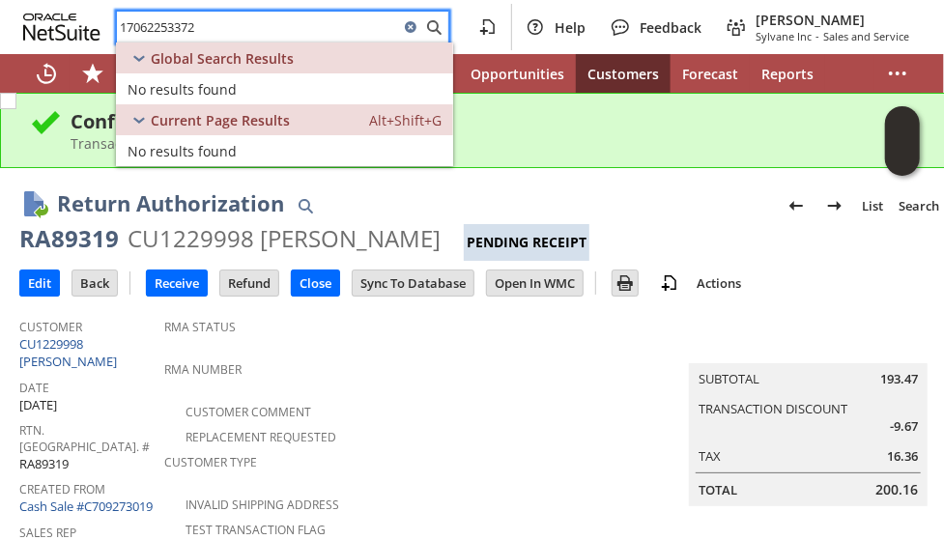
type input "17062253372"
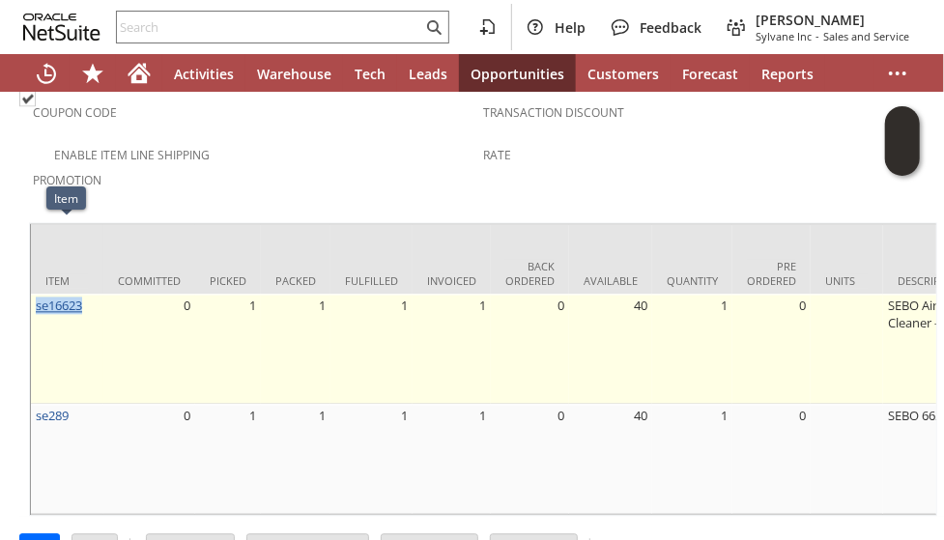
drag, startPoint x: 94, startPoint y: 229, endPoint x: 36, endPoint y: 231, distance: 58.0
click at [36, 294] on td "se16623" at bounding box center [67, 349] width 72 height 110
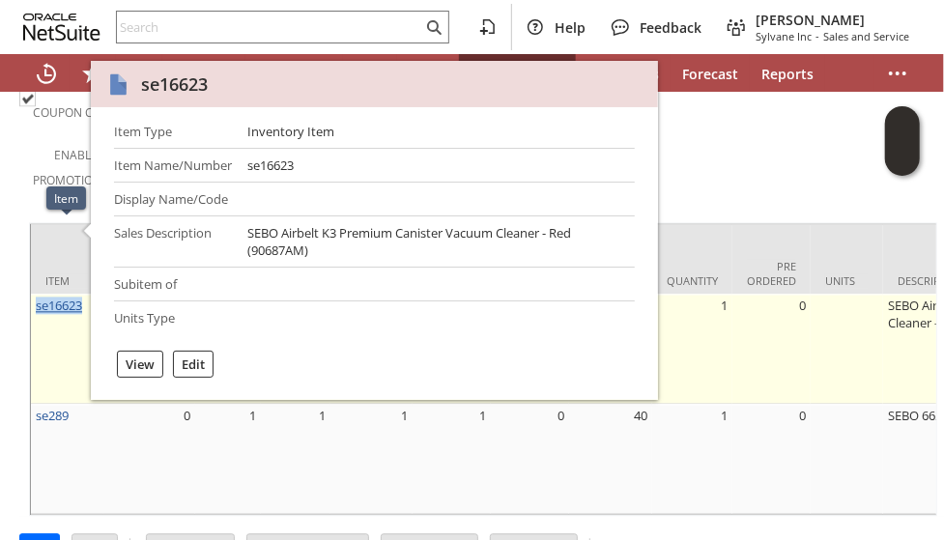
copy link "se16623"
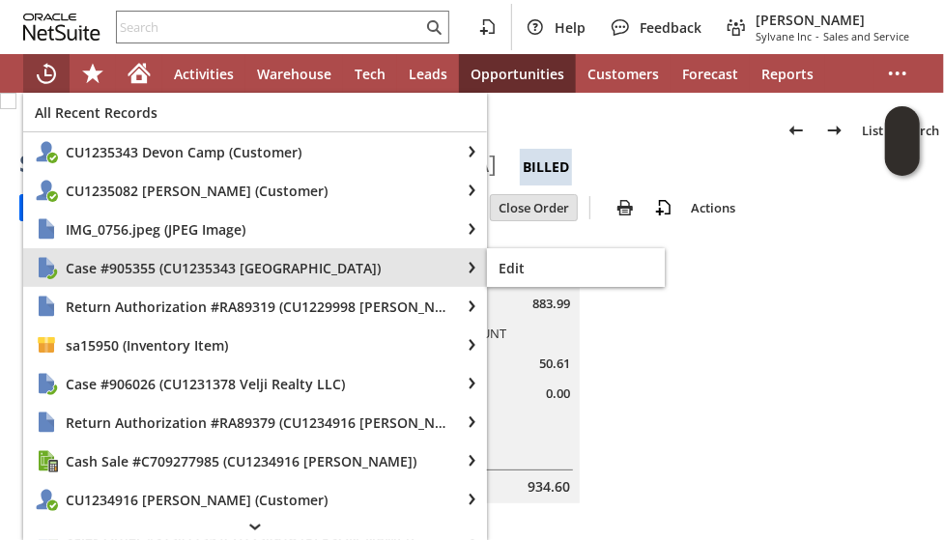
click at [126, 261] on span "Case #905355 (CU1235343 [GEOGRAPHIC_DATA])" at bounding box center [257, 268] width 383 height 18
